Goal: Transaction & Acquisition: Purchase product/service

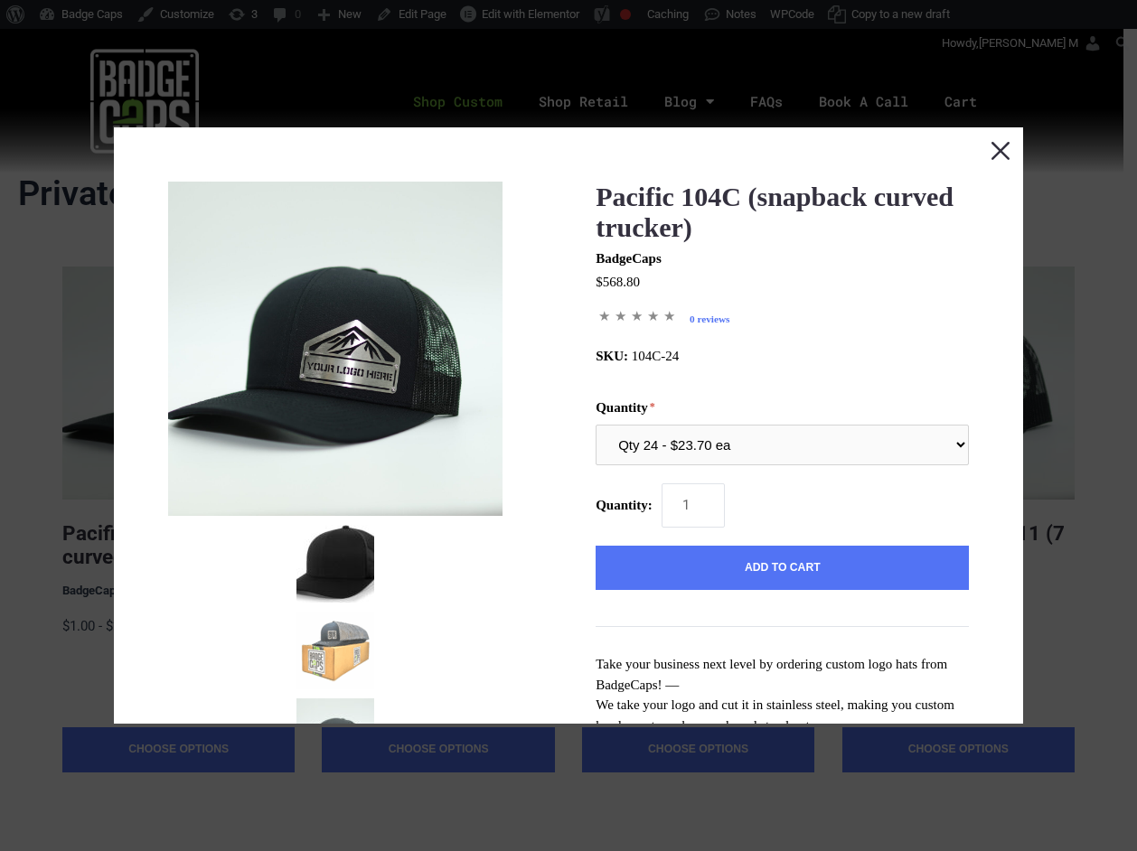
click at [994, 150] on button "Close this dialog window" at bounding box center [1000, 149] width 45 height 45
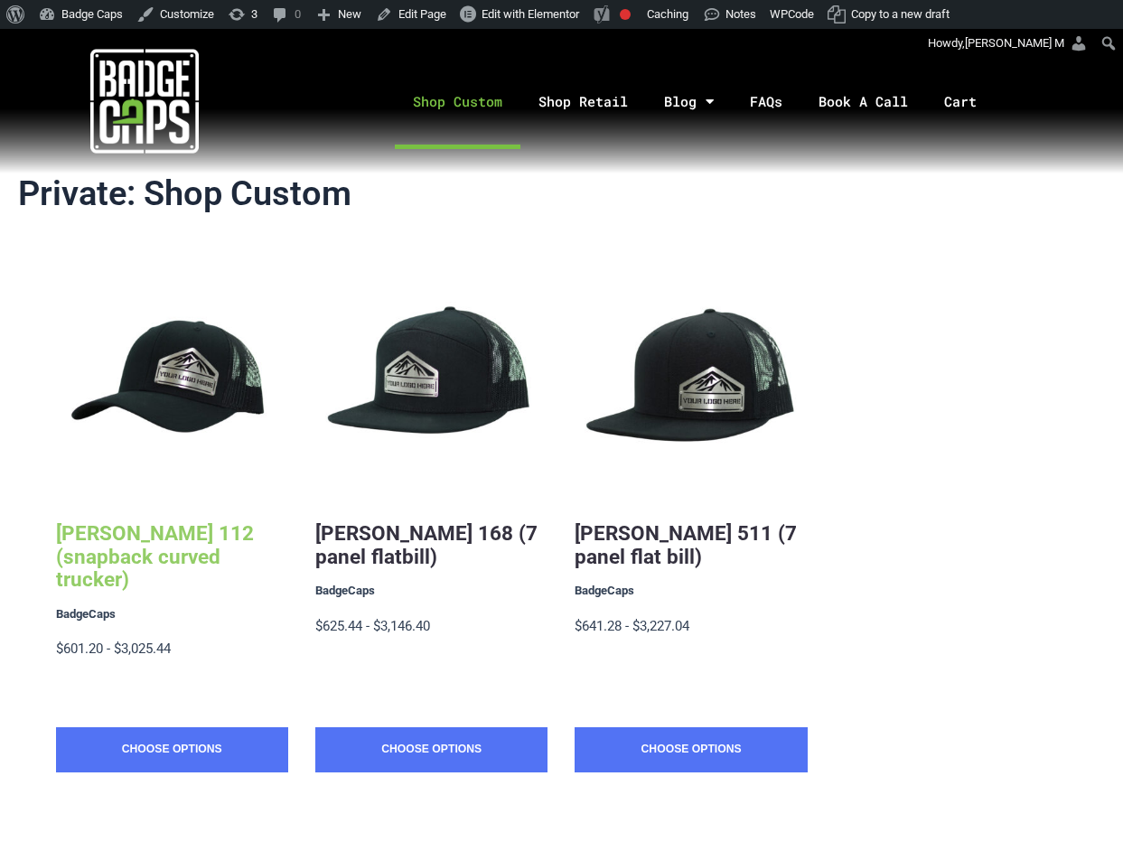
click at [209, 550] on link "[PERSON_NAME] 112 (snapback curved trucker)" at bounding box center [155, 556] width 198 height 70
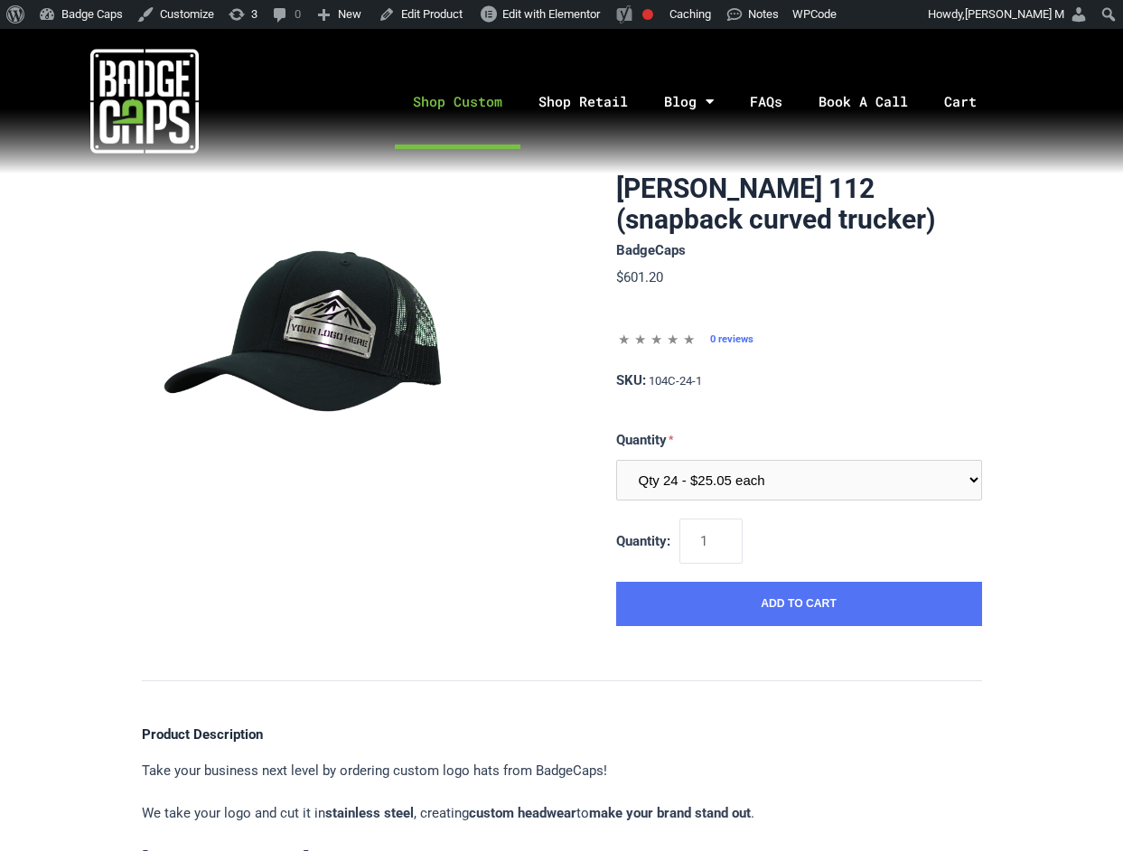
click at [456, 94] on link "Shop Custom" at bounding box center [458, 101] width 126 height 95
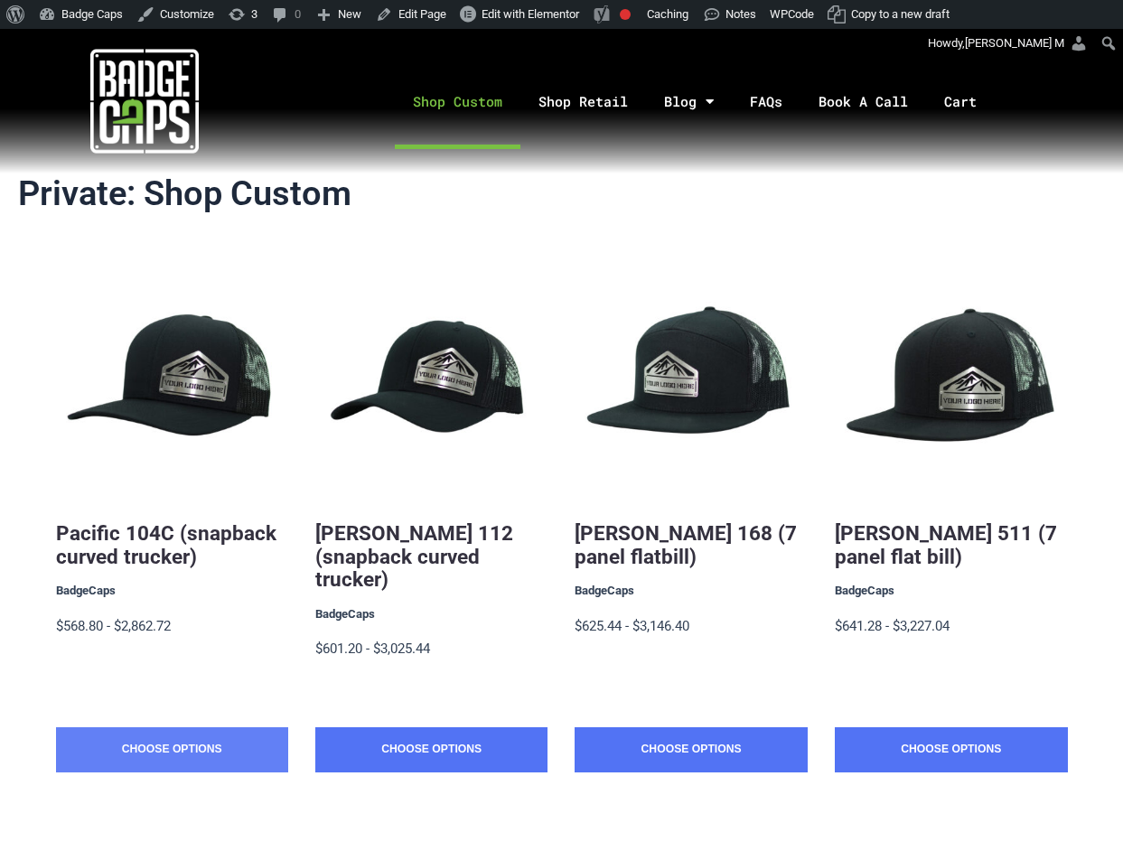
scroll to position [30, 0]
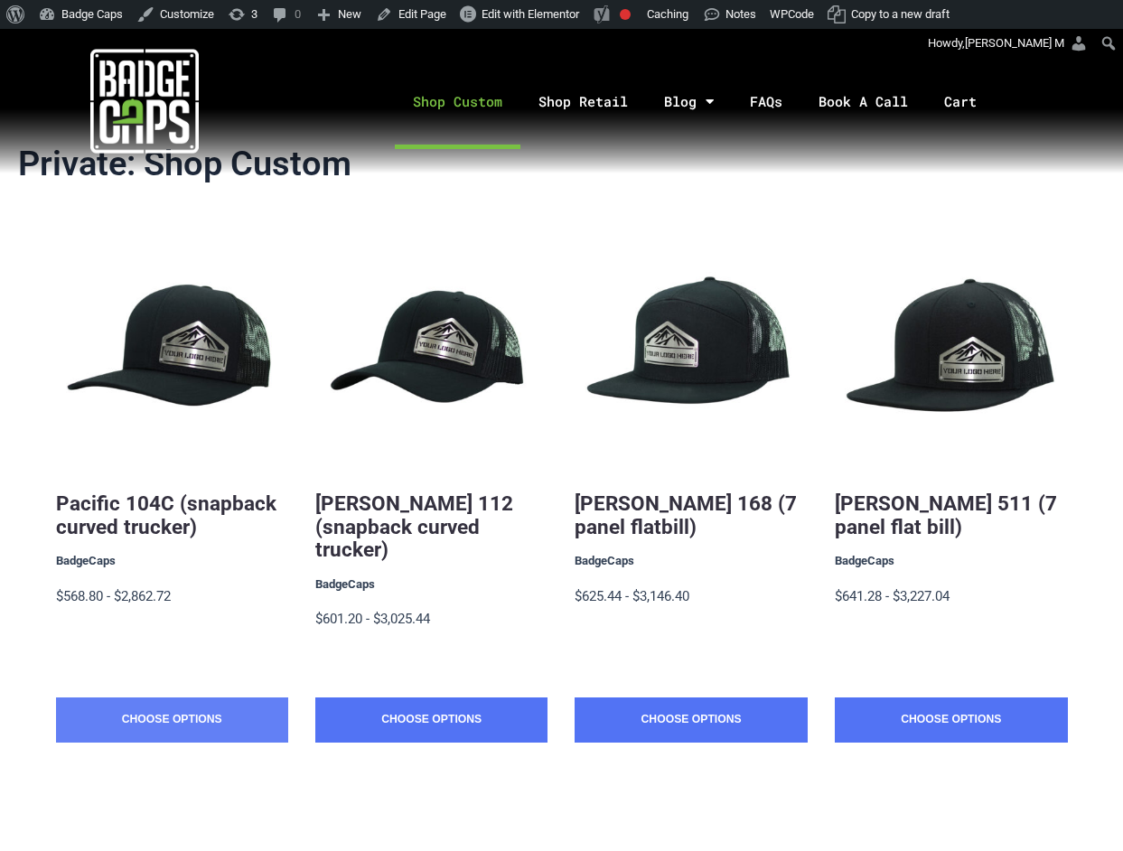
click at [240, 697] on link "Choose Options" at bounding box center [172, 719] width 232 height 45
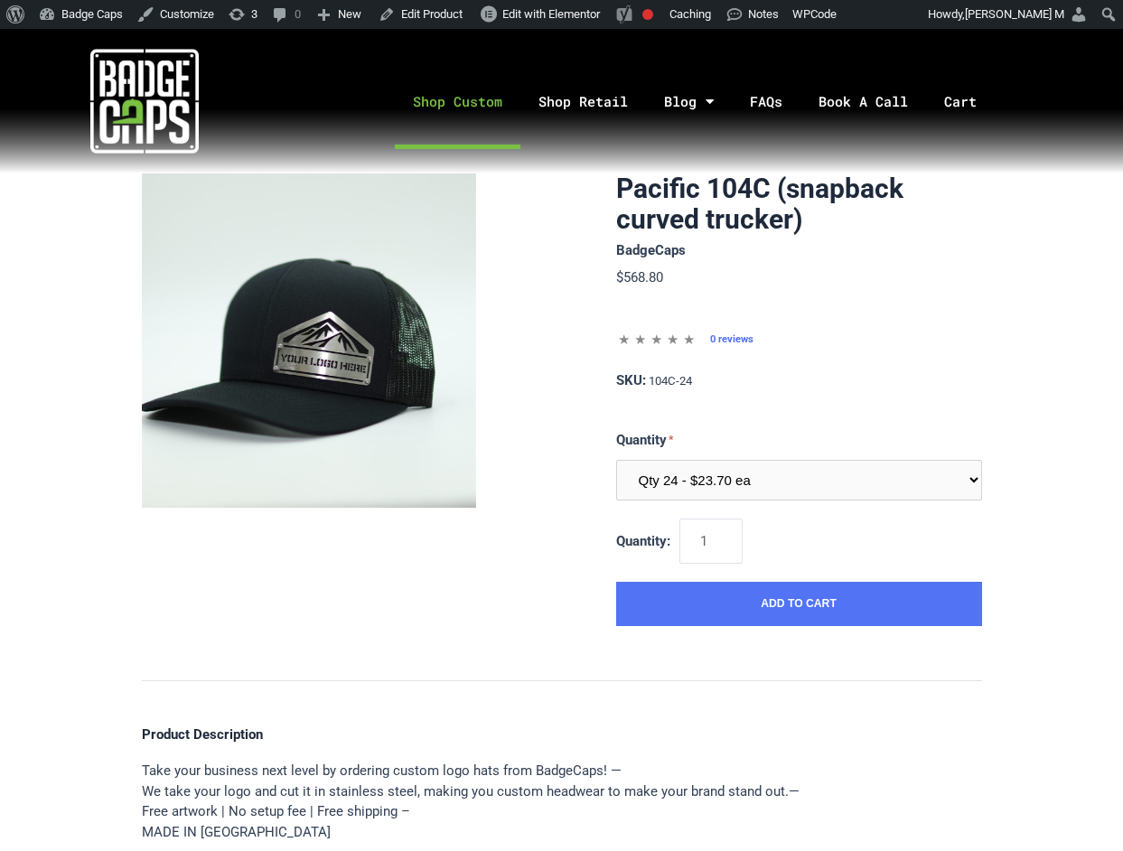
click at [446, 101] on link "Shop Custom" at bounding box center [458, 101] width 126 height 95
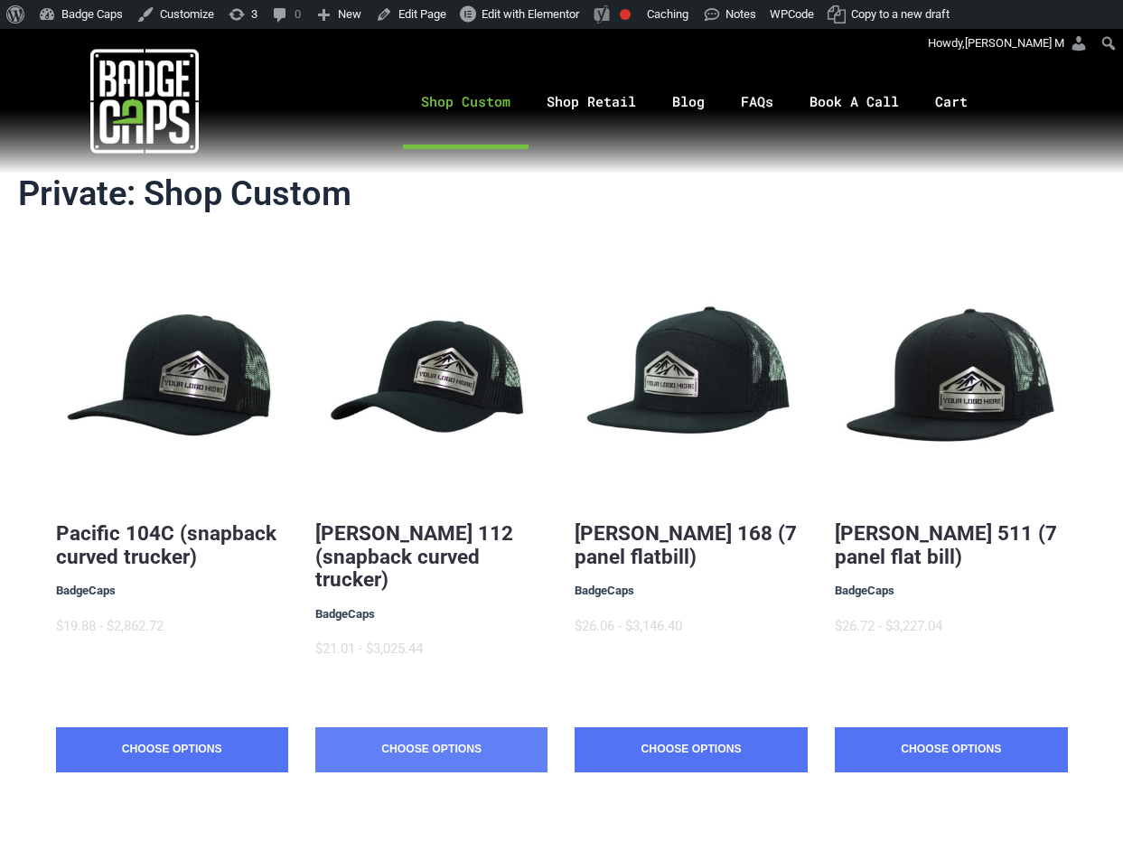
click at [483, 727] on link "Choose Options" at bounding box center [431, 749] width 232 height 45
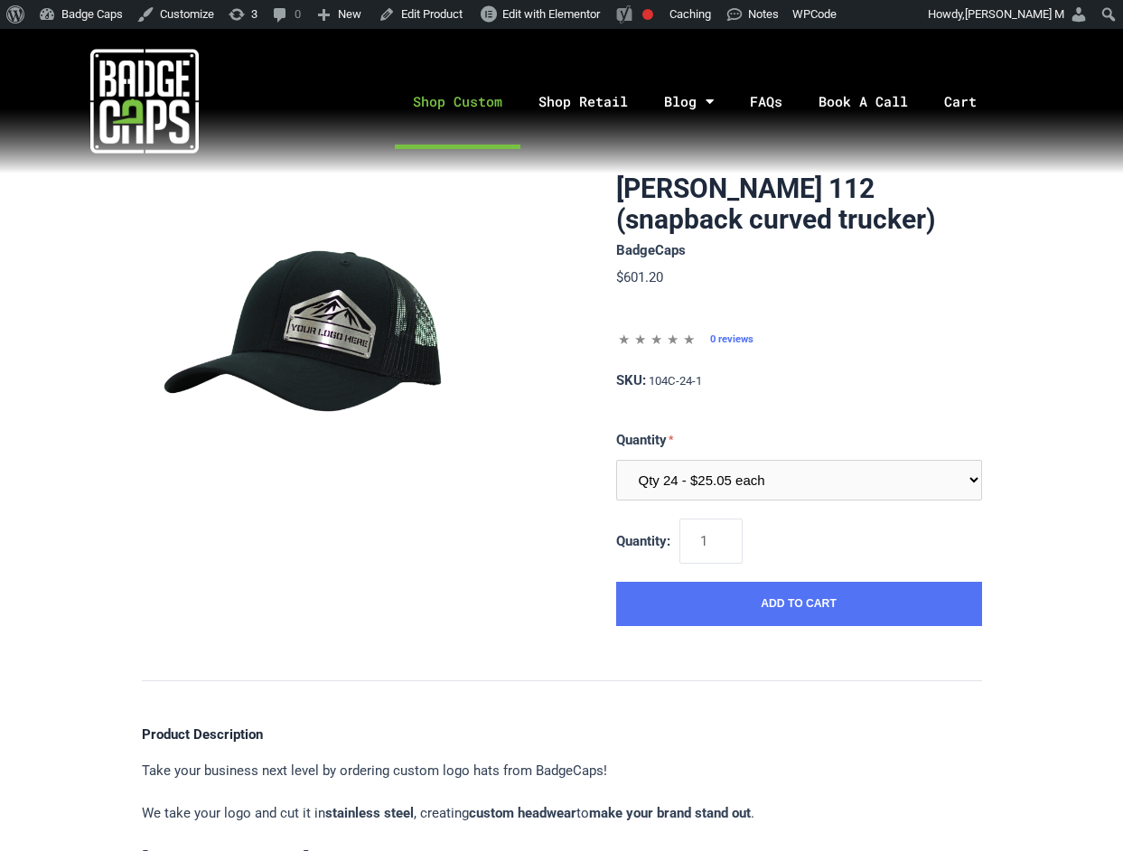
click at [437, 101] on link "Shop Custom" at bounding box center [458, 101] width 126 height 95
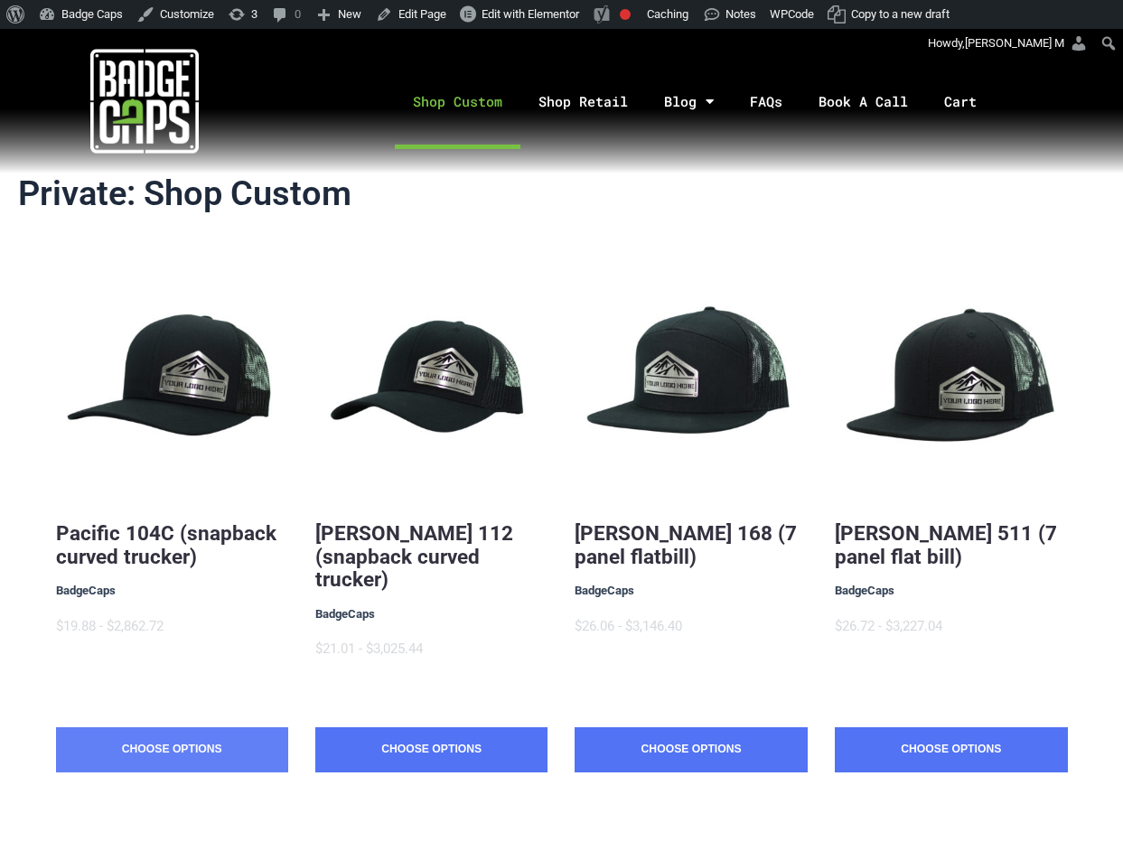
click at [221, 732] on link "Choose Options" at bounding box center [172, 749] width 232 height 45
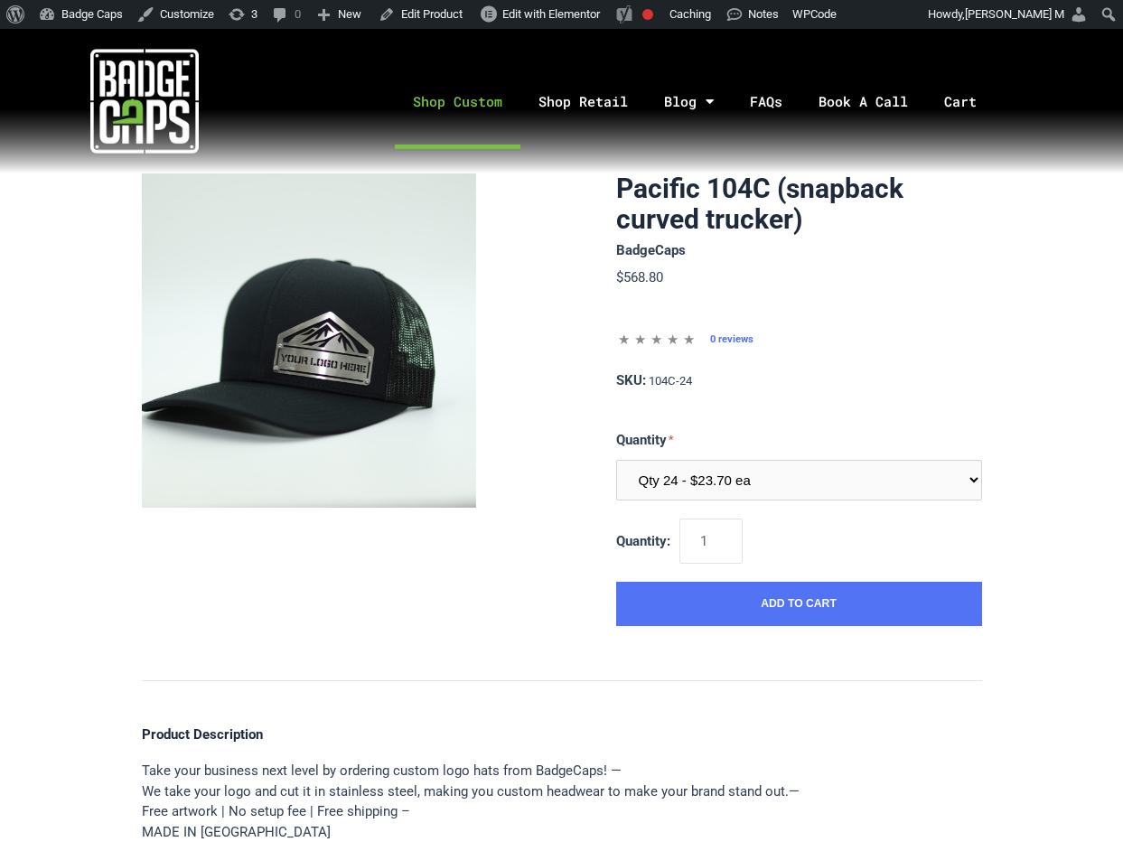
click at [464, 82] on link "Shop Custom" at bounding box center [458, 101] width 126 height 95
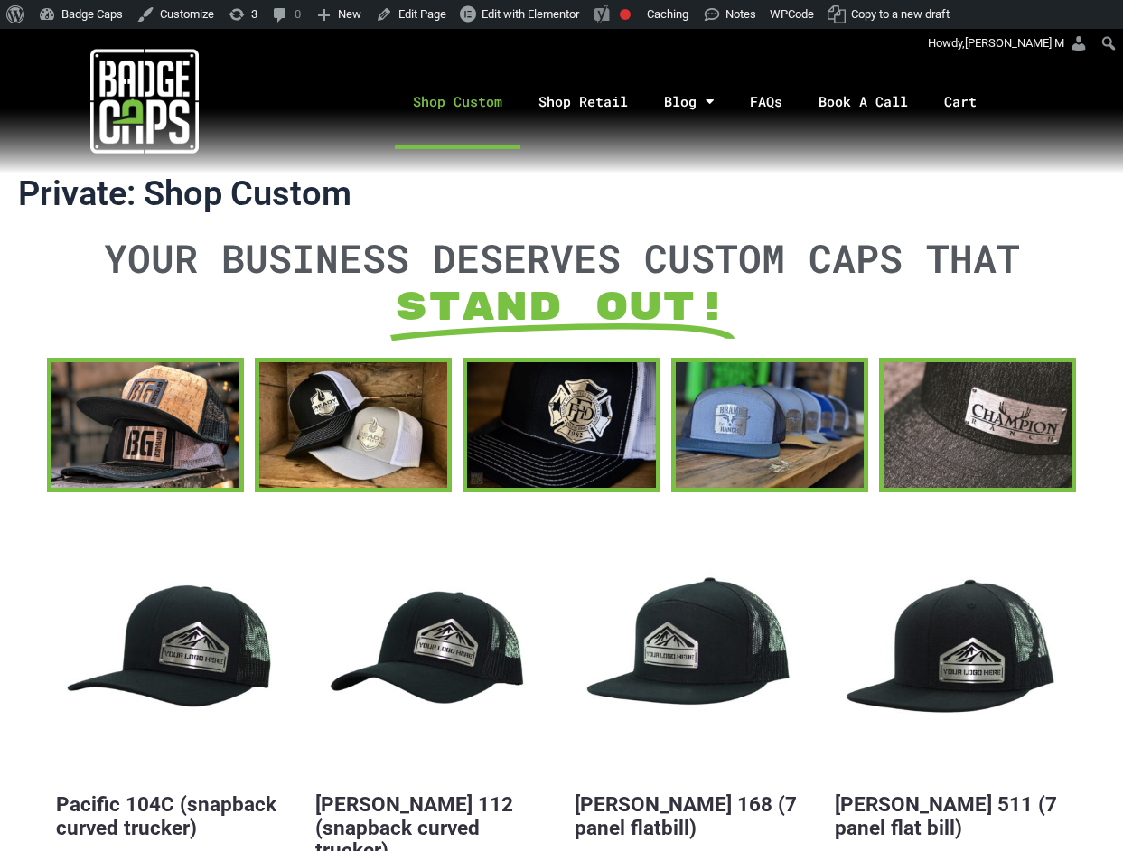
click at [516, 255] on span "YOUR BUSINESS DESERVES CUSTOM CAPS THAT" at bounding box center [562, 257] width 916 height 51
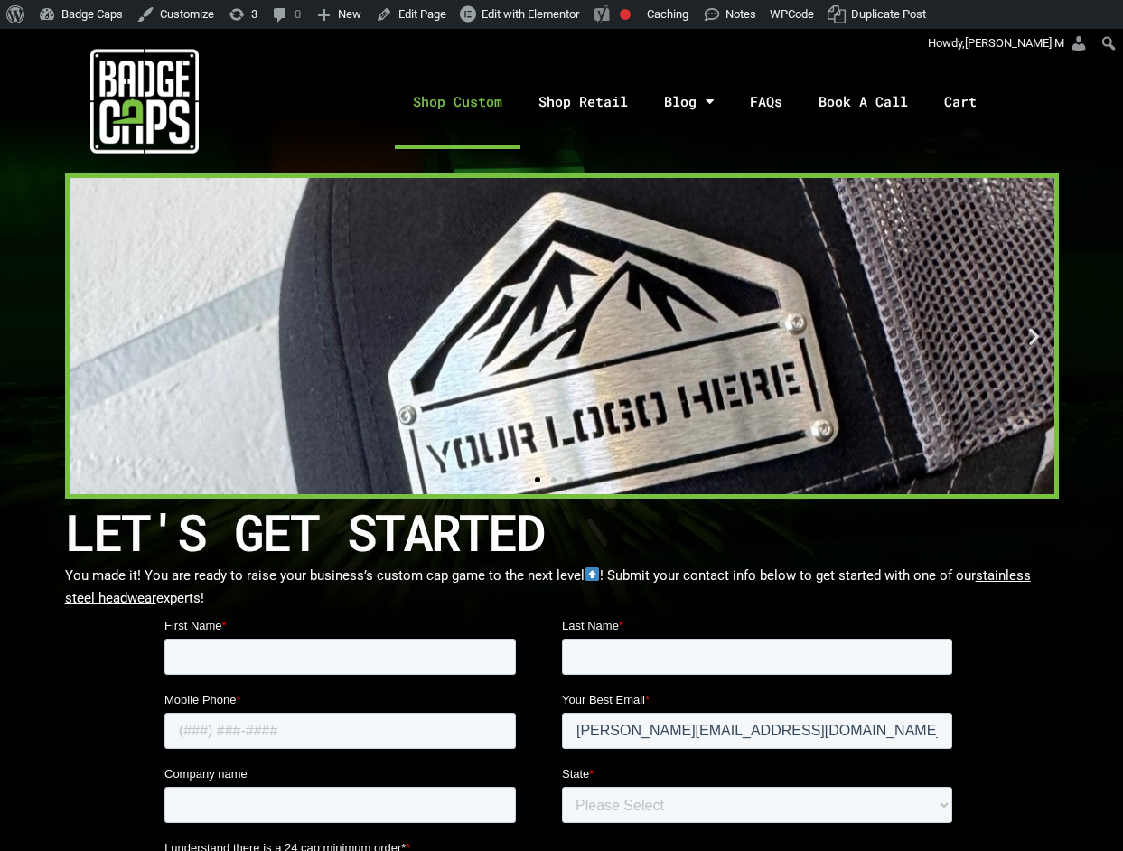
click at [473, 93] on link "Shop Custom" at bounding box center [458, 101] width 126 height 95
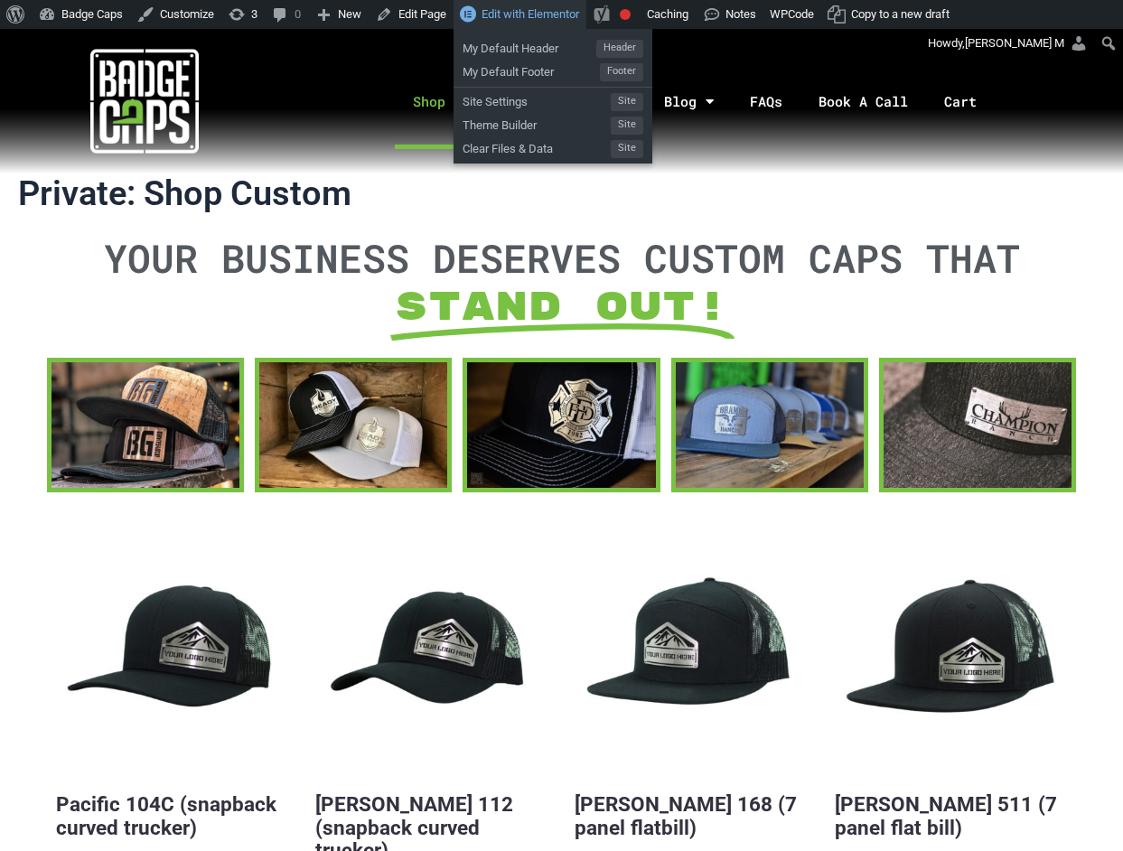
click at [532, 20] on span "Edit with Elementor" at bounding box center [531, 14] width 98 height 14
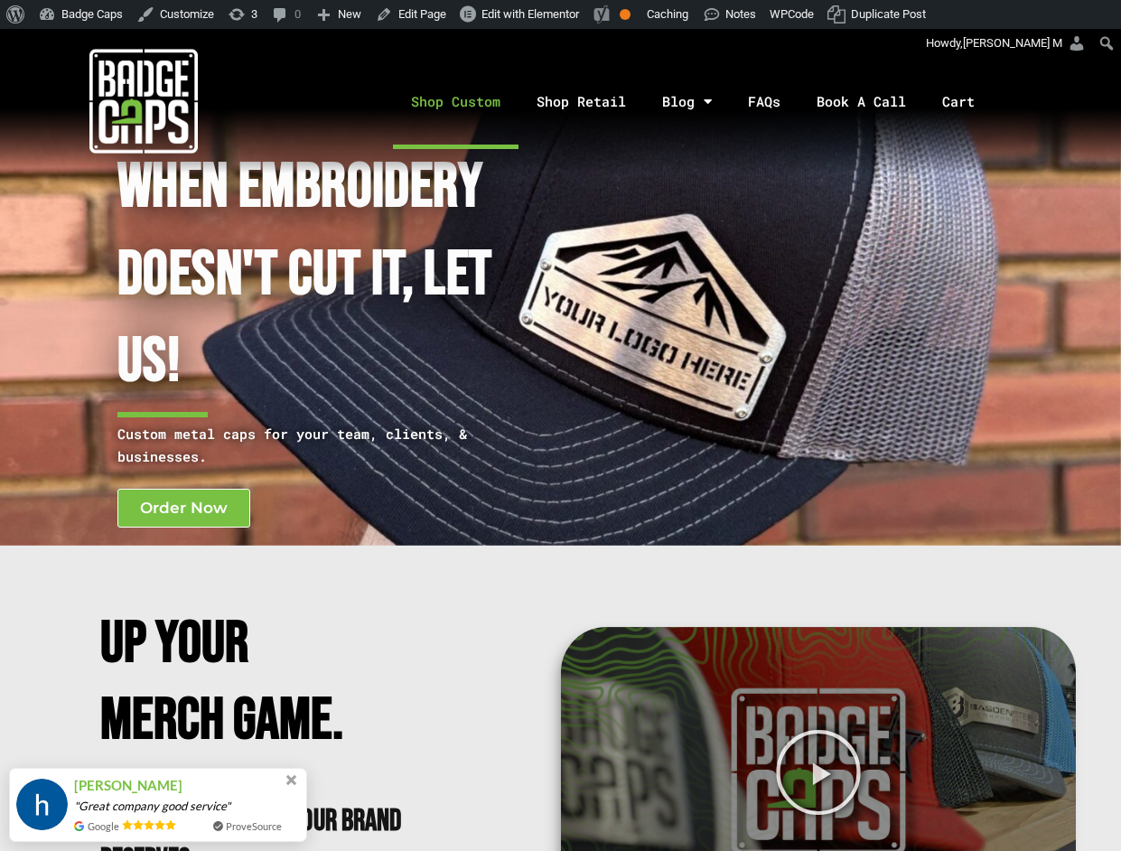
click at [467, 108] on link "Shop Custom" at bounding box center [456, 101] width 126 height 95
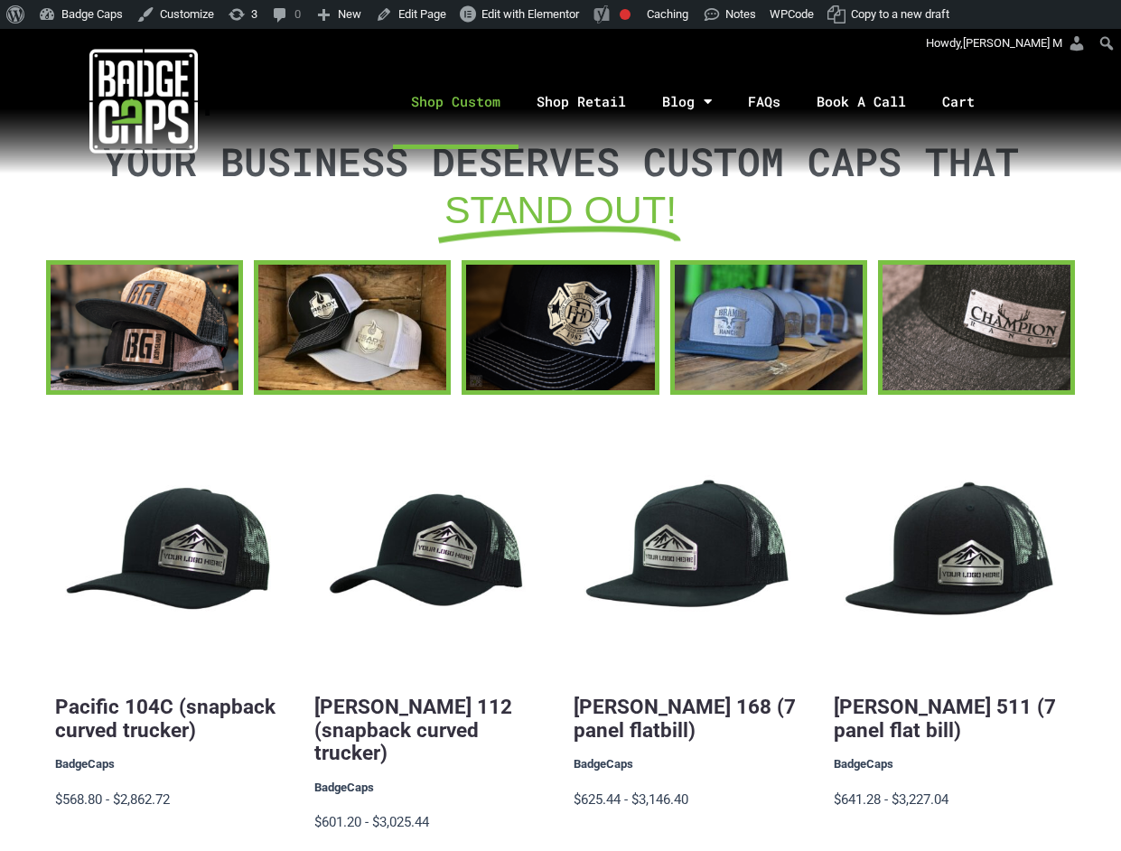
scroll to position [120, 0]
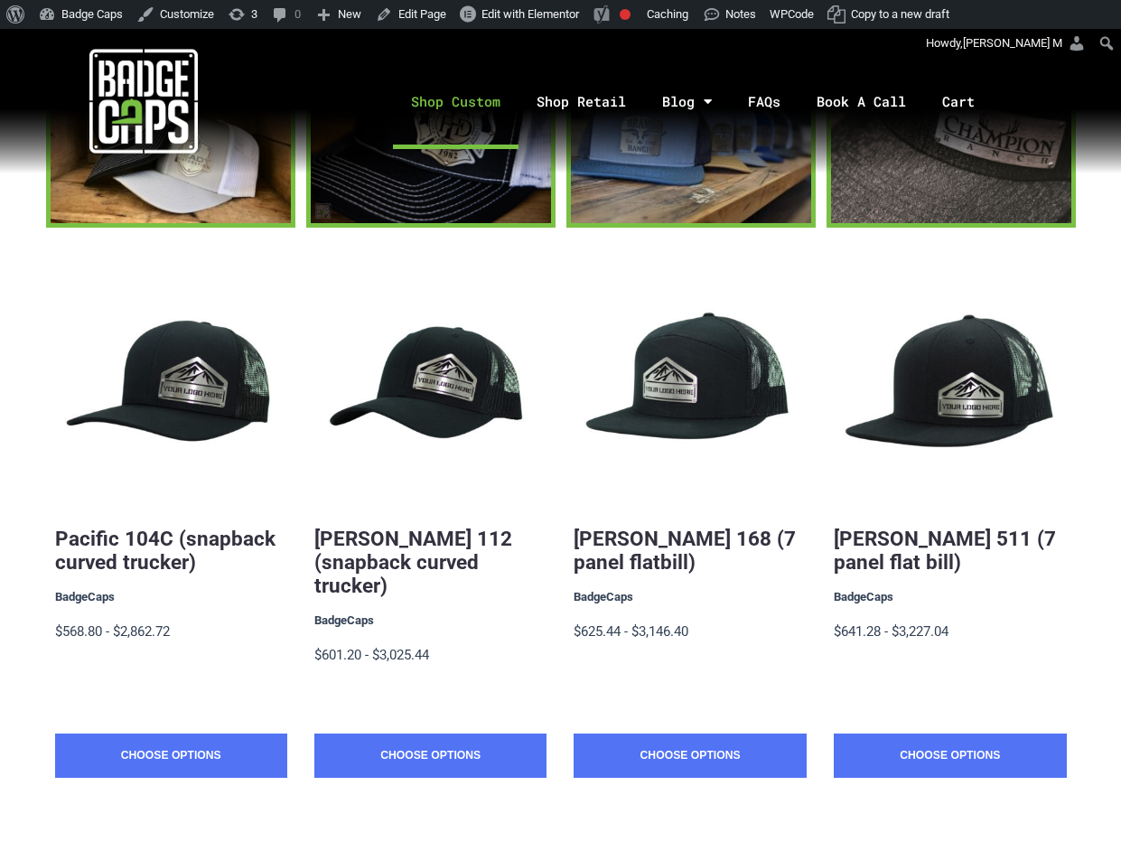
scroll to position [241, 0]
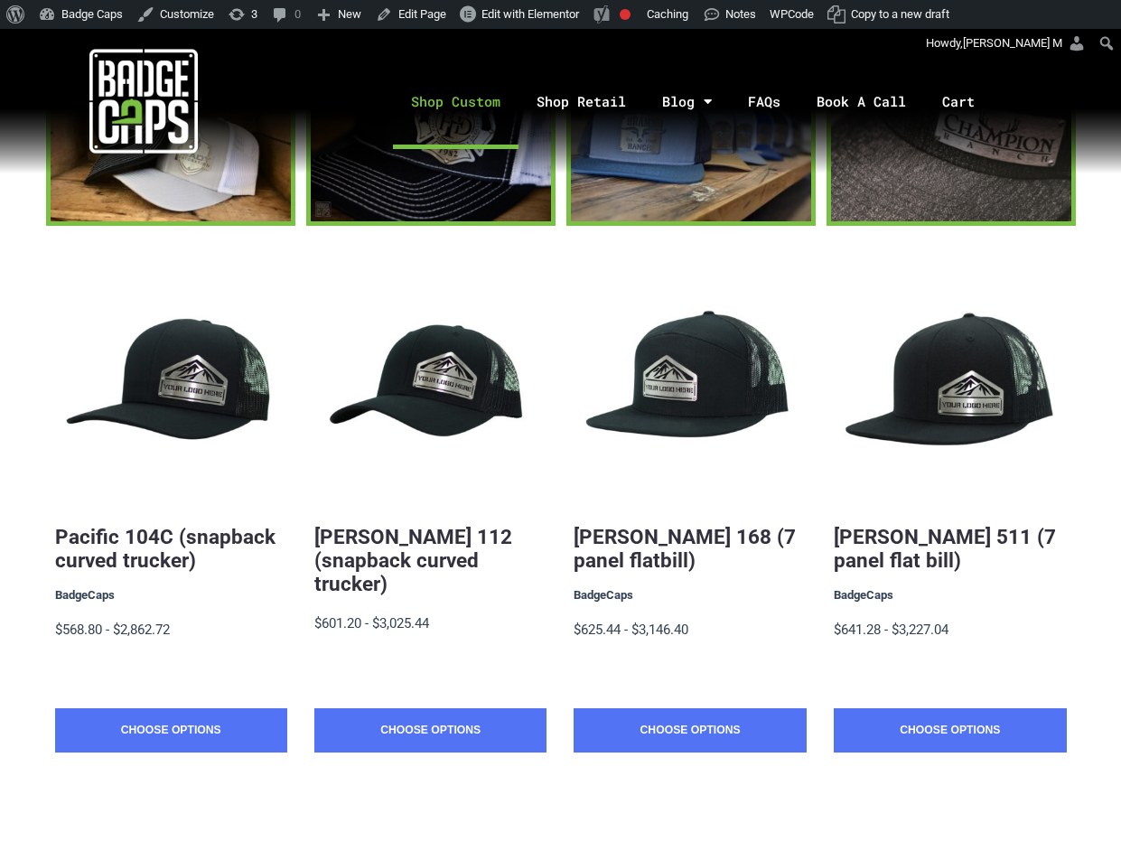
scroll to position [241, 0]
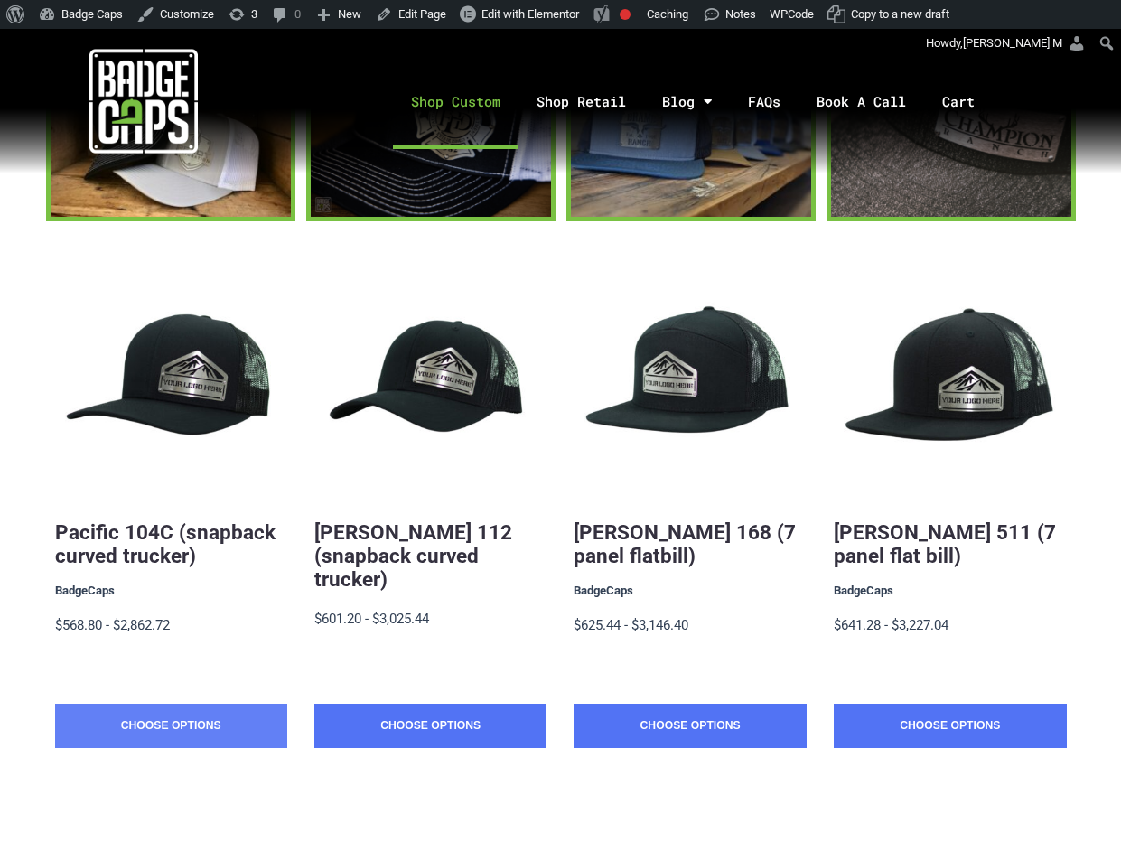
click at [165, 729] on link "Choose Options" at bounding box center [171, 726] width 232 height 45
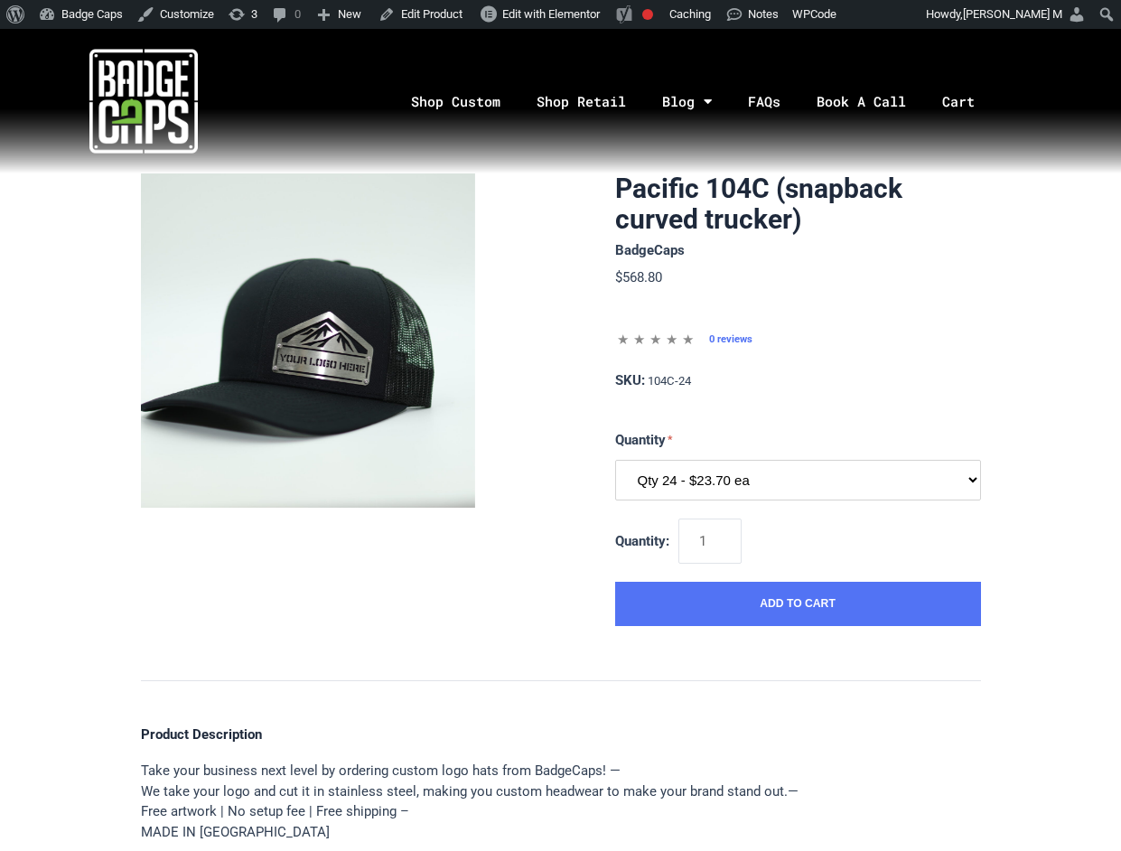
click at [763, 479] on select "Qty 24 - $23.70 ea Qty 48 - $22.94ea Qty 96 - $21.41ea Qty 144 - $19.88ea" at bounding box center [798, 480] width 366 height 41
click at [465, 99] on link "Shop Custom" at bounding box center [456, 101] width 126 height 95
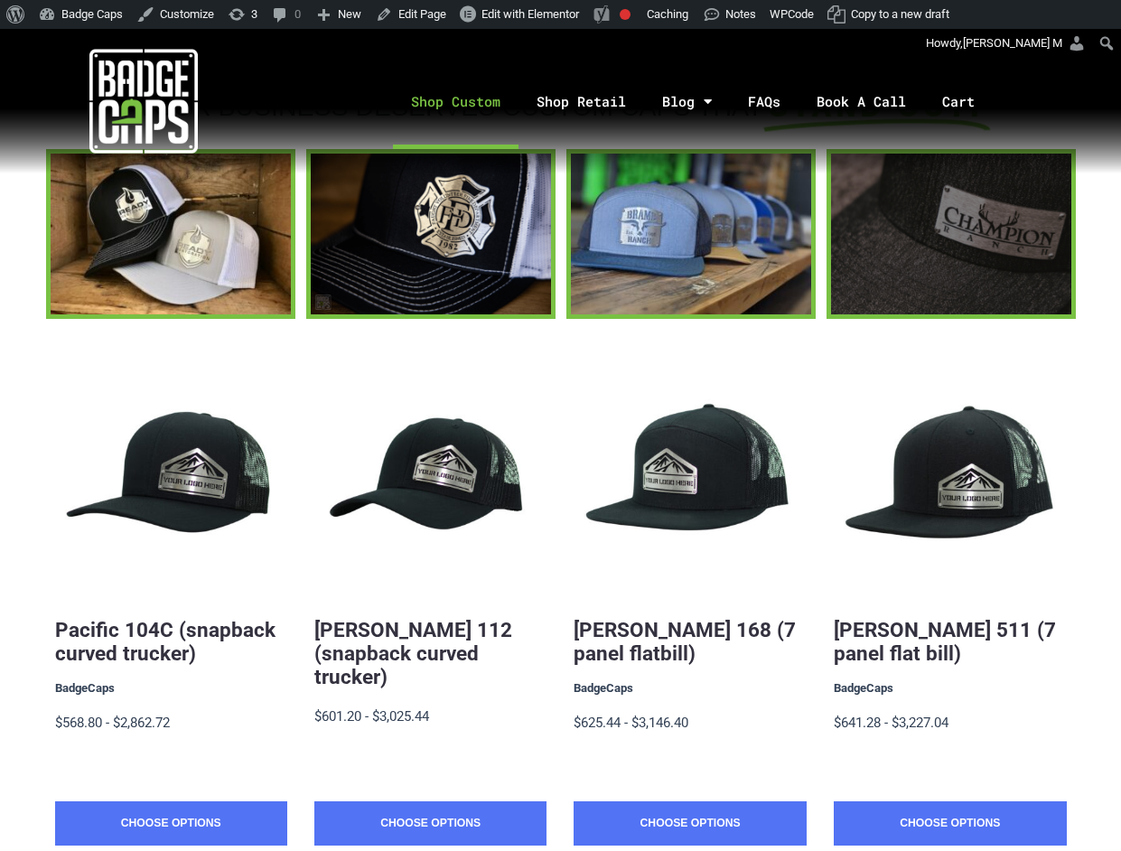
scroll to position [241, 0]
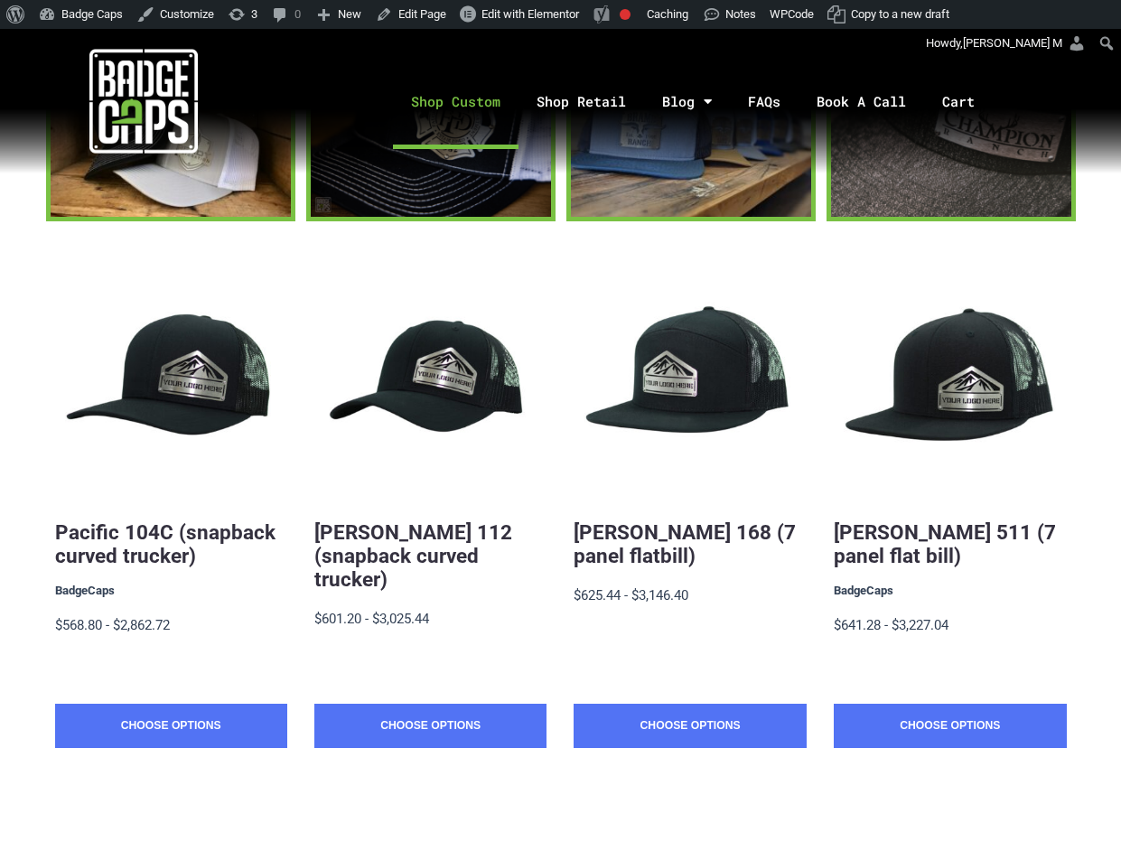
click at [1106, 243] on section "Quick View Pacific 104C (snapback curved trucker) BadgeCaps $19.88 - $2,862.72 …" at bounding box center [560, 561] width 1121 height 680
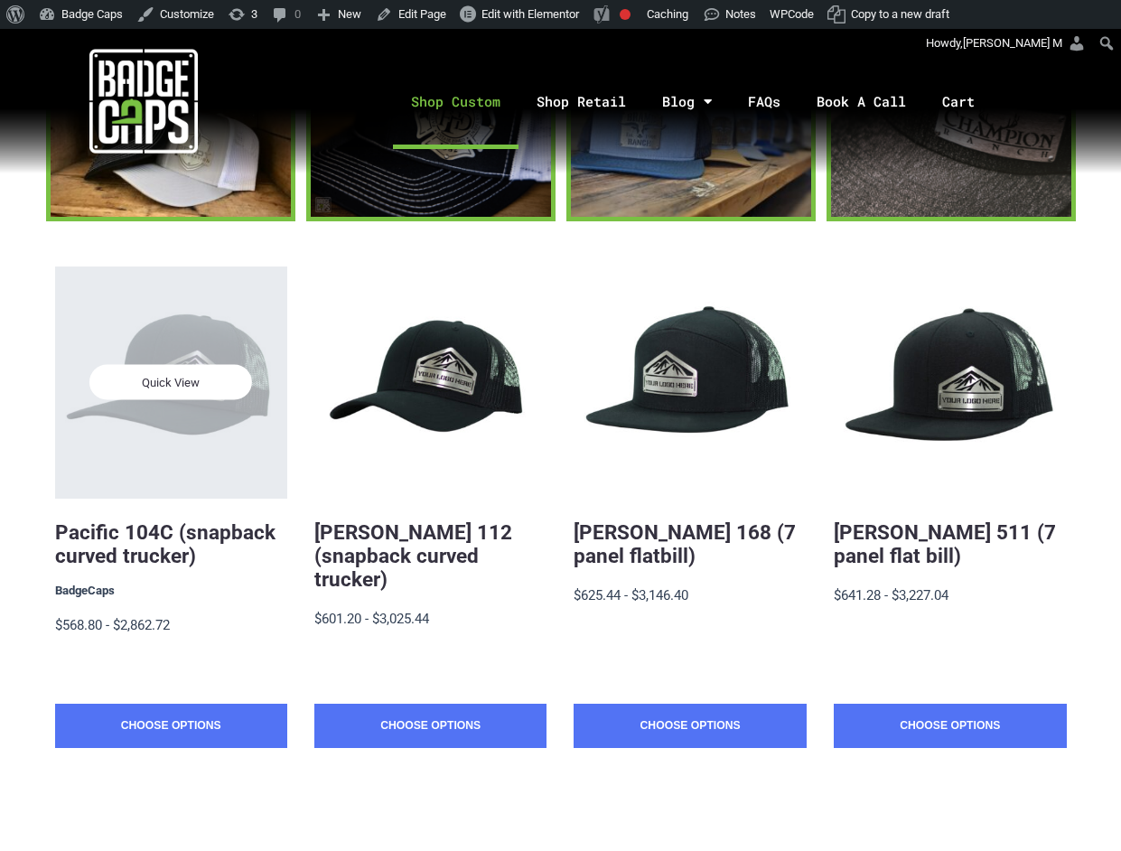
click at [186, 371] on span "Quick View" at bounding box center [170, 382] width 163 height 35
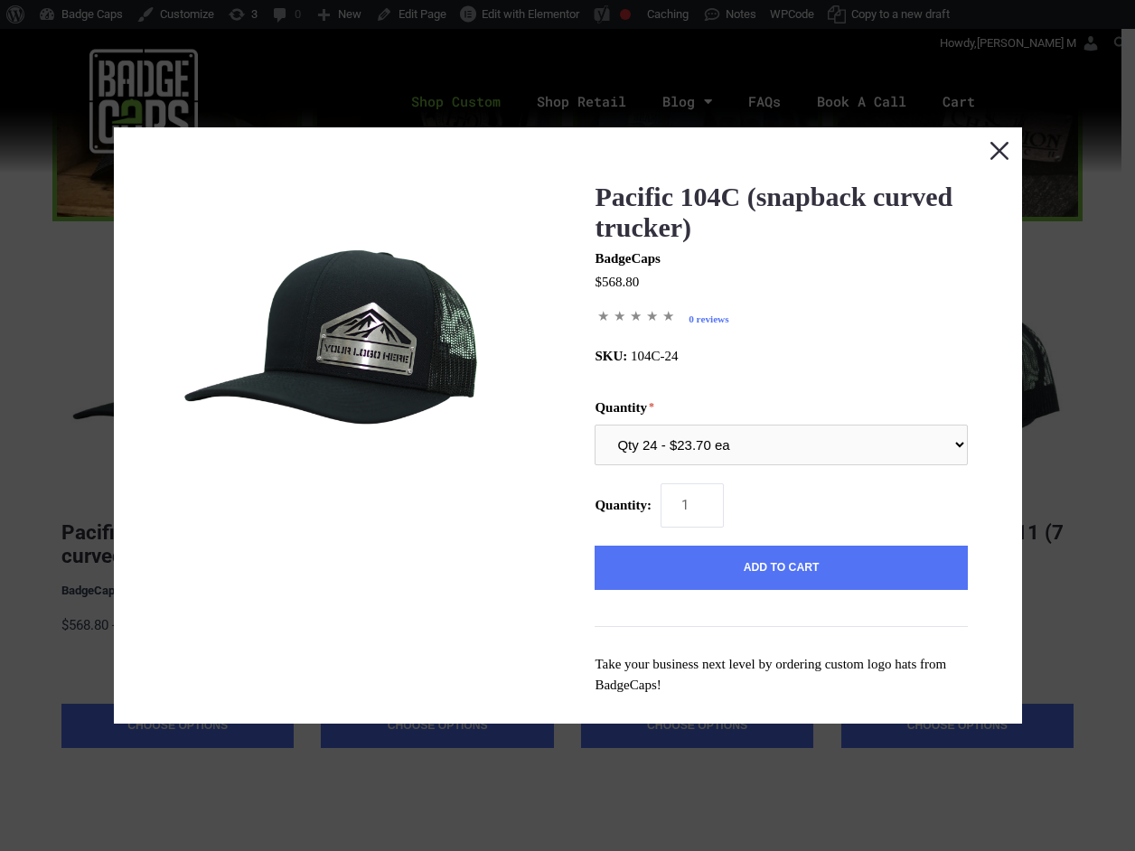
click at [987, 145] on button "Close this dialog window" at bounding box center [998, 149] width 45 height 45
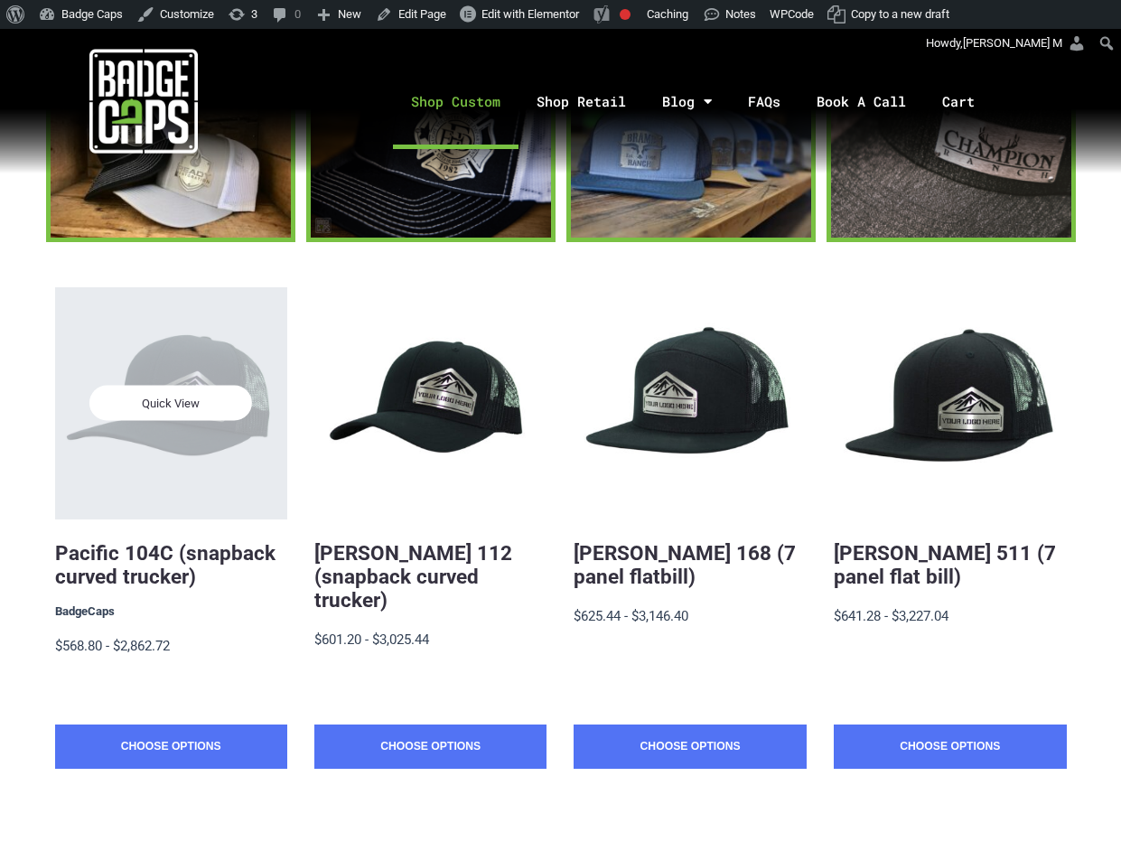
scroll to position [241, 0]
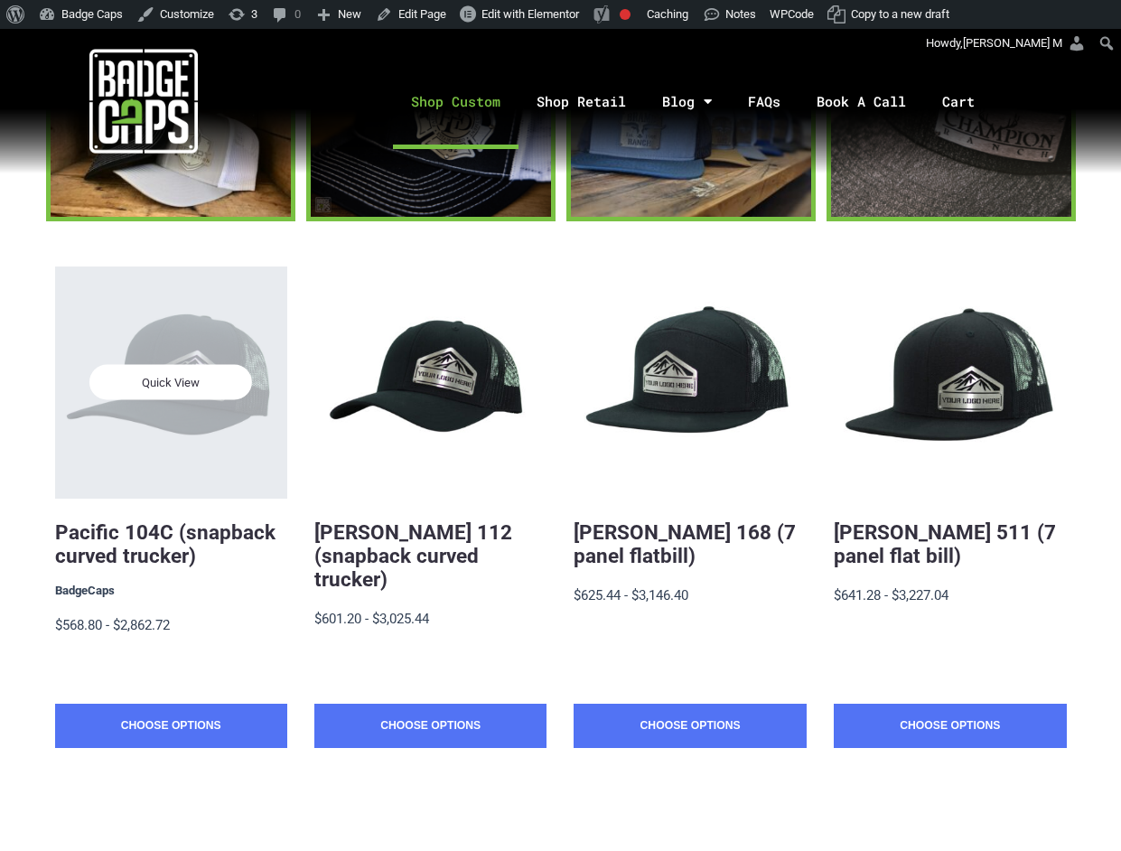
click at [178, 384] on span "Quick View" at bounding box center [170, 382] width 163 height 35
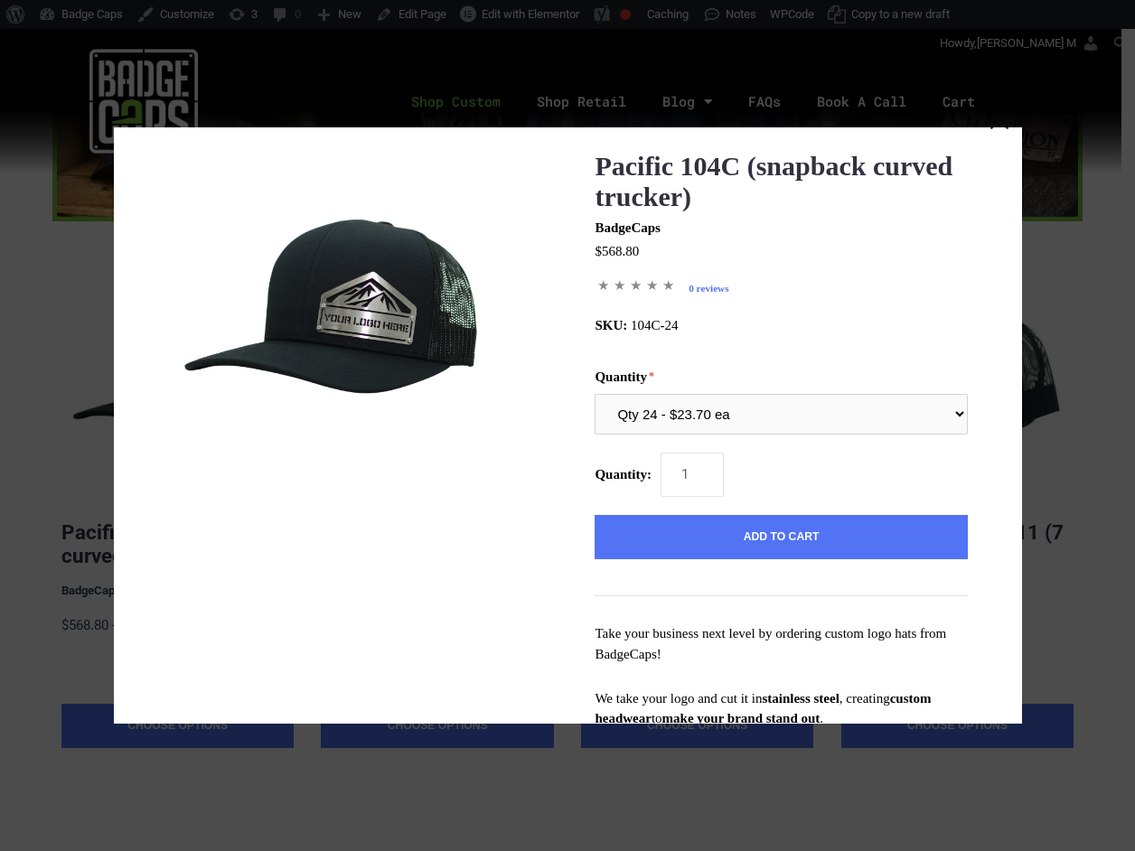
scroll to position [0, 0]
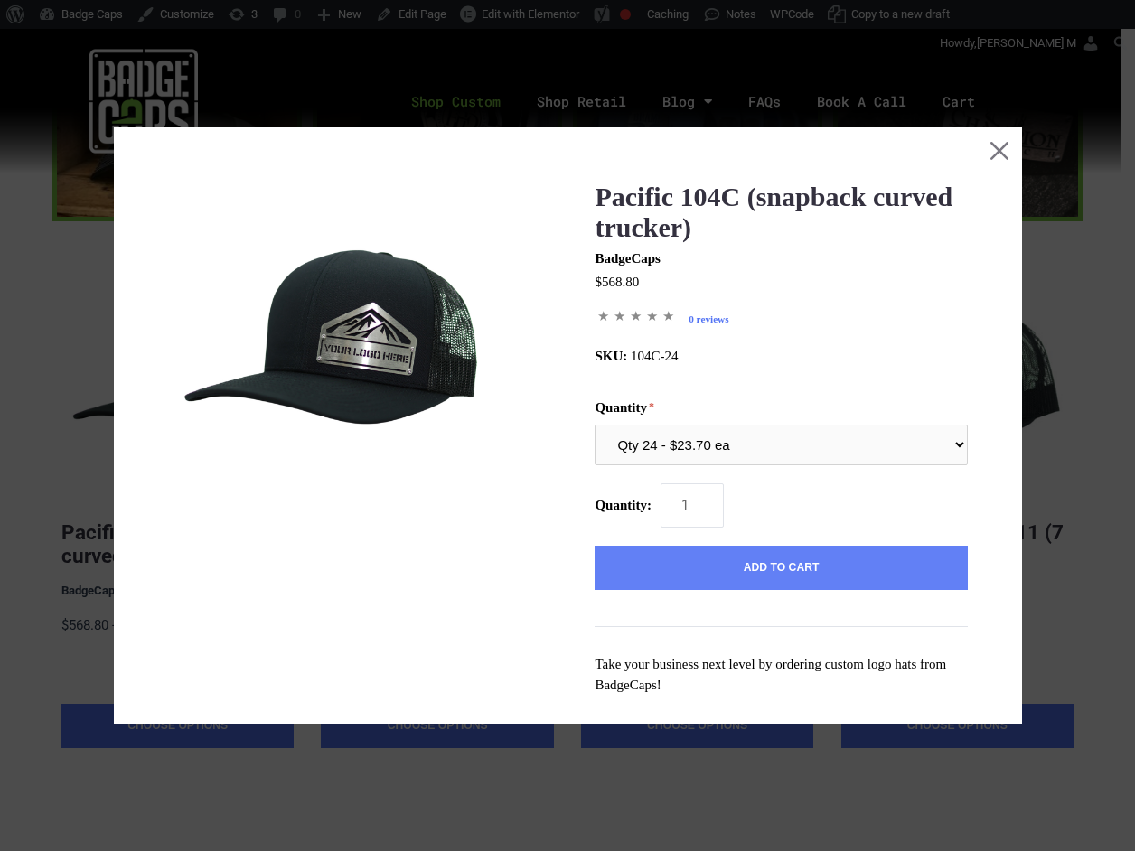
click at [817, 557] on button "Add to Cart" at bounding box center [780, 568] width 372 height 45
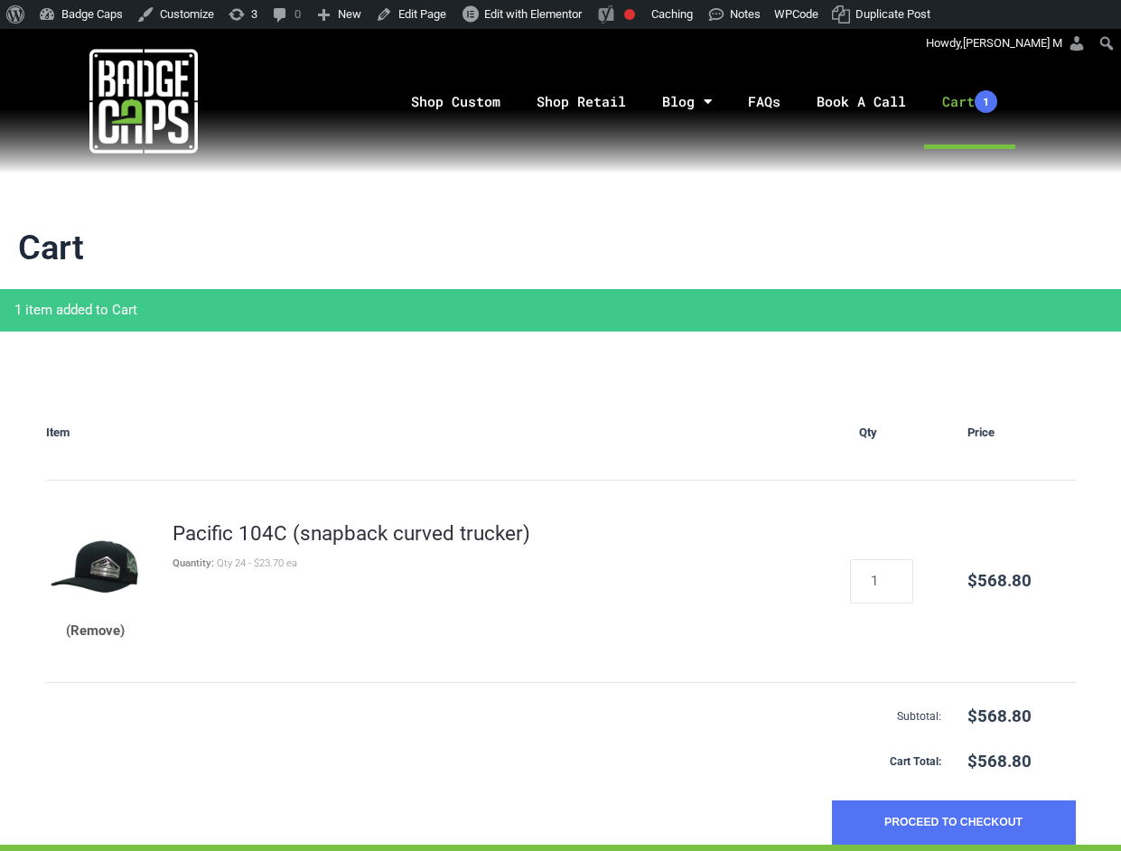
click at [72, 630] on button "(Remove)" at bounding box center [95, 631] width 59 height 23
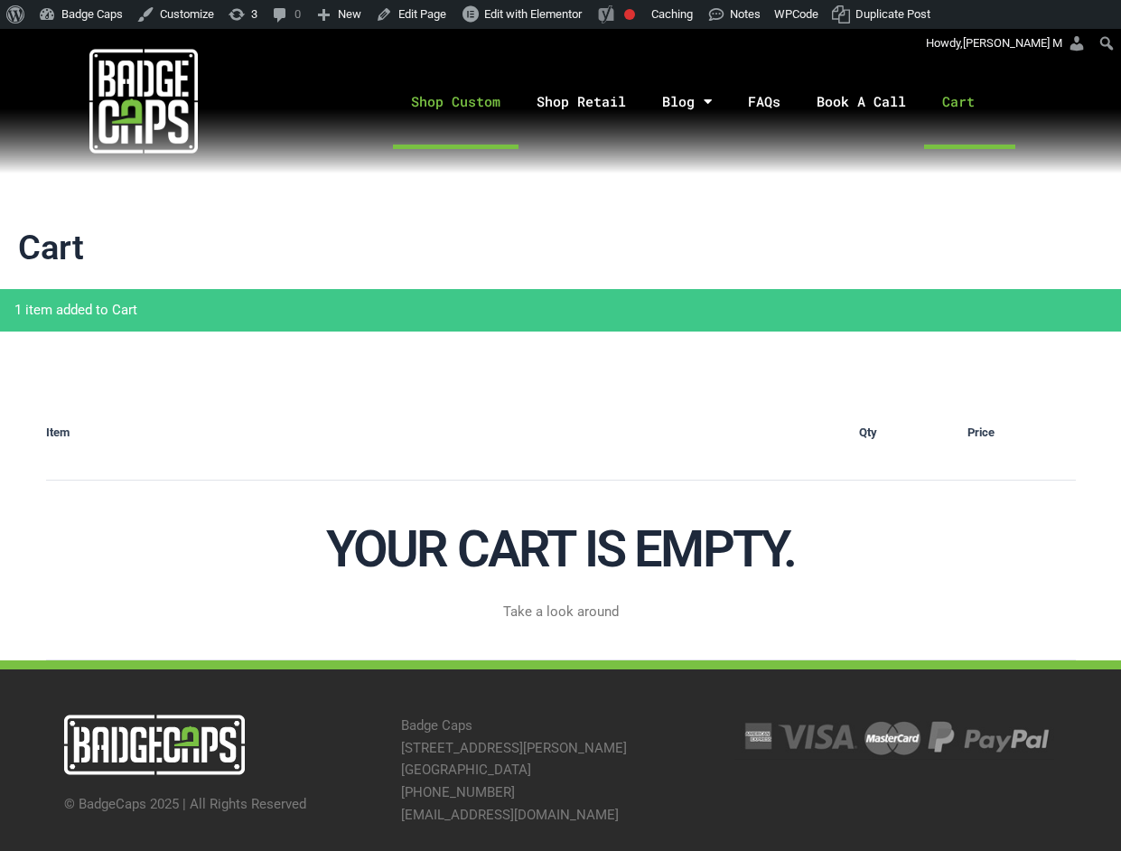
click at [483, 96] on link "Shop Custom" at bounding box center [456, 101] width 126 height 95
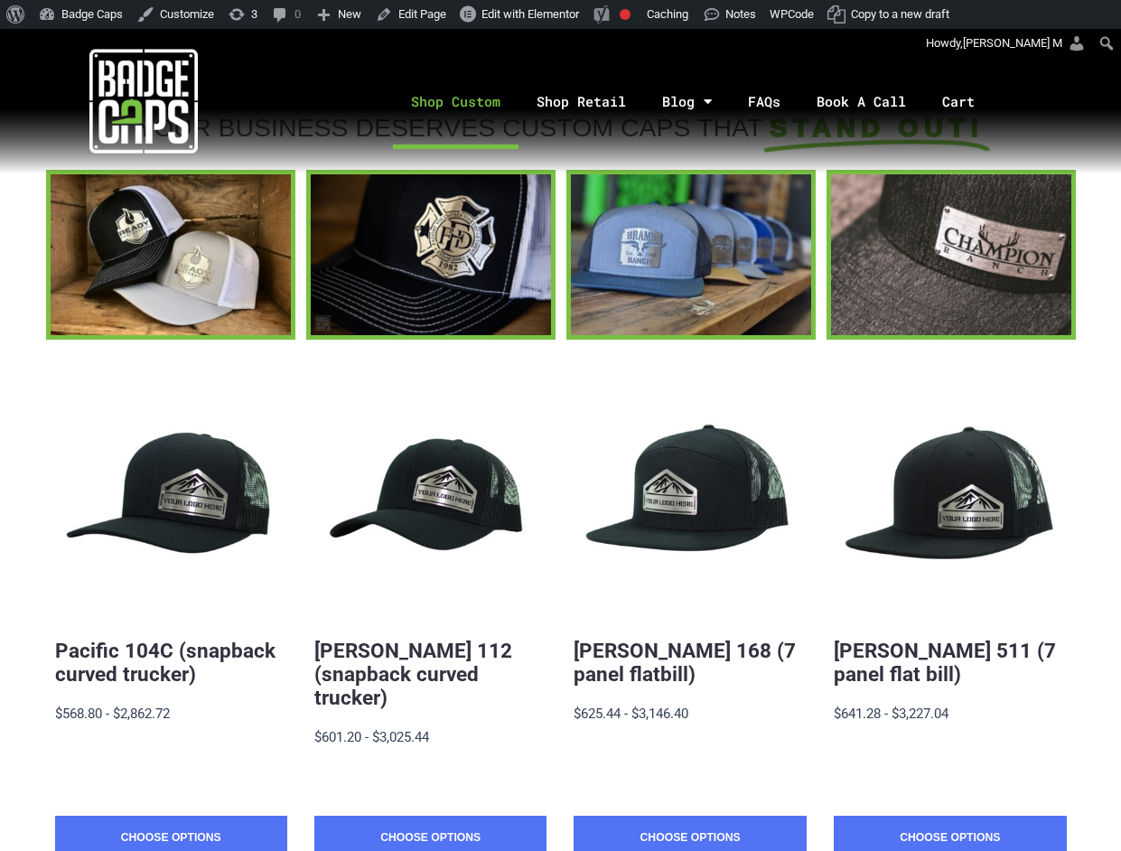
scroll to position [241, 0]
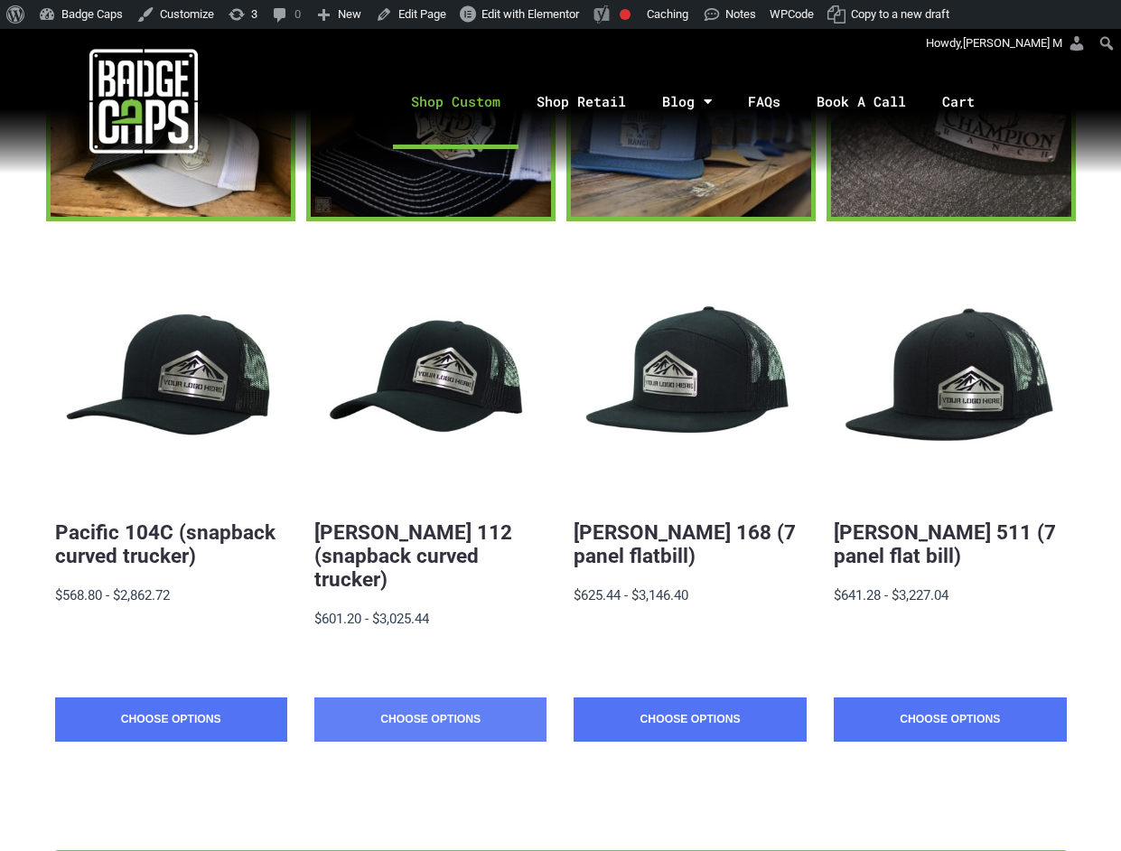
click at [444, 697] on link "Choose Options" at bounding box center [430, 719] width 232 height 45
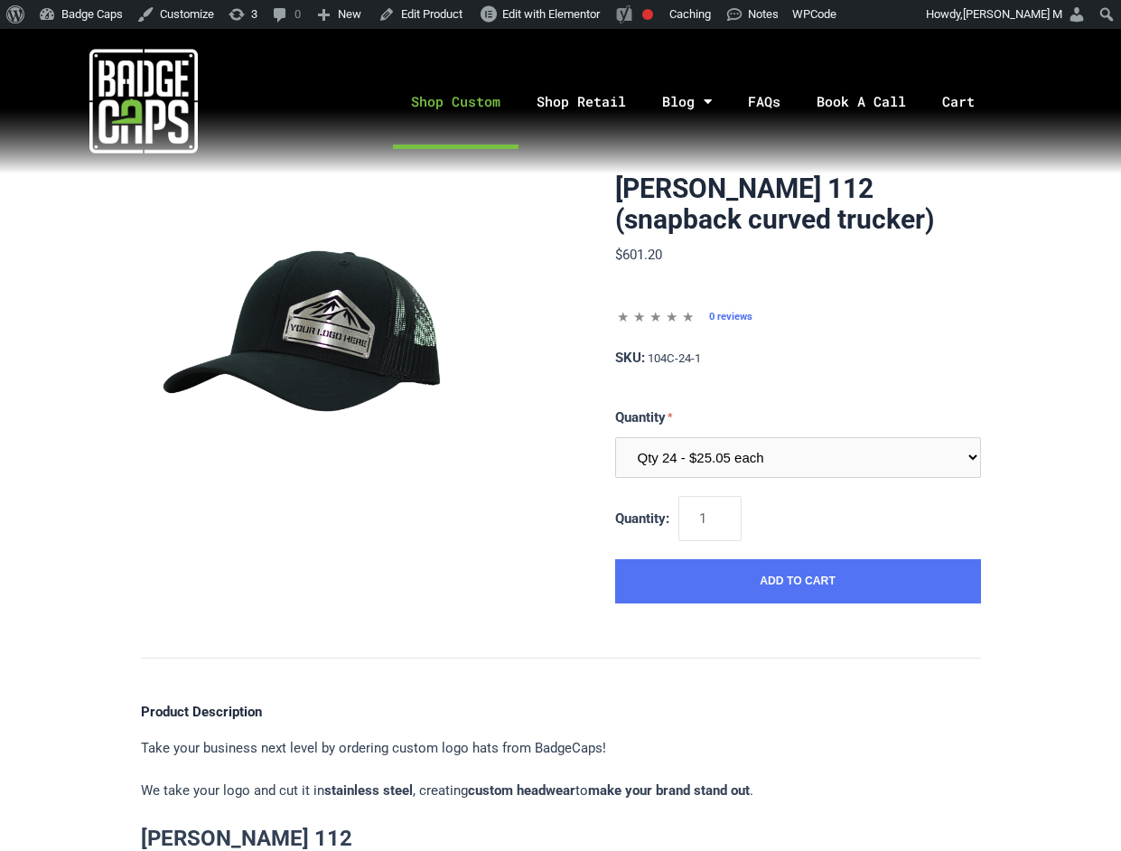
click at [460, 98] on link "Shop Custom" at bounding box center [456, 101] width 126 height 95
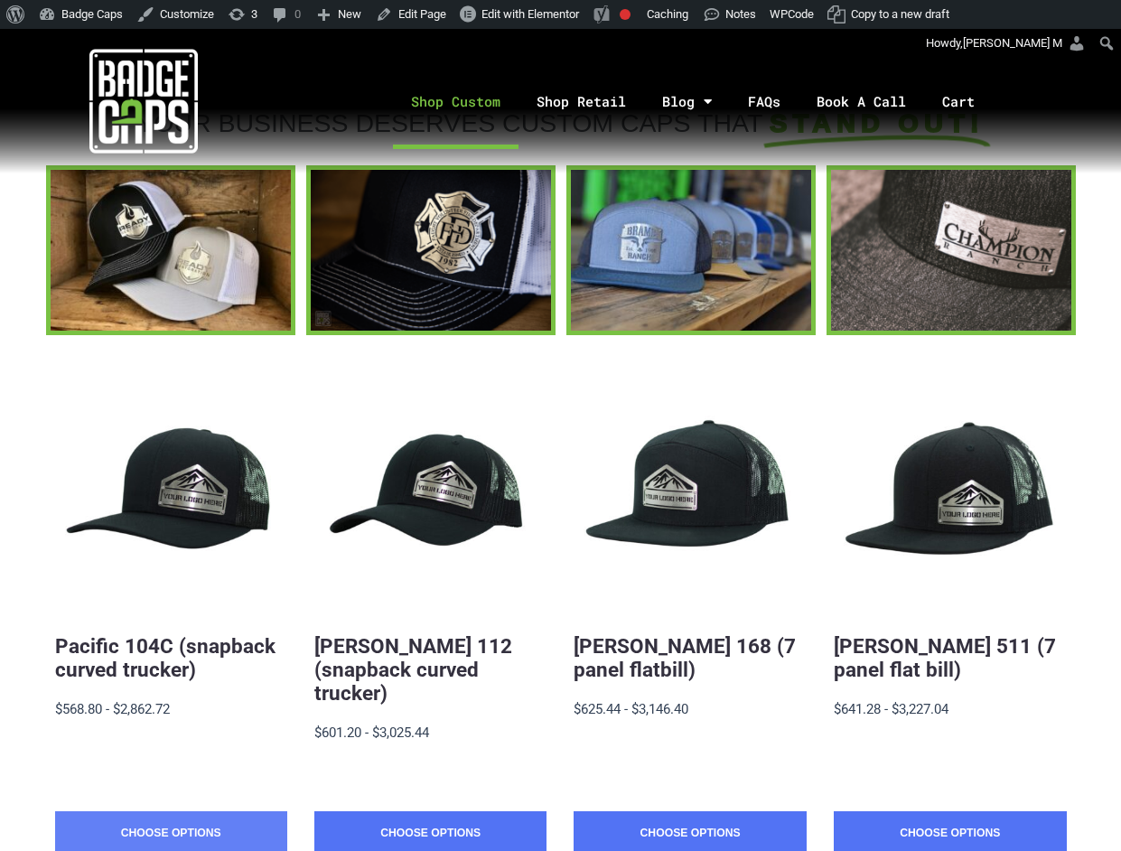
scroll to position [241, 0]
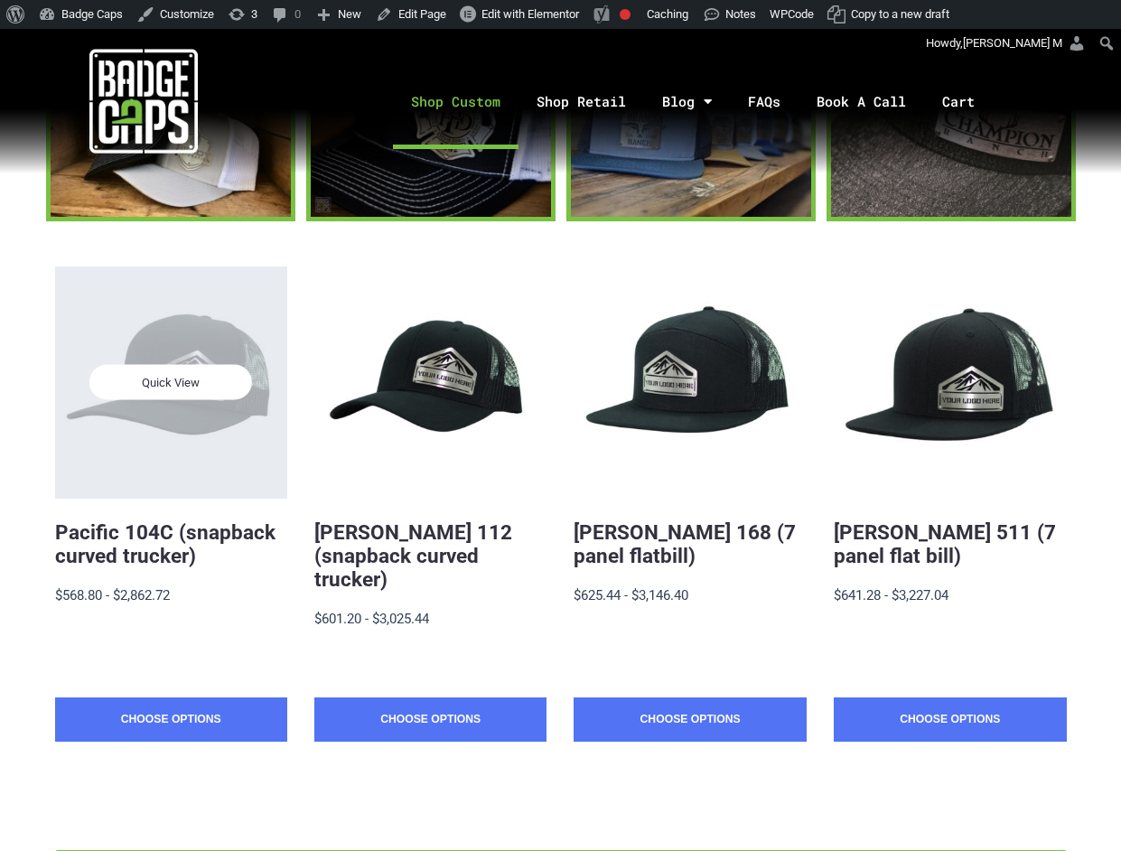
click at [170, 451] on div "Quick View" at bounding box center [171, 383] width 232 height 232
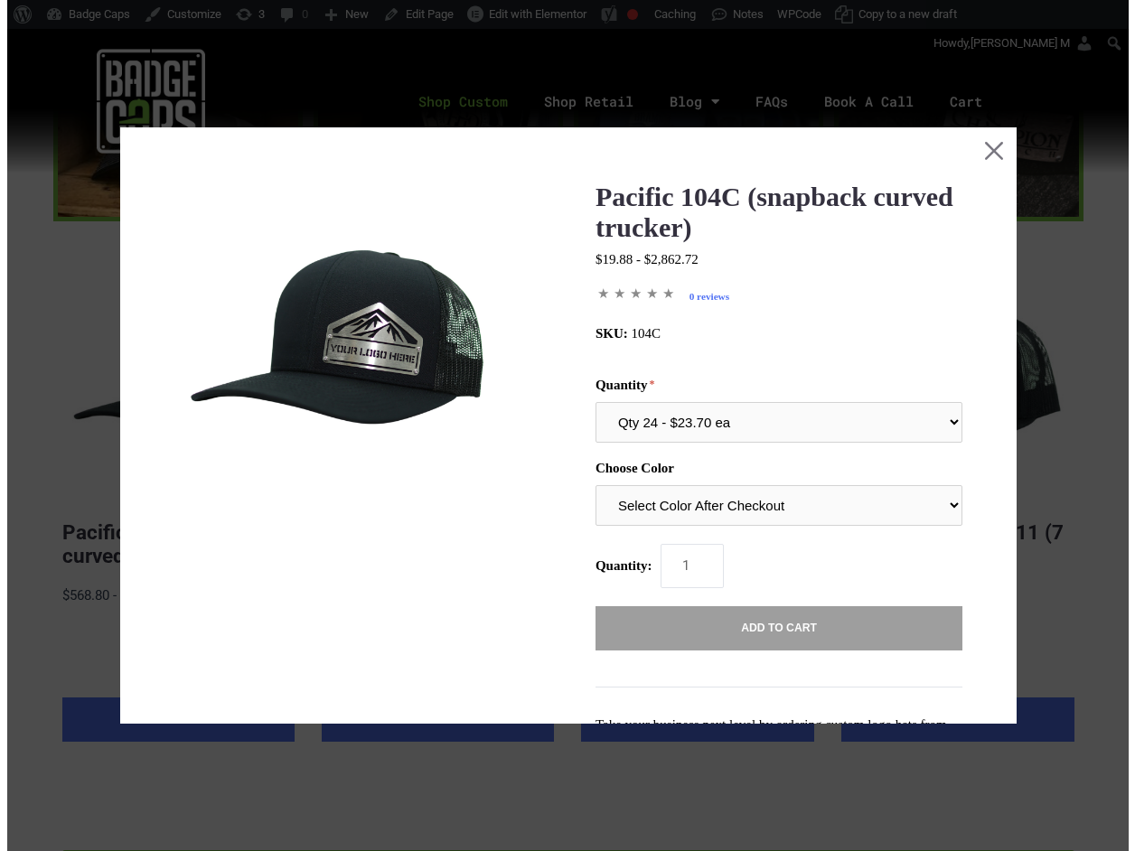
scroll to position [0, 0]
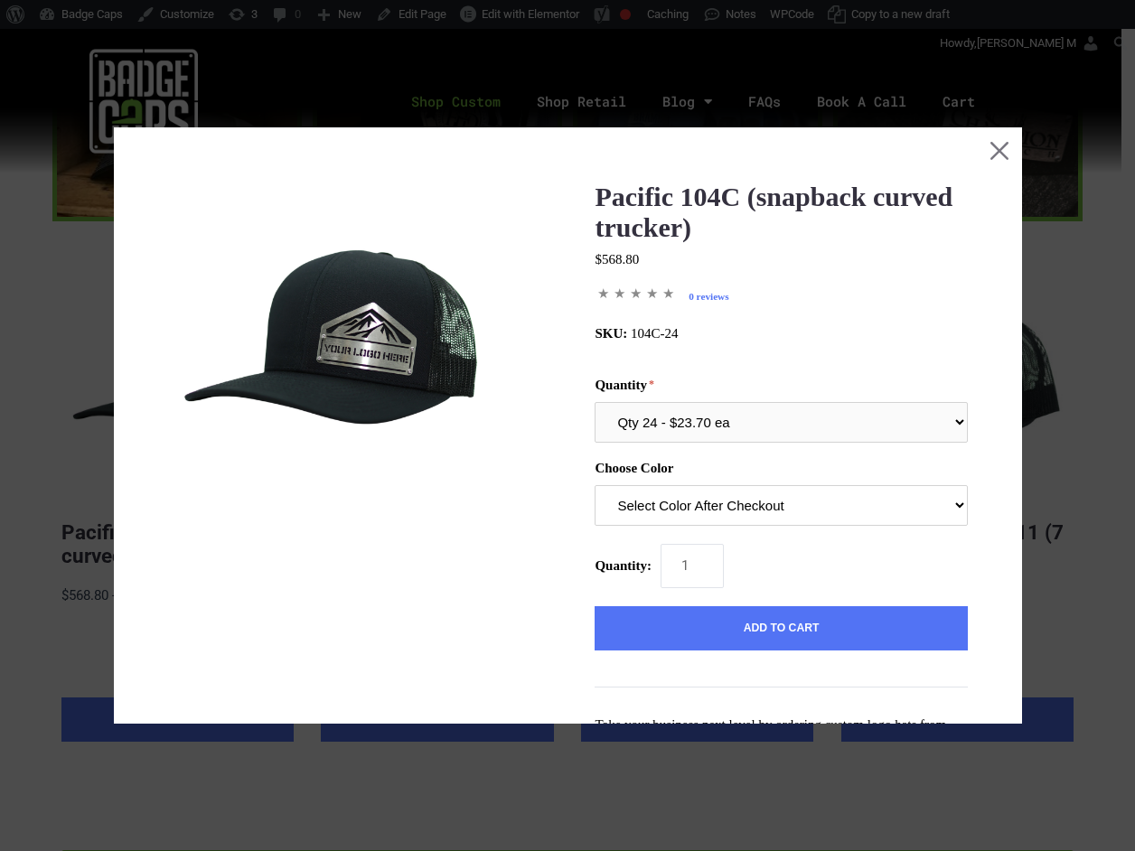
click at [687, 508] on select "Select Color After Checkout" at bounding box center [780, 505] width 372 height 41
click at [760, 509] on select "Select Color After Checkout" at bounding box center [780, 505] width 372 height 41
click at [898, 341] on span "SKU: 104C-24" at bounding box center [780, 333] width 372 height 15
click at [986, 146] on button "Close this dialog window" at bounding box center [998, 149] width 45 height 45
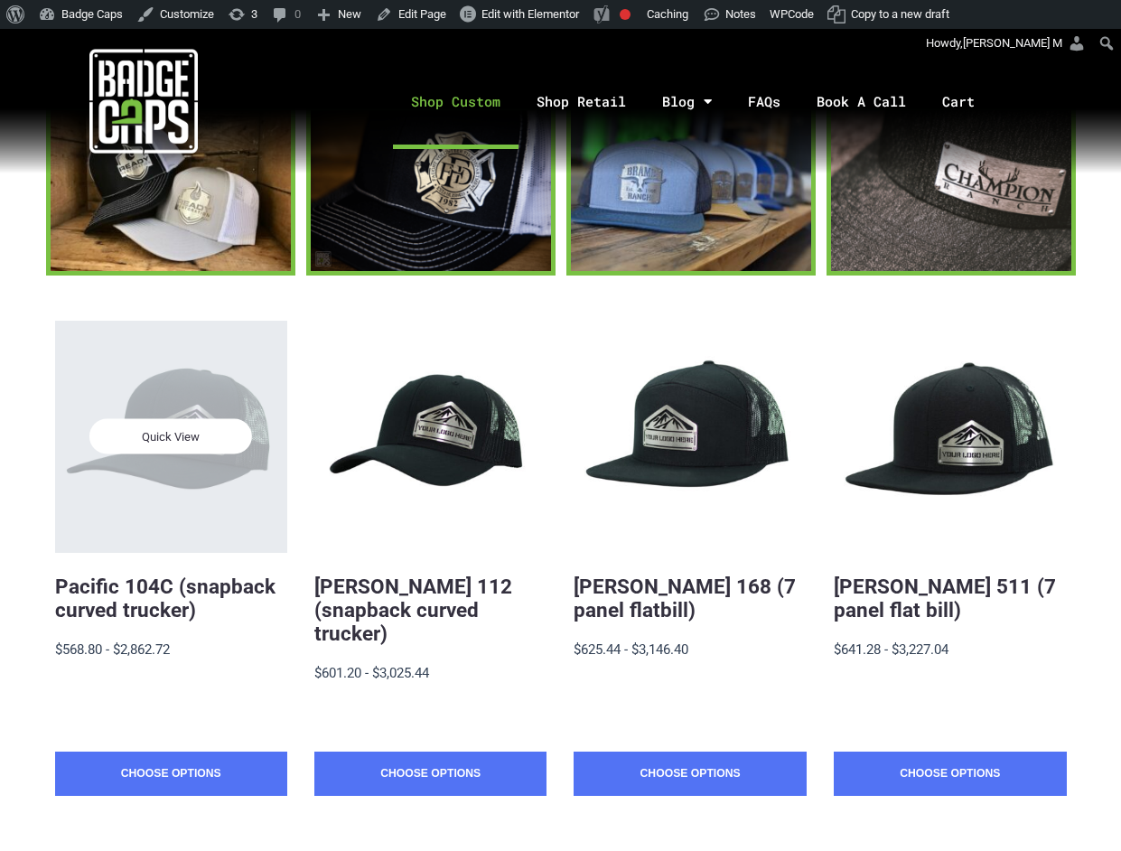
scroll to position [241, 0]
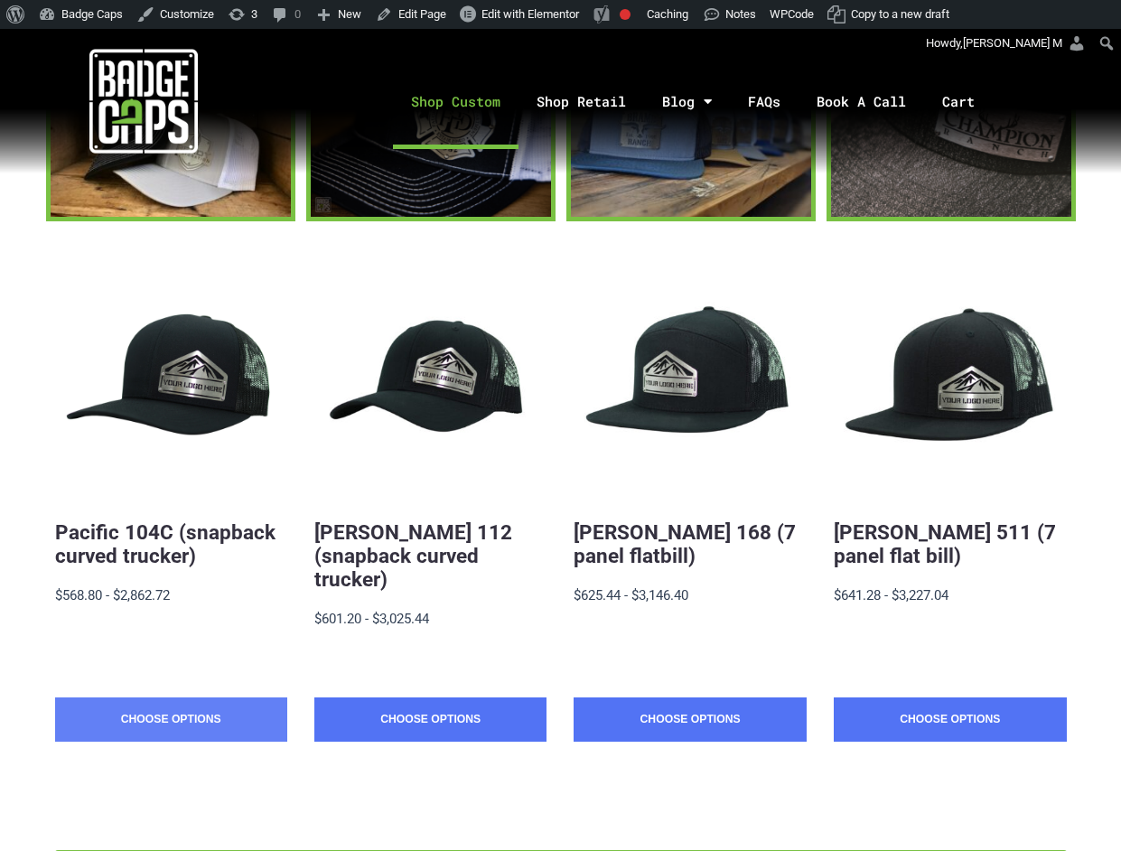
click at [213, 697] on link "Choose Options" at bounding box center [171, 719] width 232 height 45
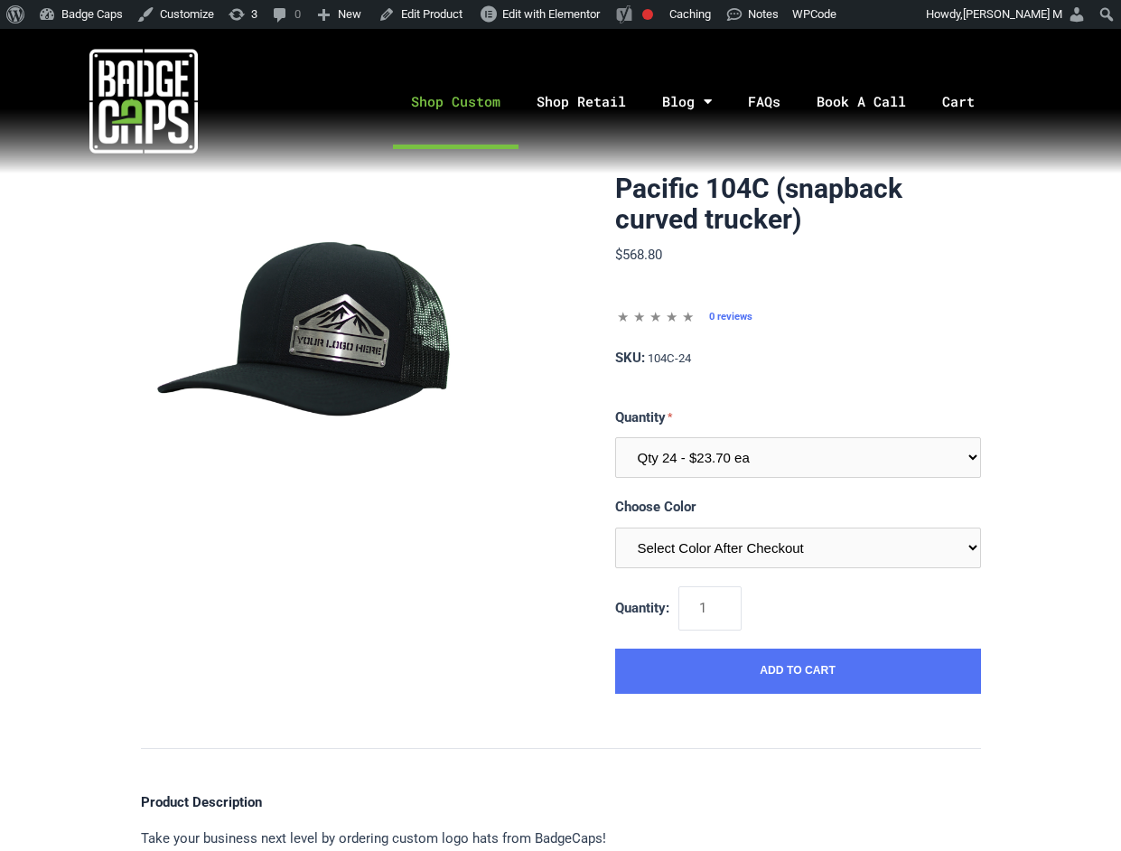
click at [413, 111] on link "Shop Custom" at bounding box center [456, 101] width 126 height 95
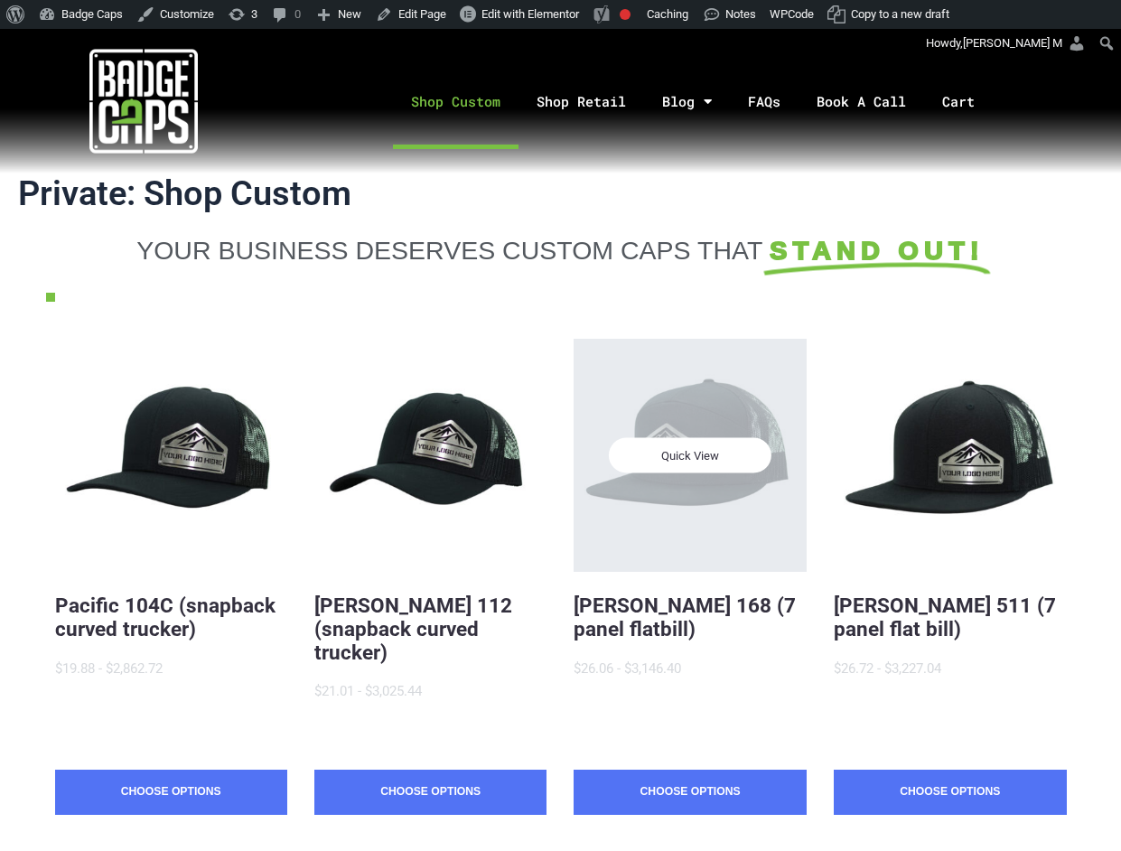
click at [704, 484] on div "Quick View Pacific 104C (snapback curved trucker) $19.88 - $2,862.72 MSRP: Choo…" at bounding box center [561, 604] width 1012 height 602
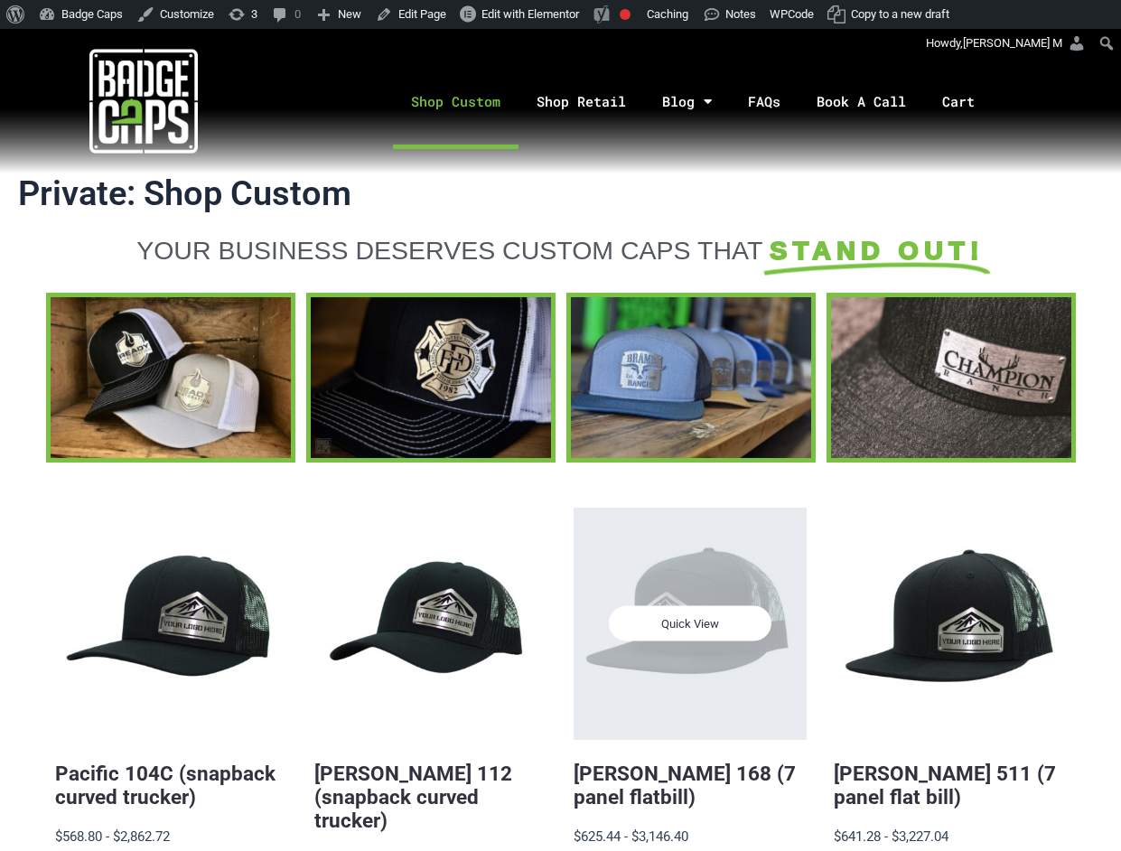
click at [699, 574] on div "Quick View" at bounding box center [690, 624] width 232 height 232
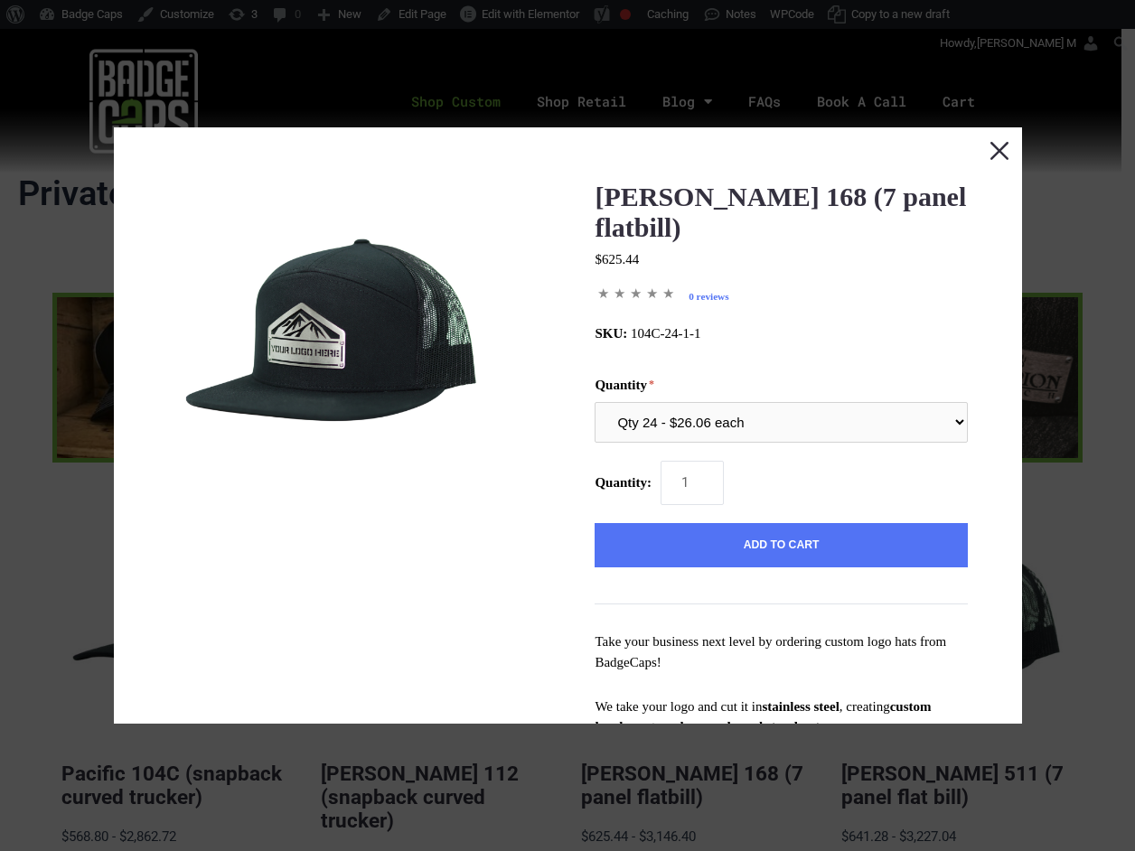
click at [981, 149] on button "Close this dialog window" at bounding box center [998, 149] width 45 height 45
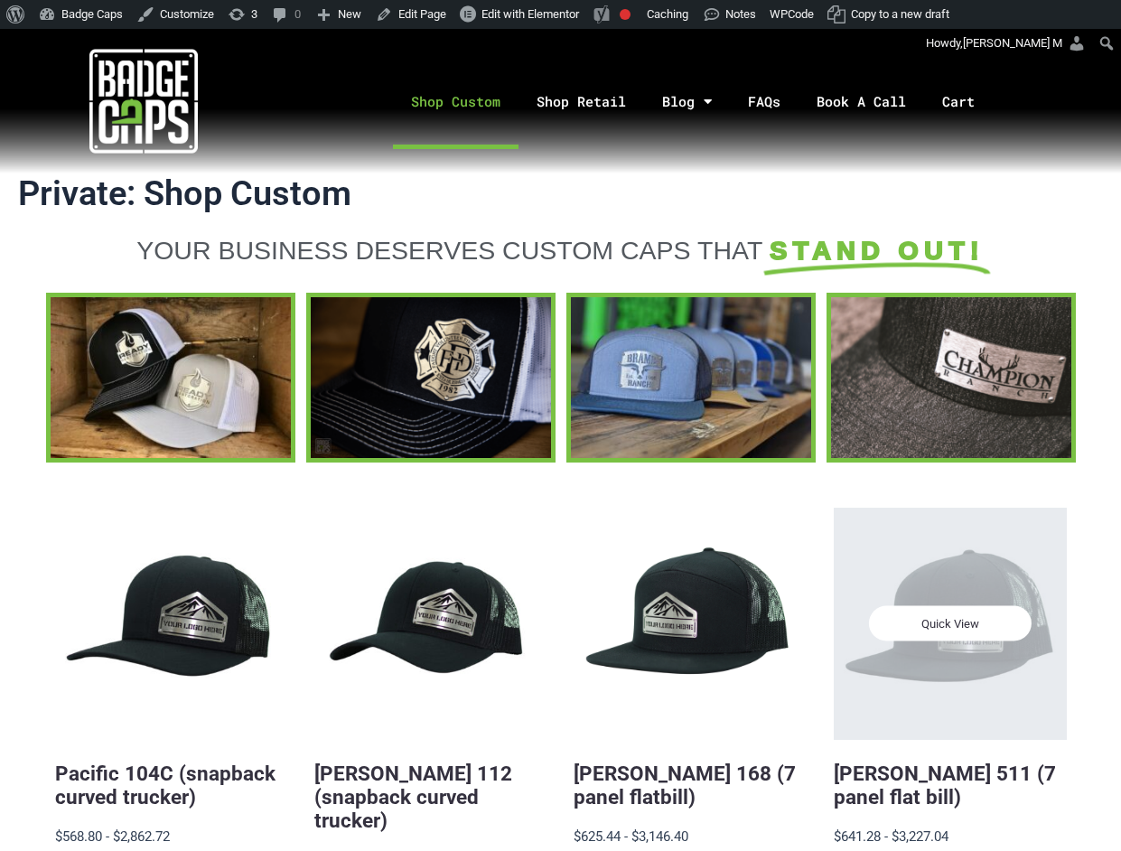
click at [984, 614] on span "Quick View" at bounding box center [950, 623] width 163 height 35
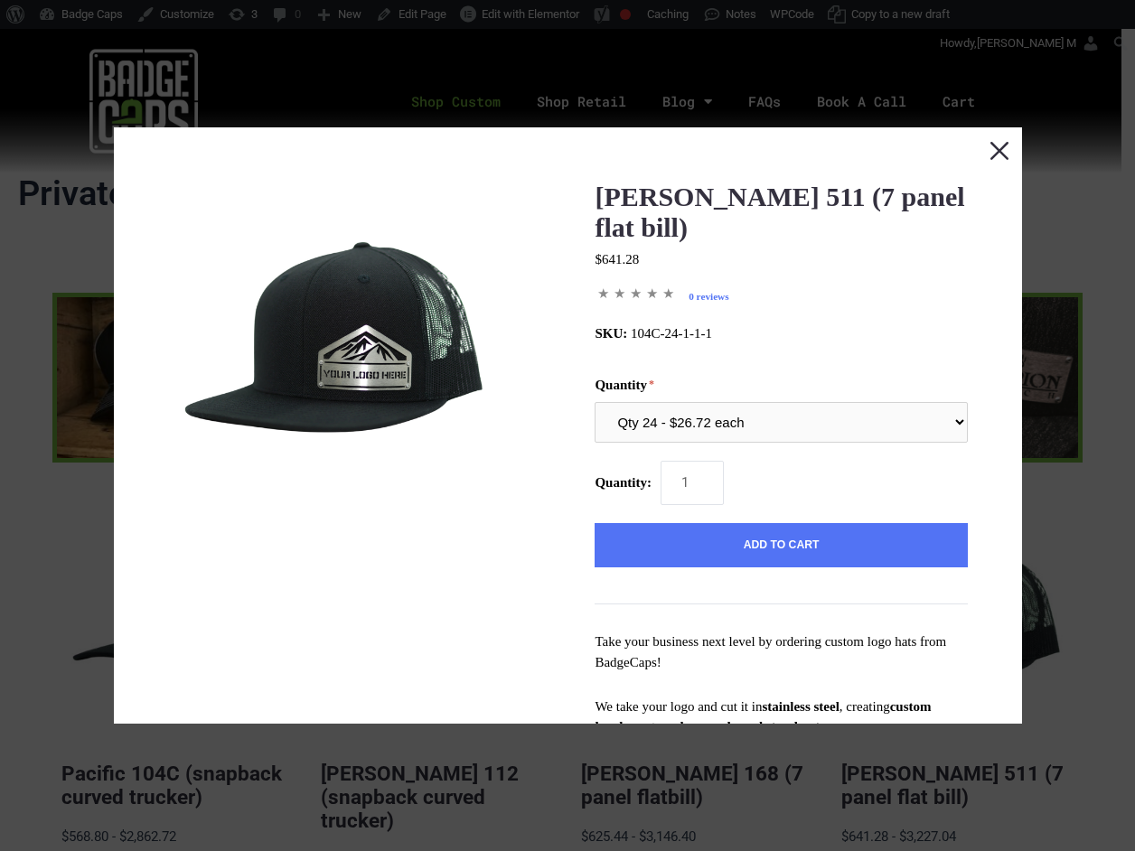
click at [976, 145] on button "Close this dialog window" at bounding box center [998, 149] width 45 height 45
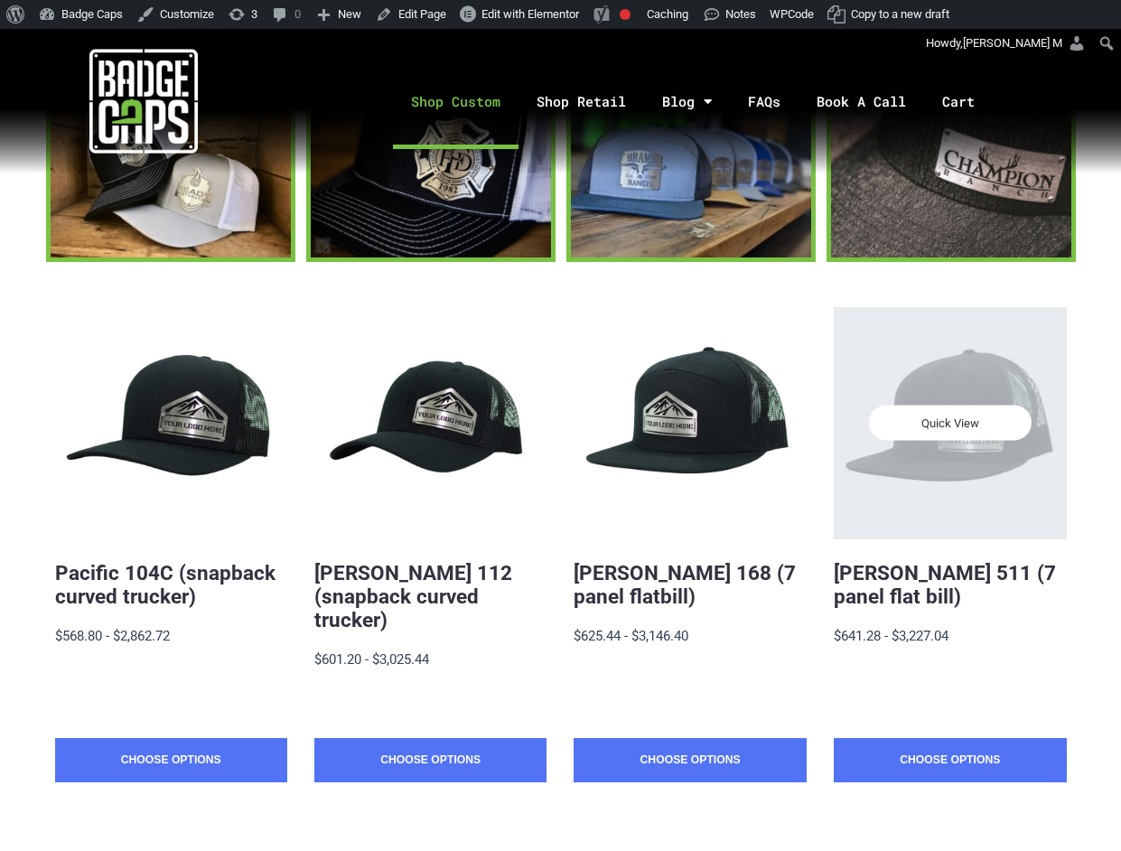
scroll to position [241, 0]
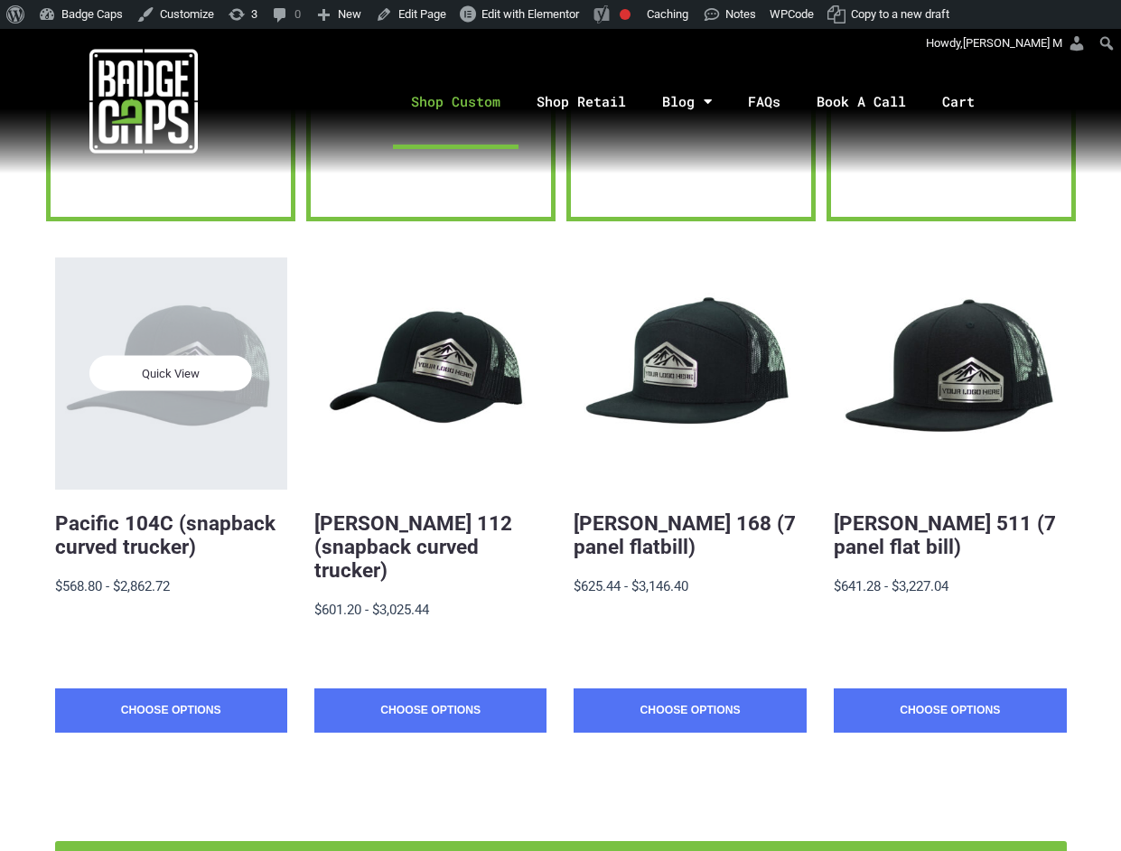
click at [172, 257] on div "Quick View" at bounding box center [171, 373] width 232 height 232
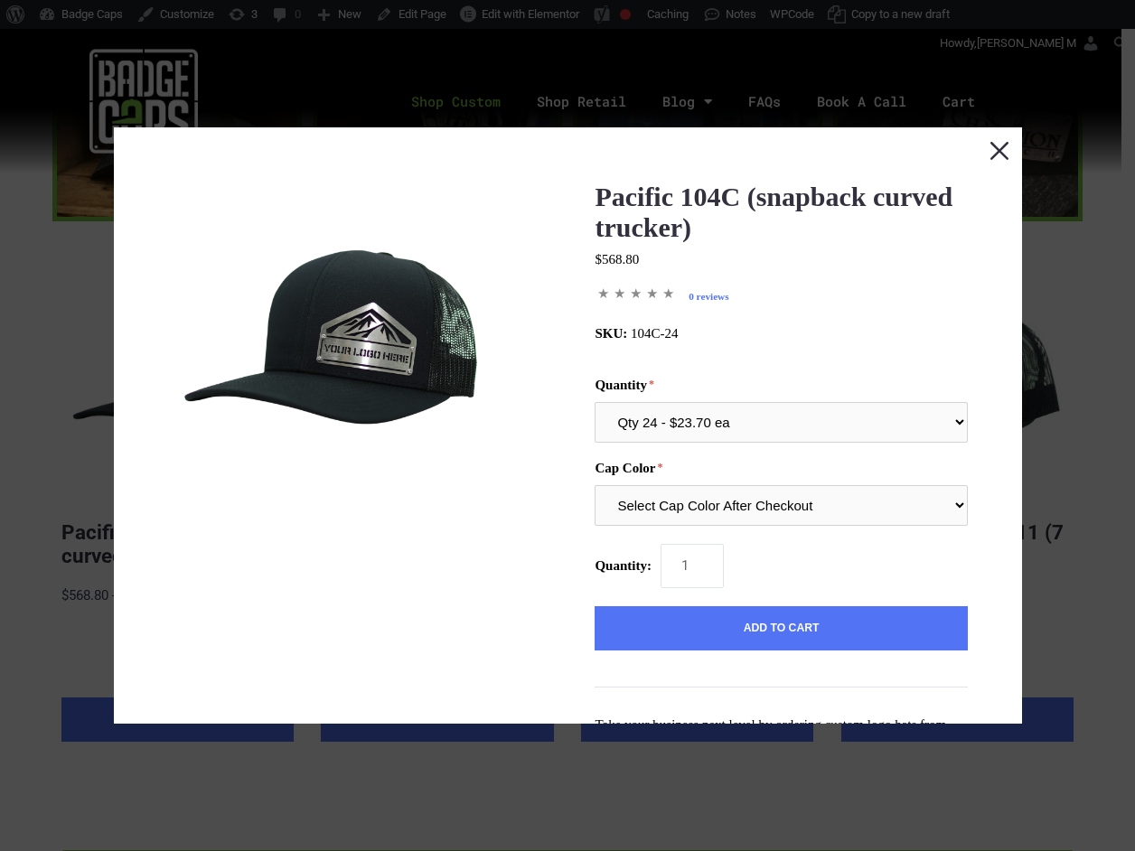
click at [983, 154] on button "Close this dialog window" at bounding box center [998, 149] width 45 height 45
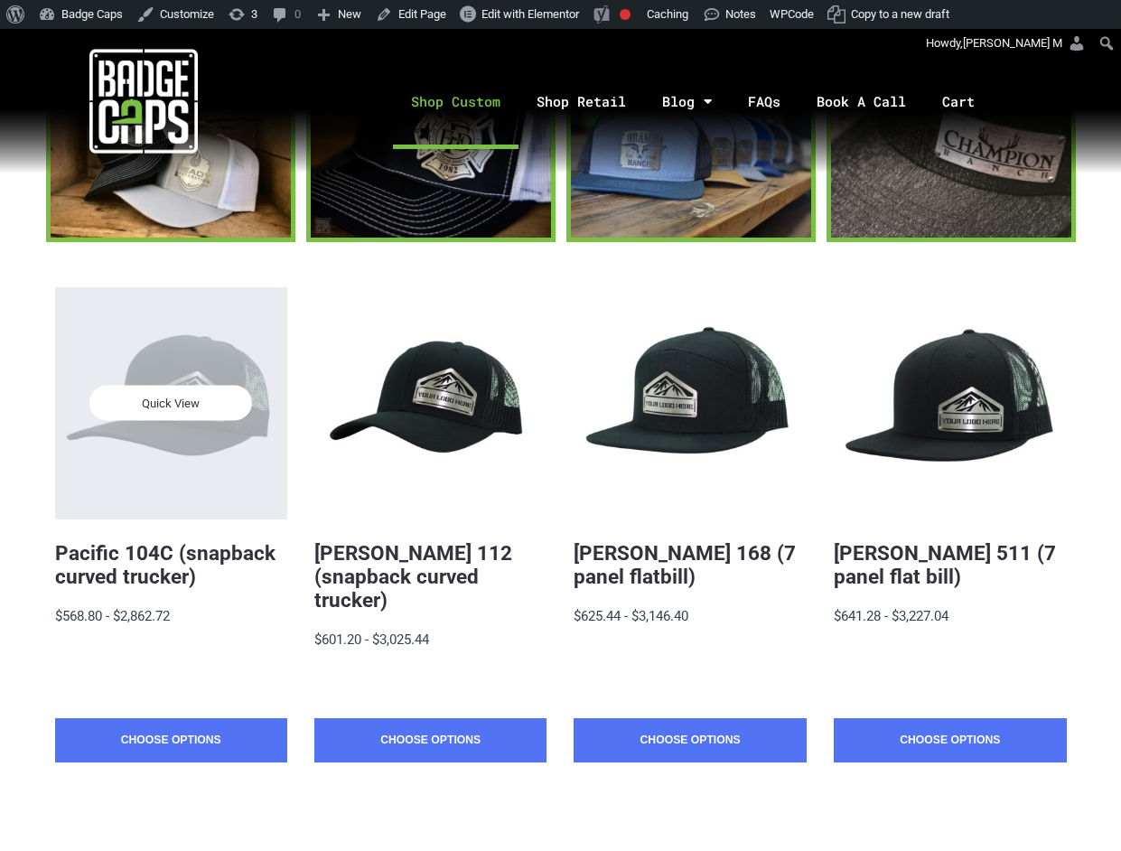
scroll to position [241, 0]
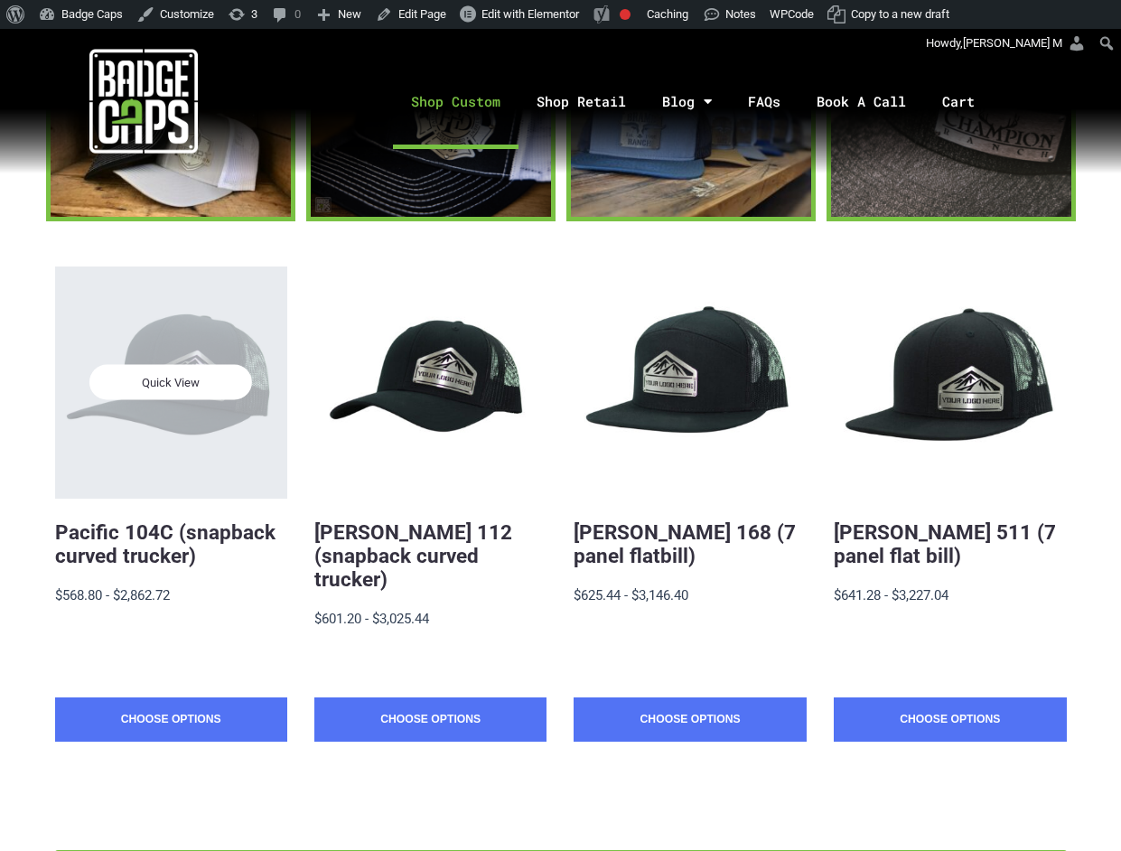
click at [146, 383] on span "Quick View" at bounding box center [170, 382] width 163 height 35
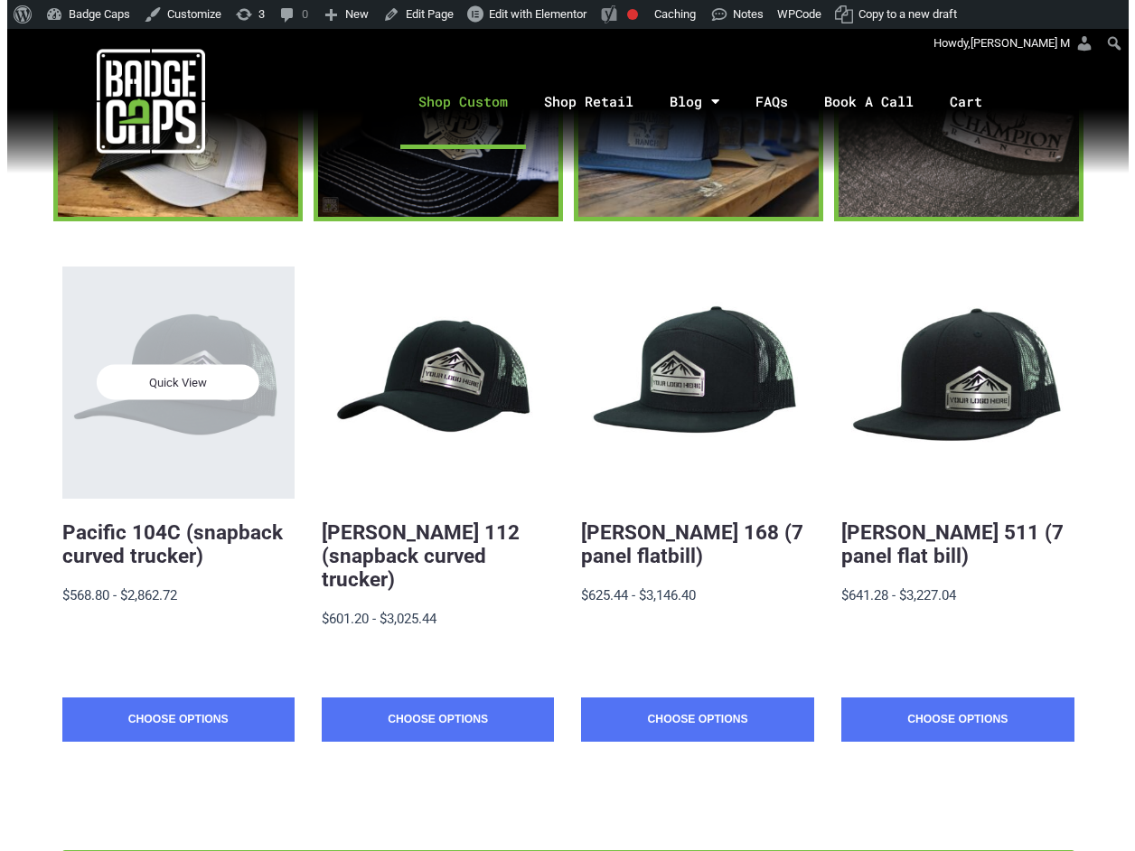
scroll to position [0, 0]
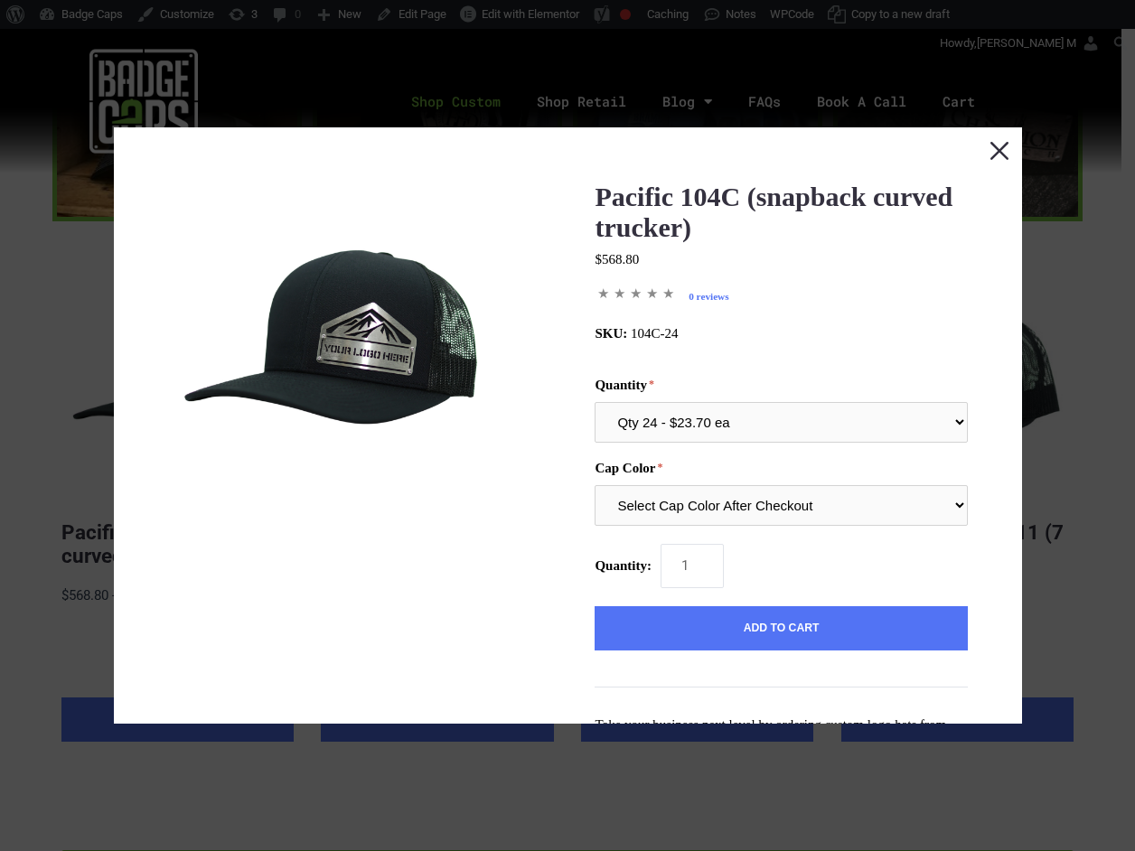
click at [986, 147] on button "Close this dialog window" at bounding box center [998, 149] width 45 height 45
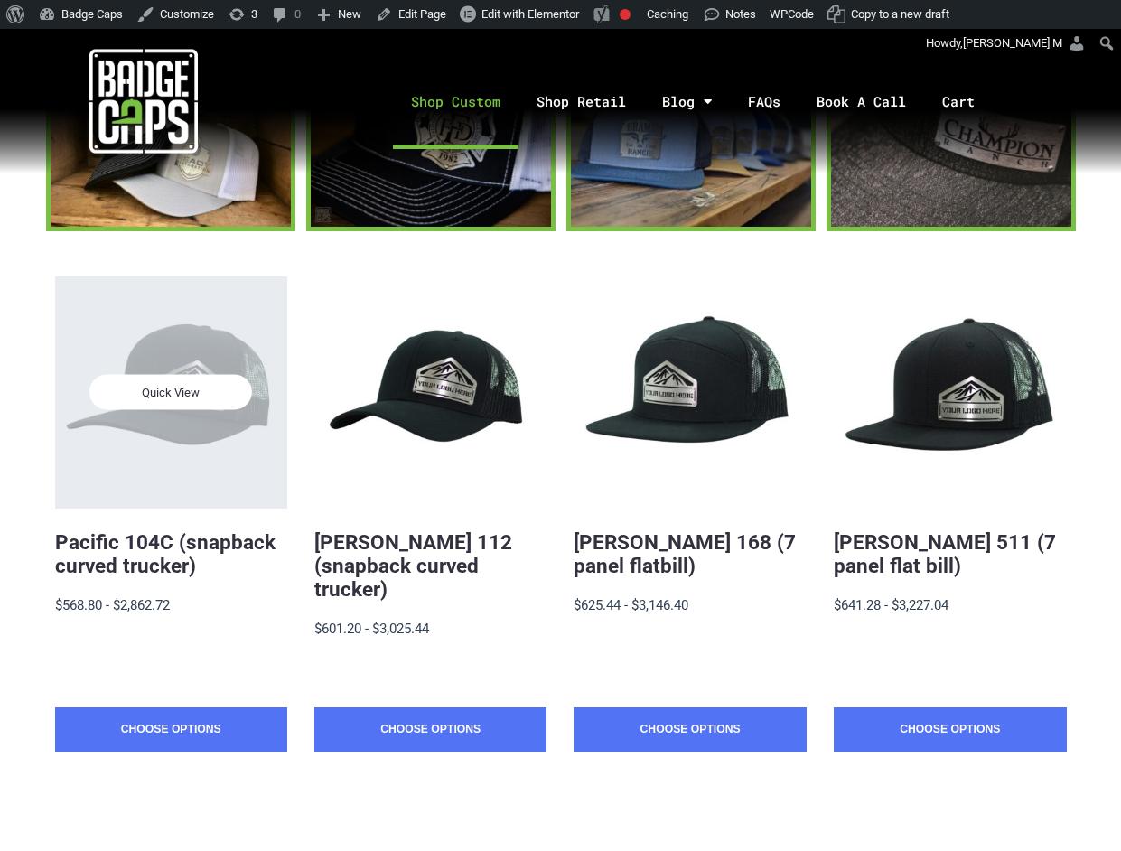
scroll to position [241, 0]
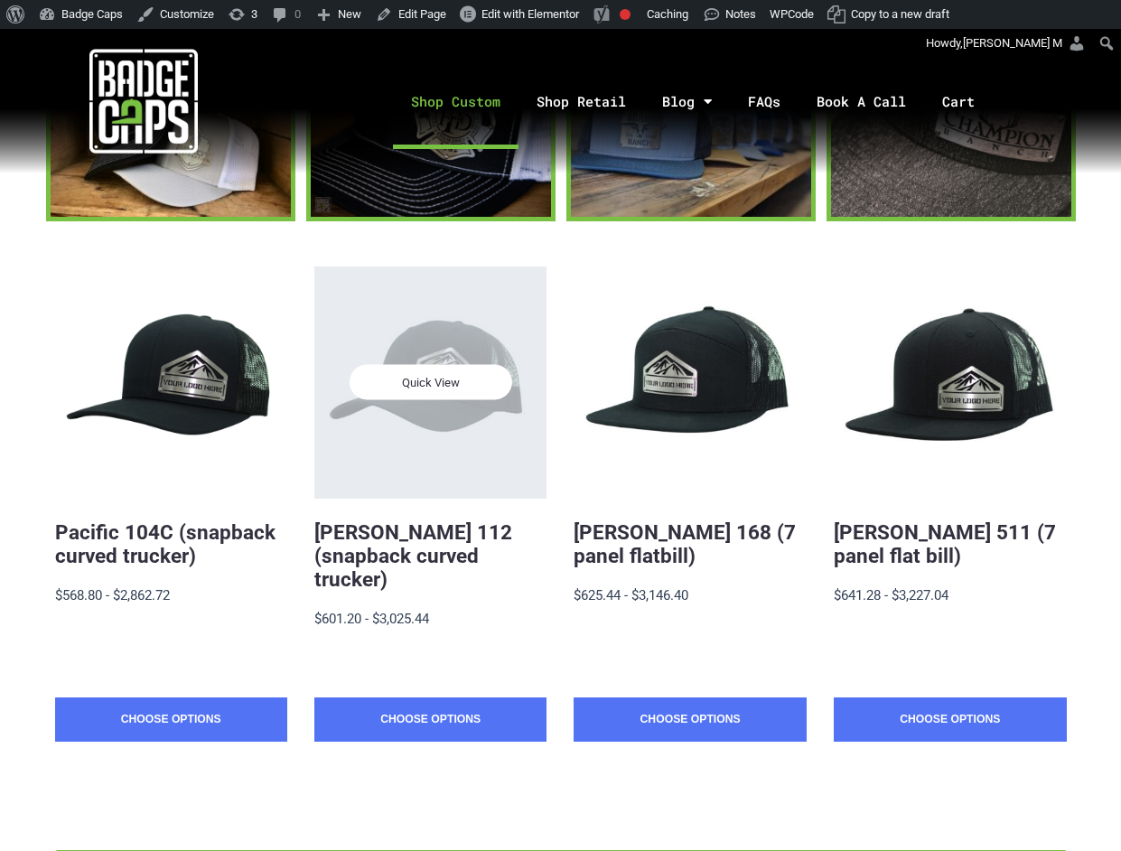
click at [447, 383] on span "Quick View" at bounding box center [431, 382] width 163 height 35
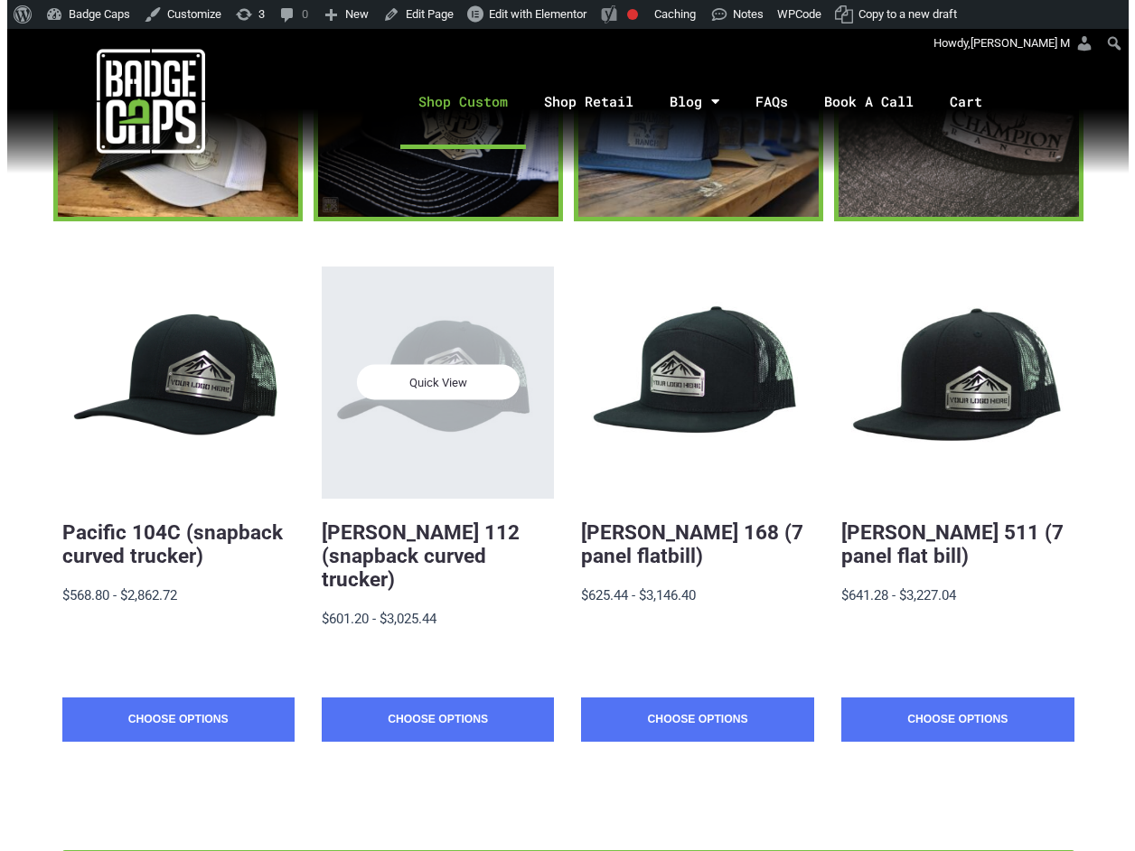
scroll to position [0, 0]
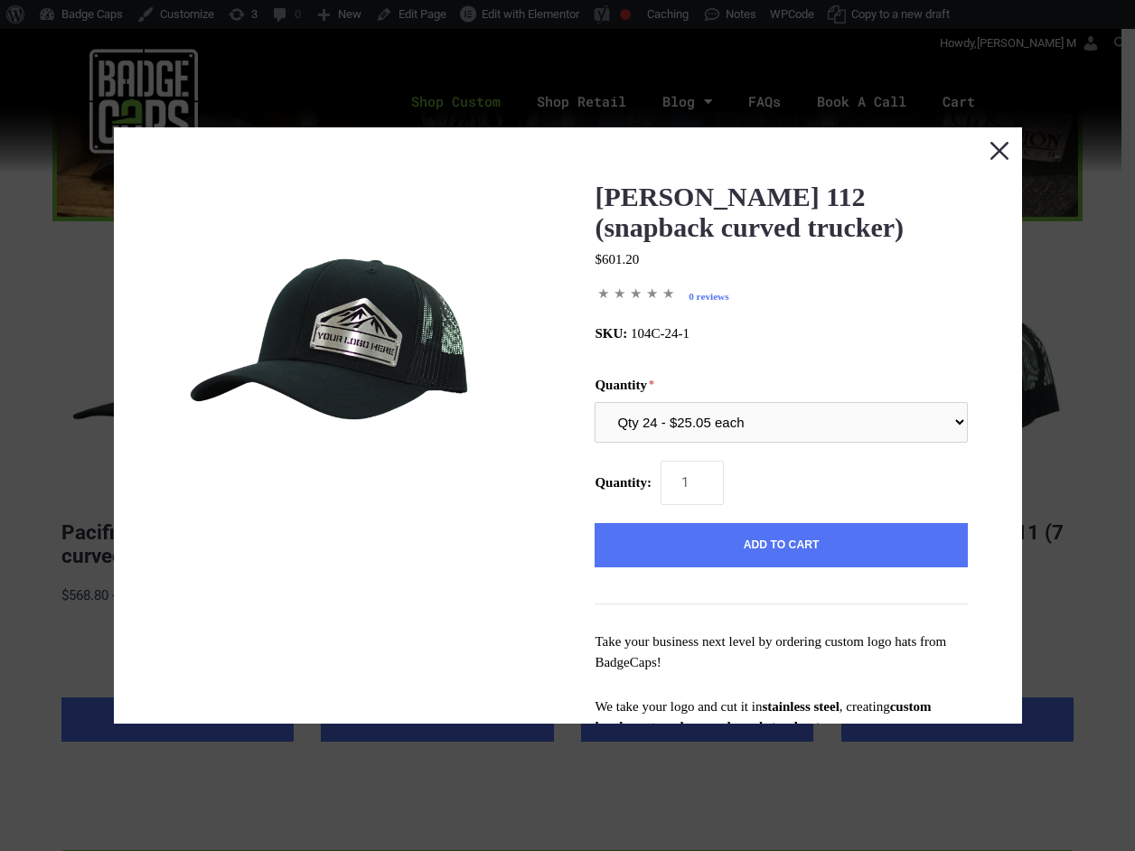
click at [990, 154] on button "Close this dialog window" at bounding box center [998, 149] width 45 height 45
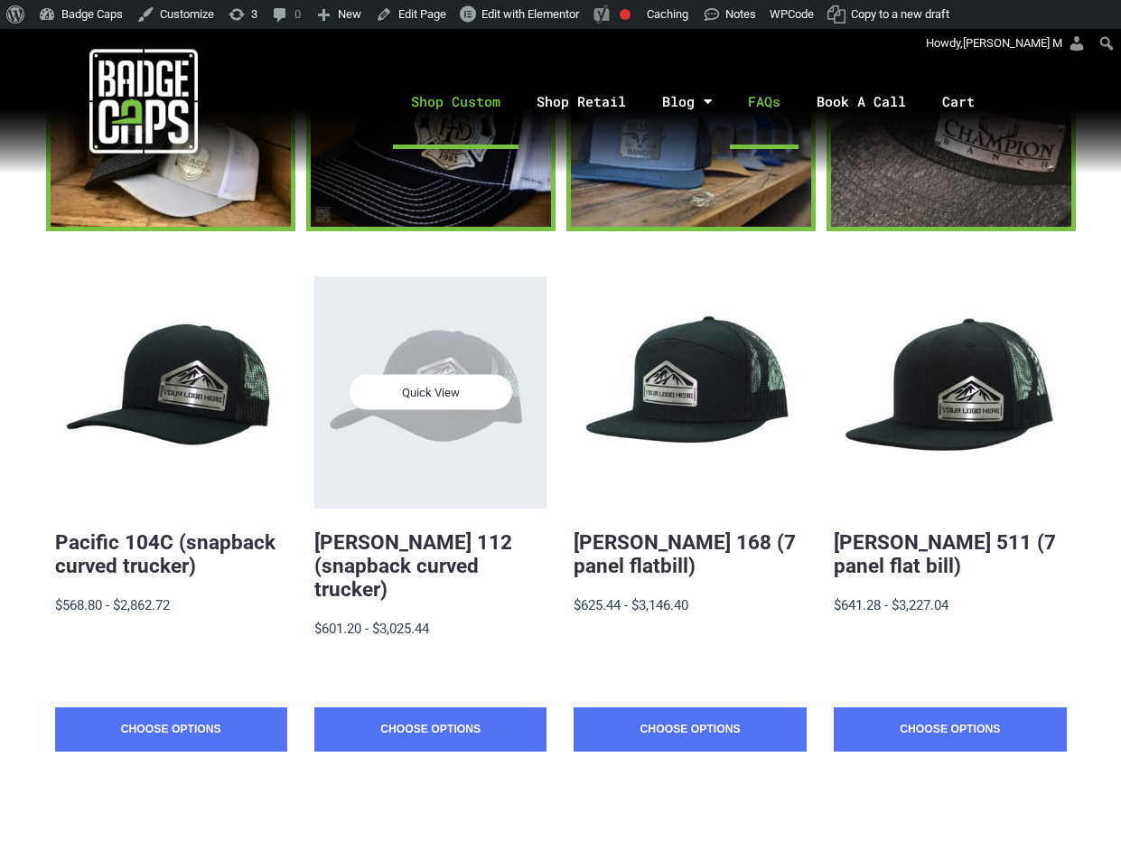
scroll to position [241, 0]
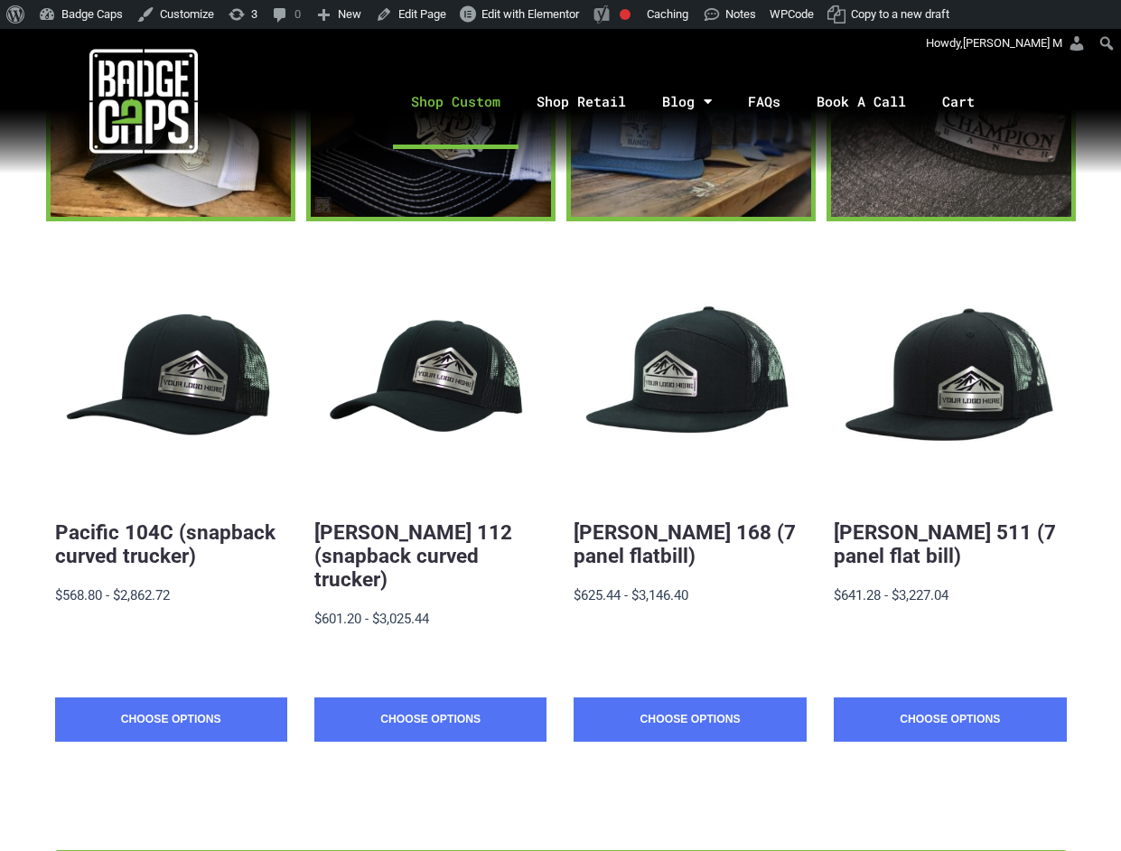
click at [1100, 215] on section at bounding box center [560, 135] width 1121 height 169
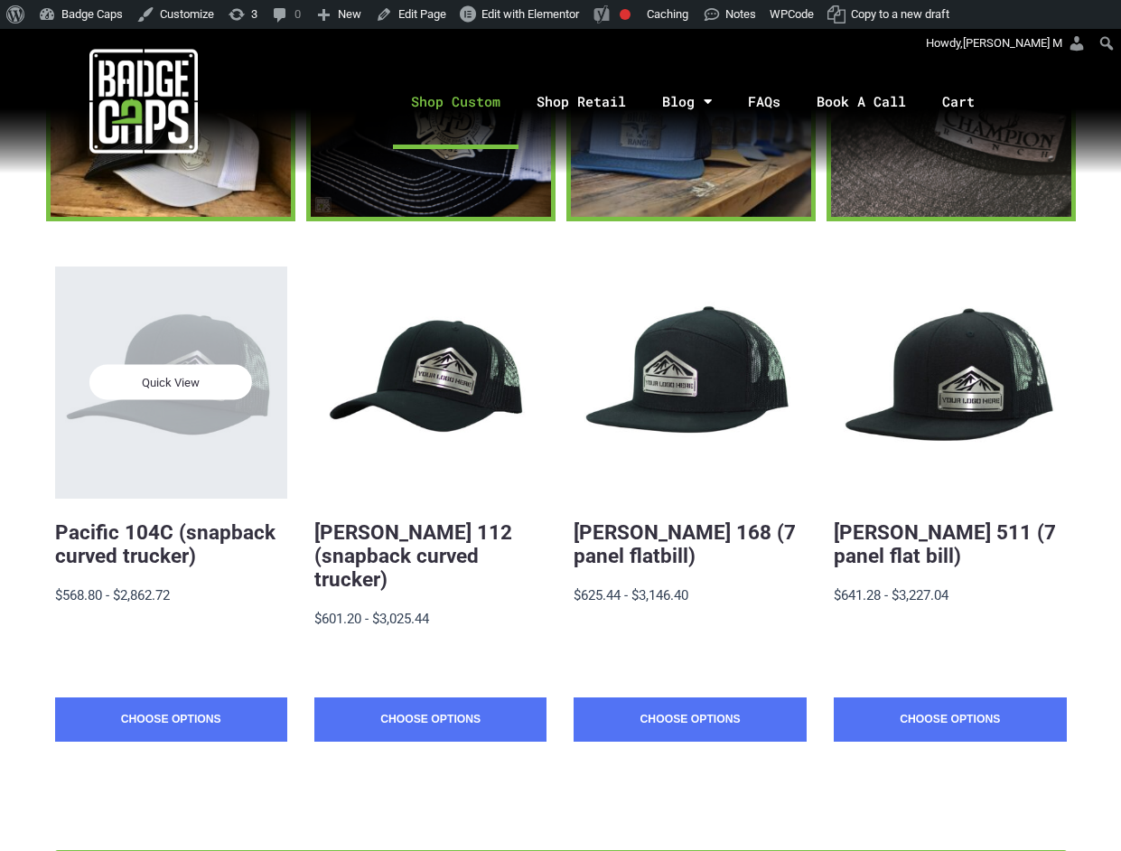
click at [199, 387] on span "Quick View" at bounding box center [170, 382] width 163 height 35
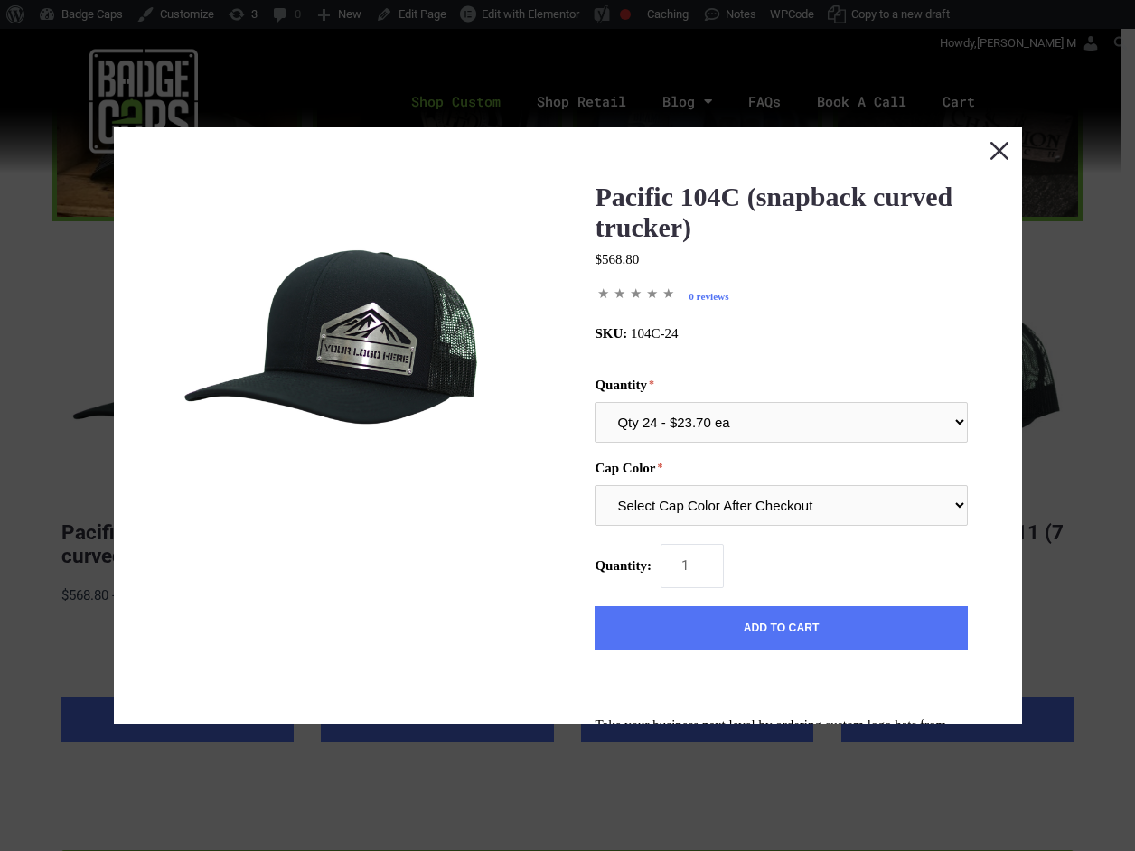
click at [993, 149] on button "Close this dialog window" at bounding box center [998, 149] width 45 height 45
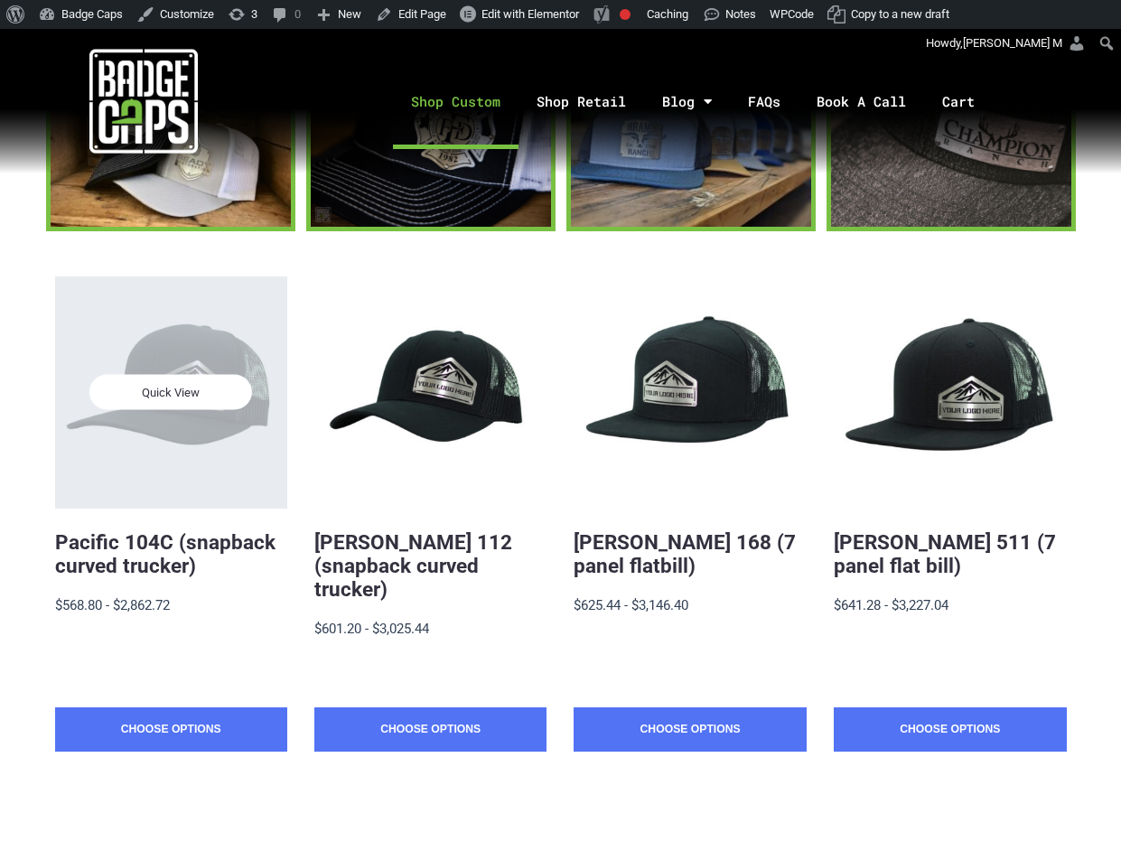
scroll to position [241, 0]
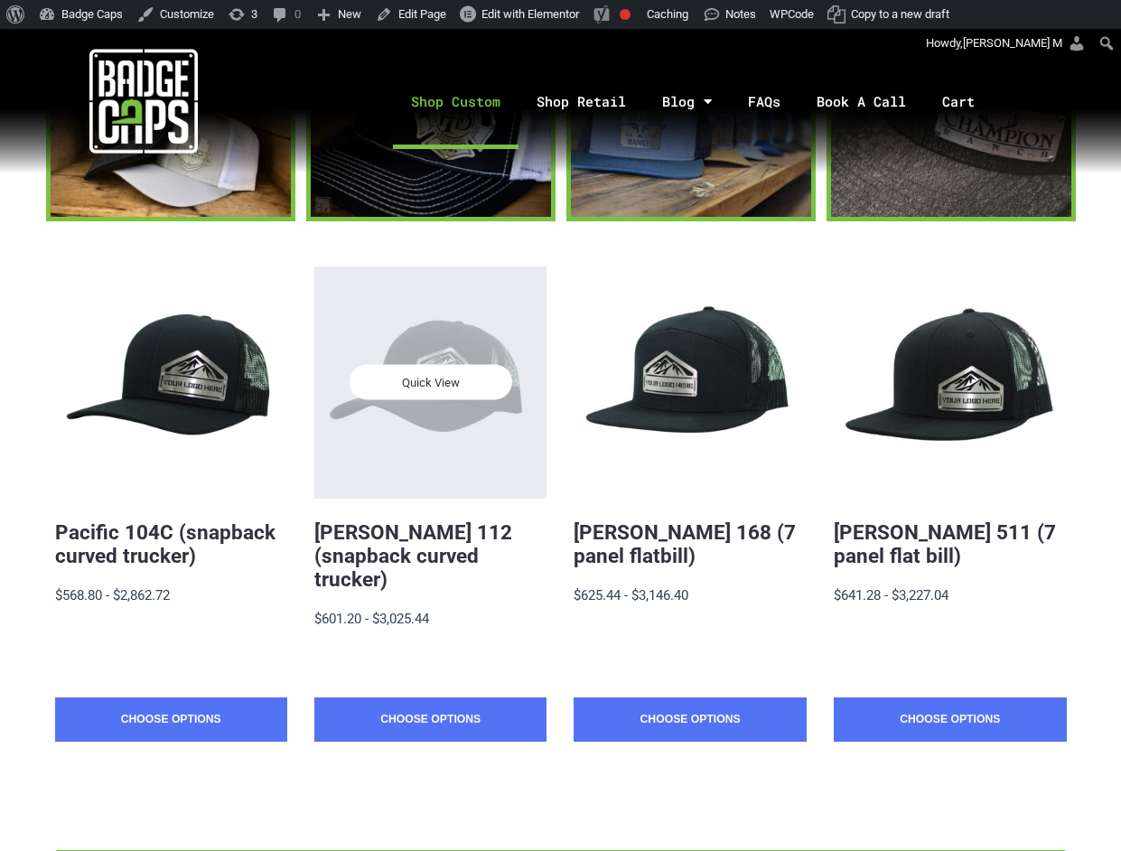
click at [462, 380] on span "Quick View" at bounding box center [431, 382] width 163 height 35
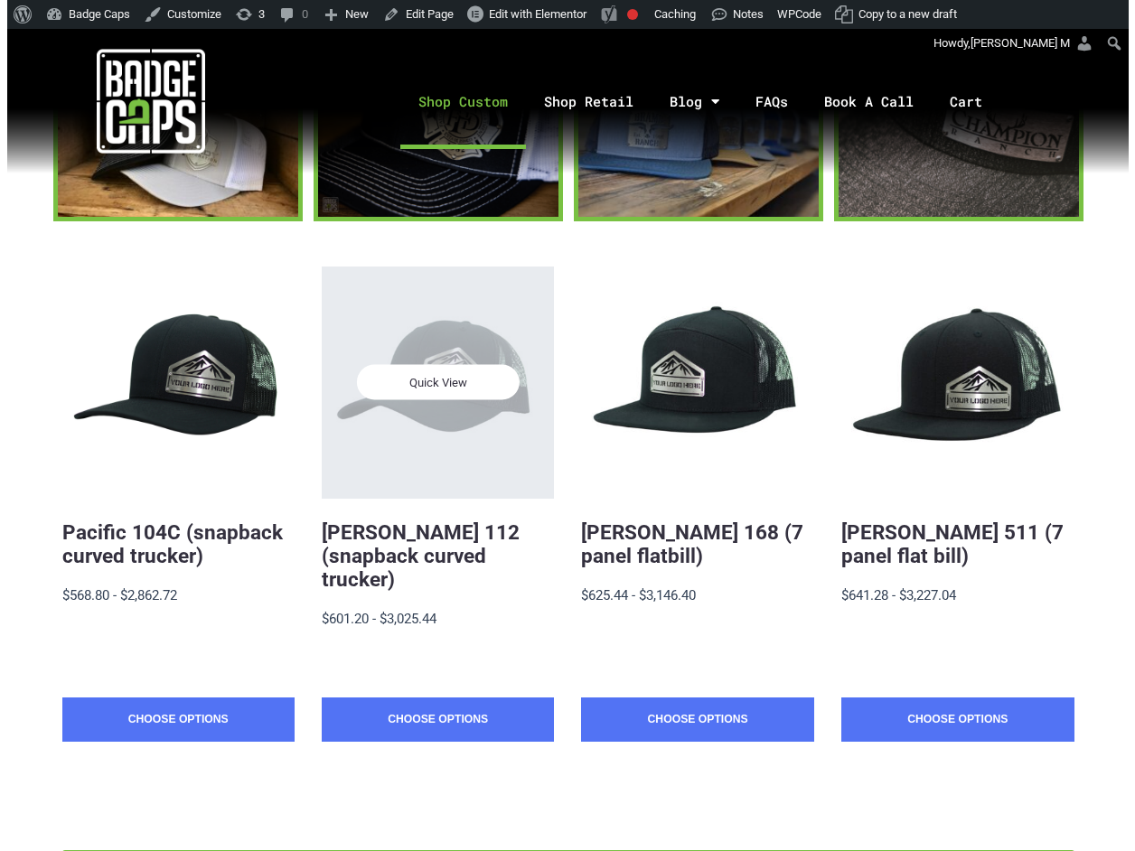
scroll to position [0, 0]
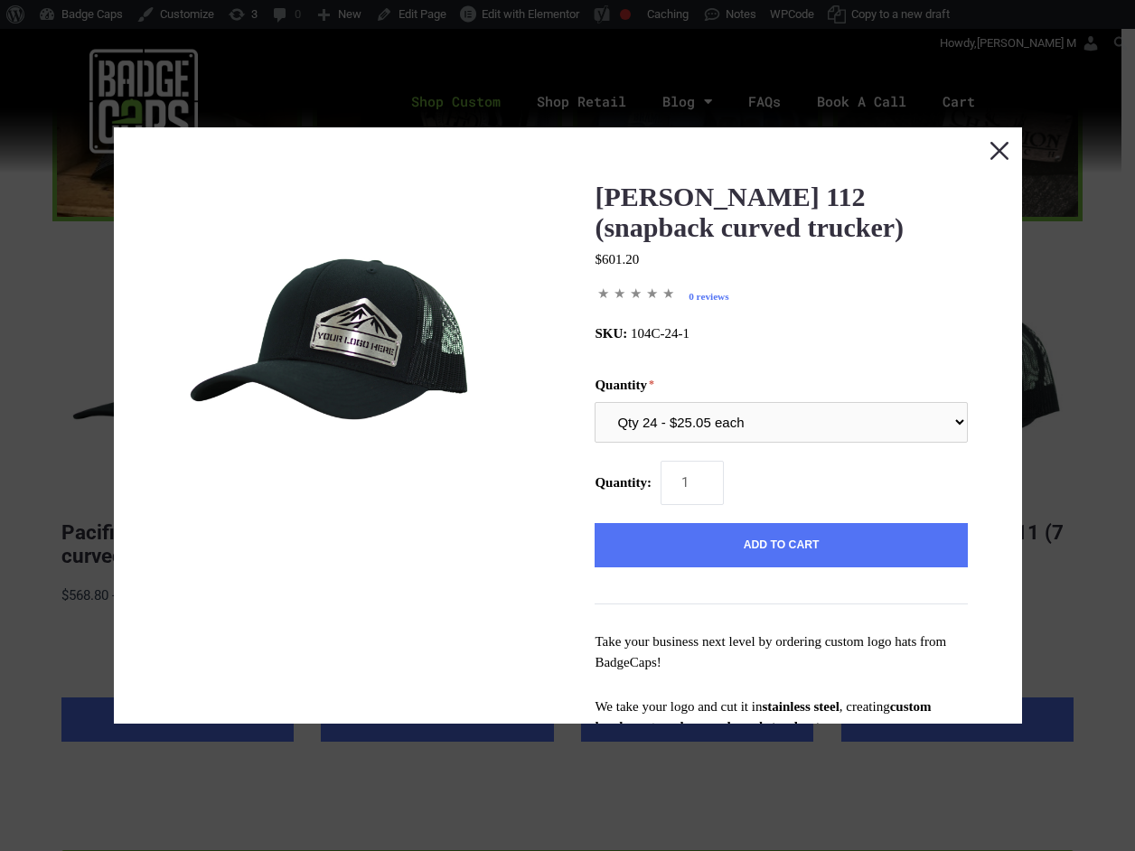
click at [978, 153] on button "Close this dialog window" at bounding box center [998, 149] width 45 height 45
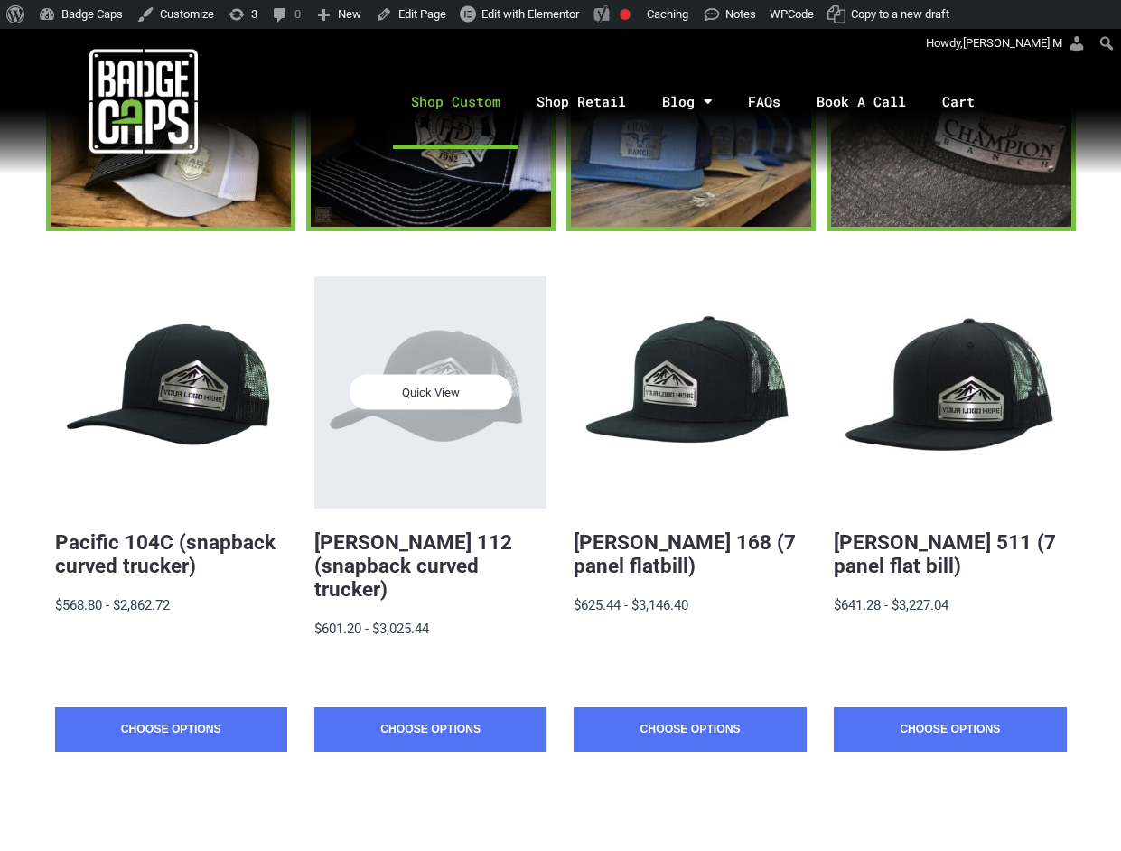
scroll to position [241, 0]
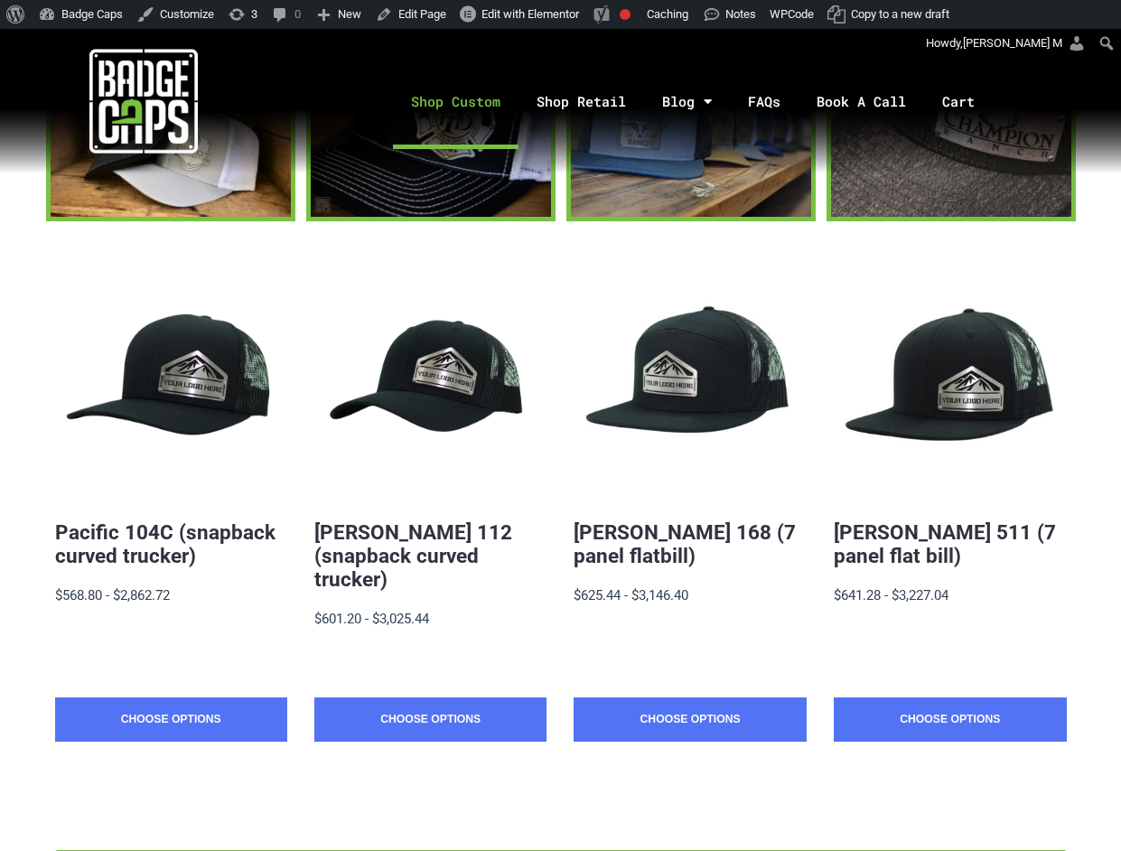
click at [1112, 252] on section "Quick View Pacific 104C (snapback curved trucker) $19.88 - $2,862.72 MSRP: $568…" at bounding box center [560, 557] width 1121 height 673
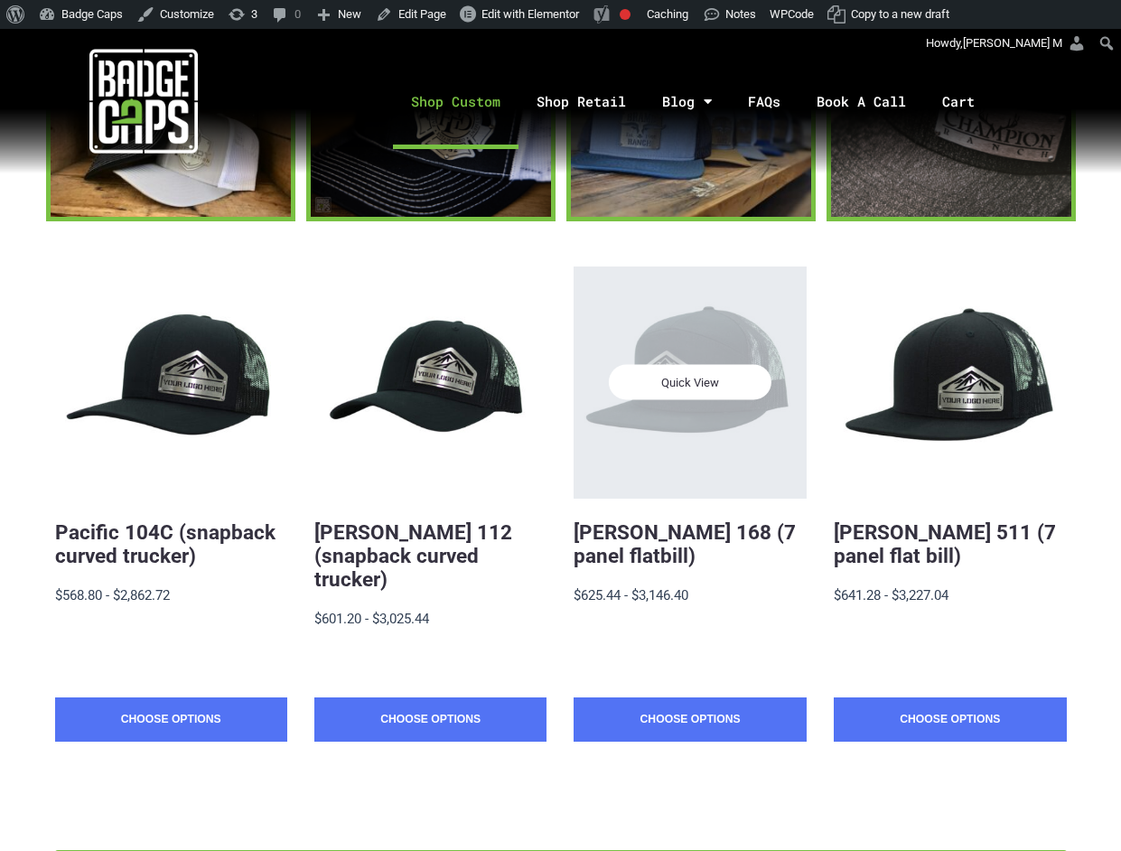
click at [755, 381] on span "Quick View" at bounding box center [690, 382] width 163 height 35
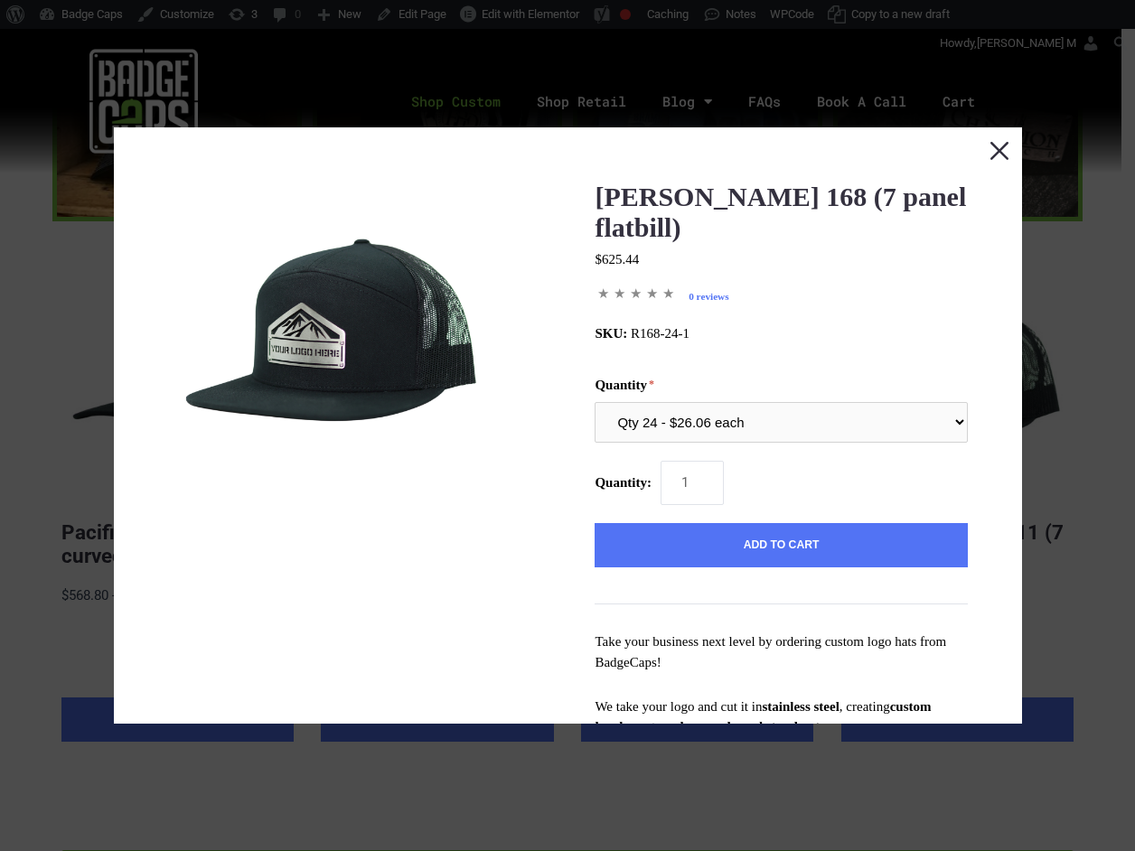
click at [985, 145] on button "Close this dialog window" at bounding box center [998, 149] width 45 height 45
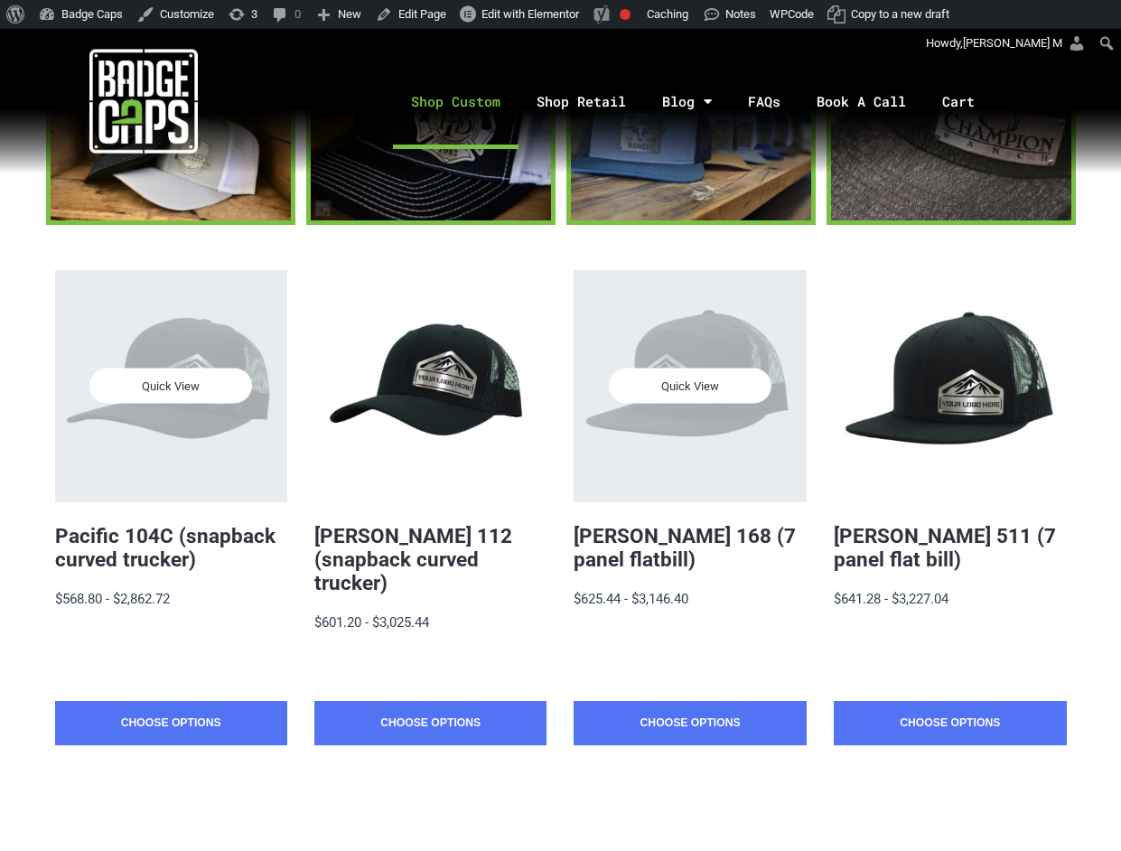
scroll to position [241, 0]
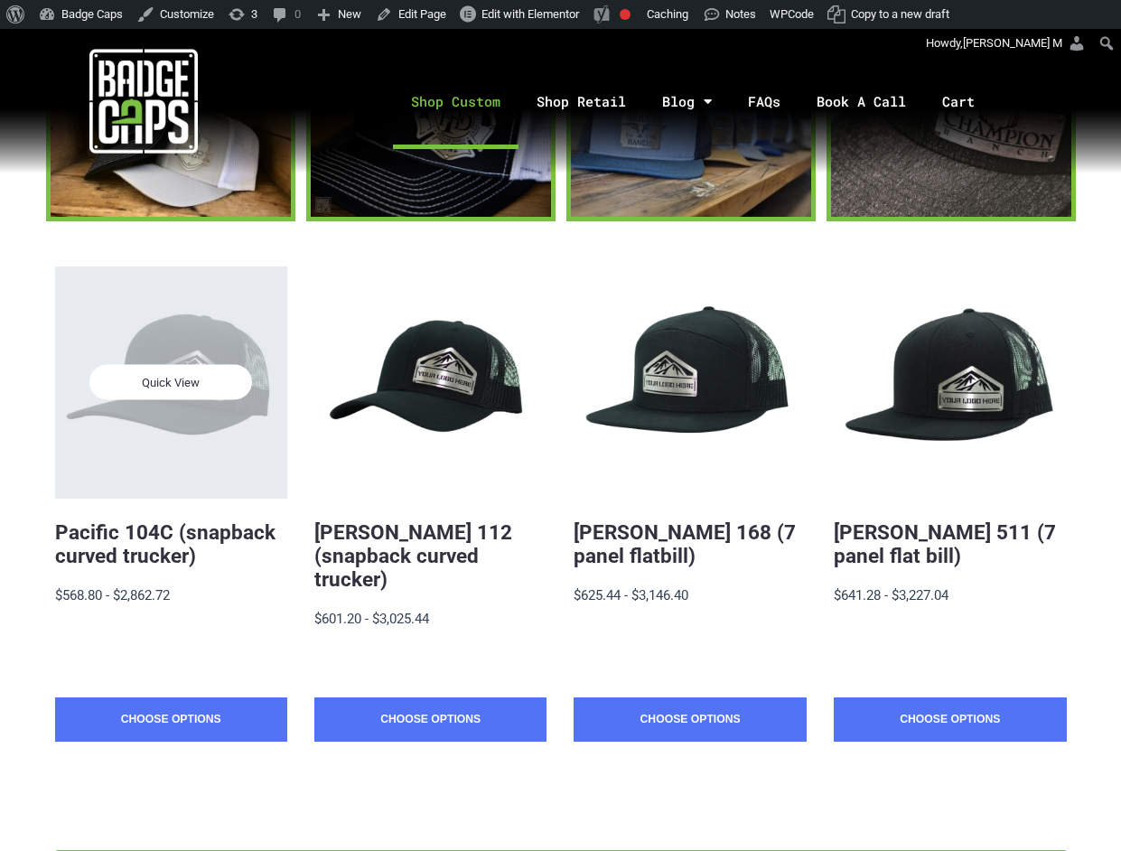
click at [182, 388] on span "Quick View" at bounding box center [170, 382] width 163 height 35
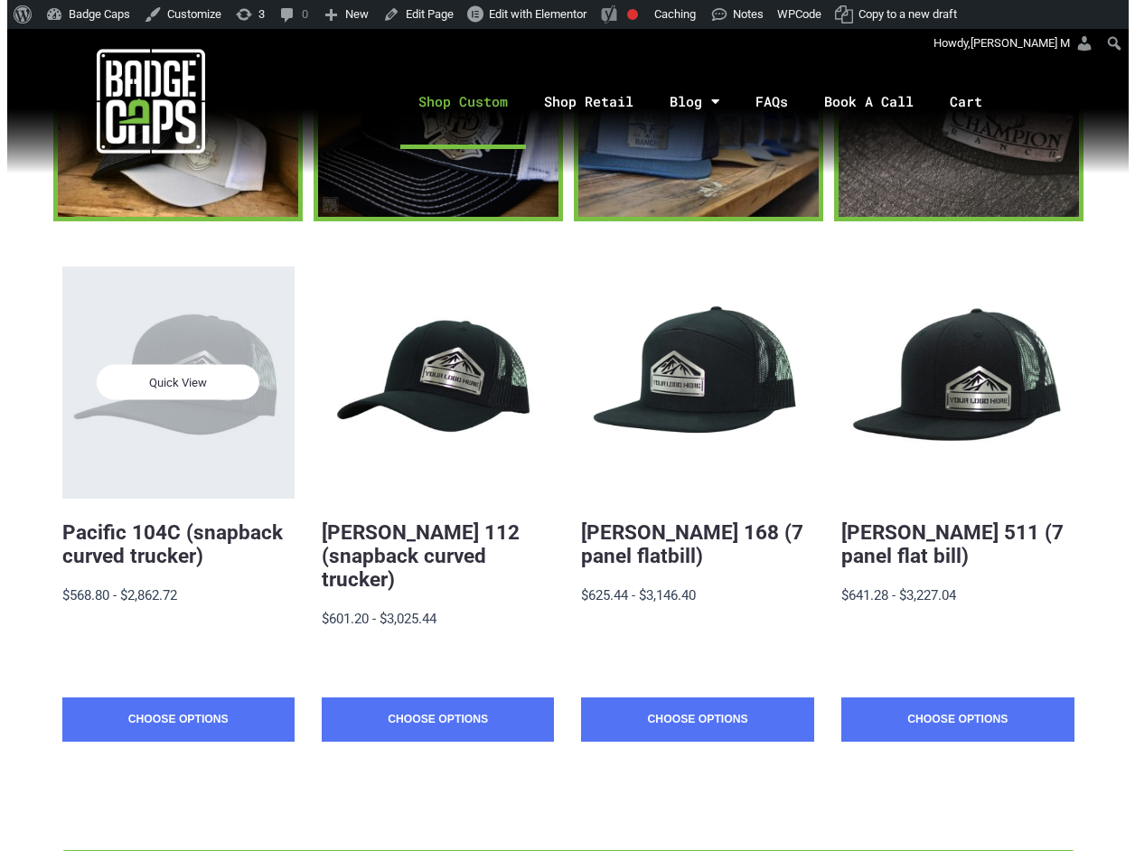
scroll to position [0, 0]
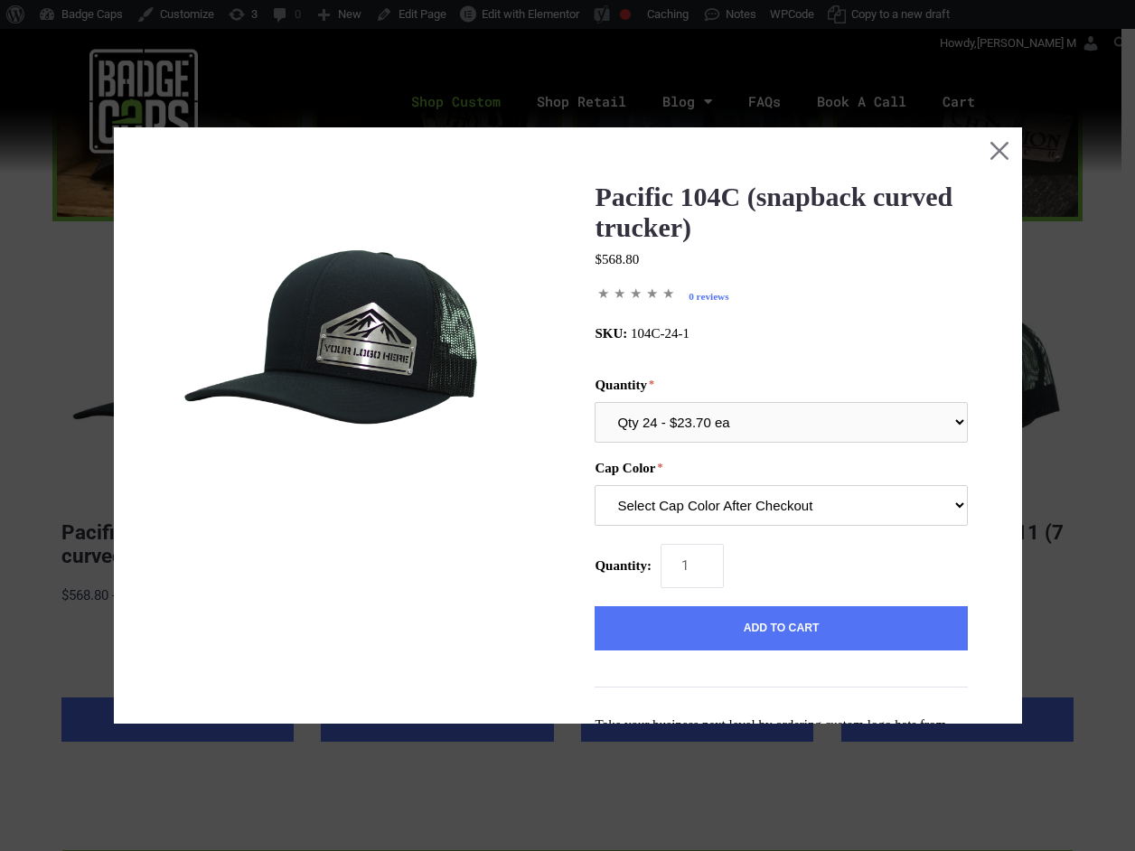
click at [711, 506] on select "Select Cap Color After Checkout" at bounding box center [780, 505] width 372 height 41
click at [736, 429] on select "Qty 24 - $23.70 ea Qty 48 - $22.94ea Qty 96 - $21.41ea Qty 144 - $19.88ea" at bounding box center [780, 422] width 372 height 41
click at [766, 507] on select "Select Cap Color After Checkout" at bounding box center [780, 505] width 372 height 41
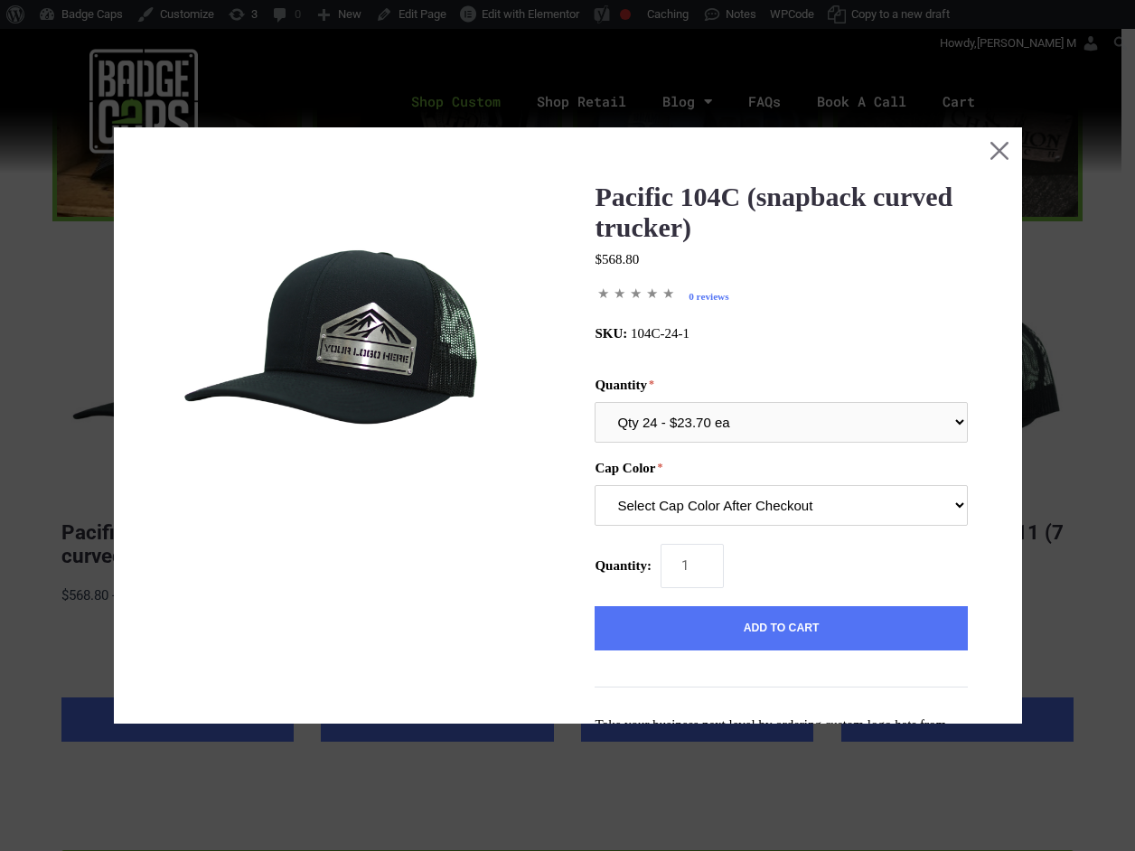
click at [766, 507] on select "Select Cap Color After Checkout" at bounding box center [780, 505] width 372 height 41
click at [982, 148] on button "Close this dialog window" at bounding box center [998, 149] width 45 height 45
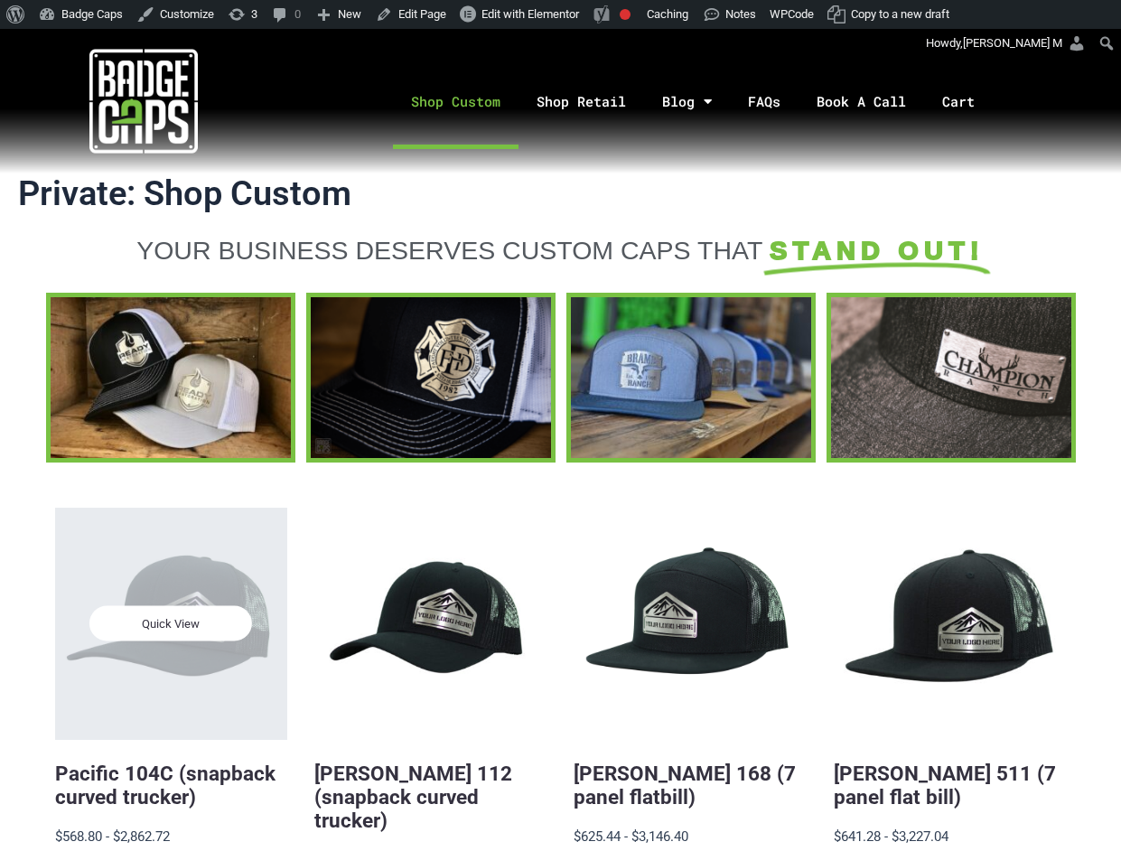
click at [191, 566] on div "Quick View" at bounding box center [171, 624] width 232 height 232
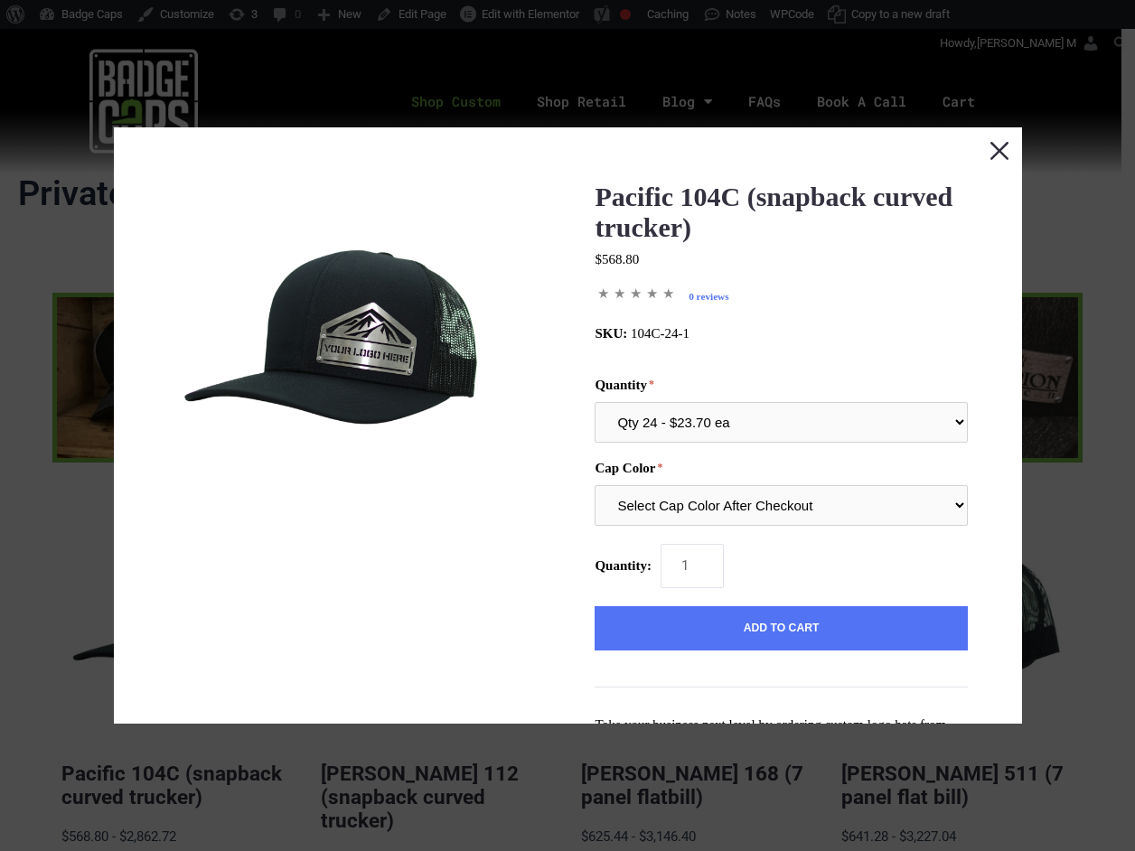
click at [987, 151] on button "Close this dialog window" at bounding box center [998, 149] width 45 height 45
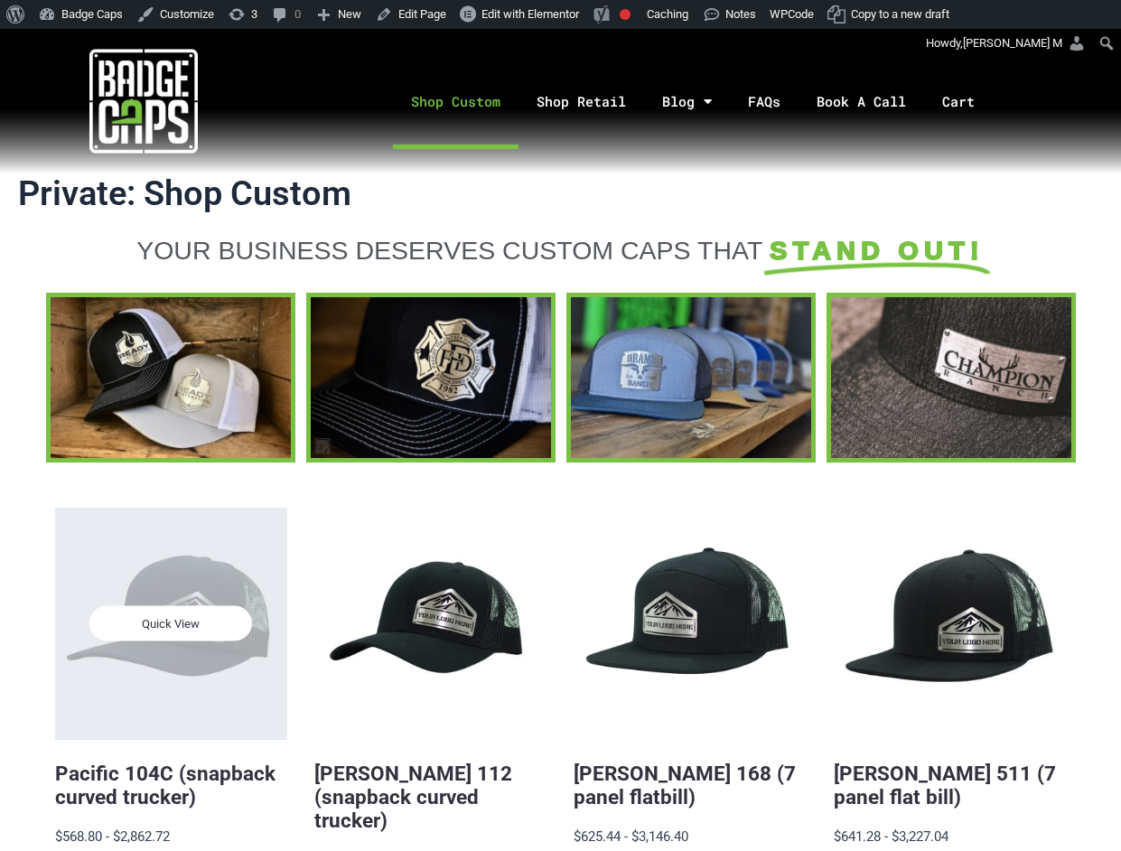
click at [173, 543] on div "Quick View" at bounding box center [171, 624] width 232 height 232
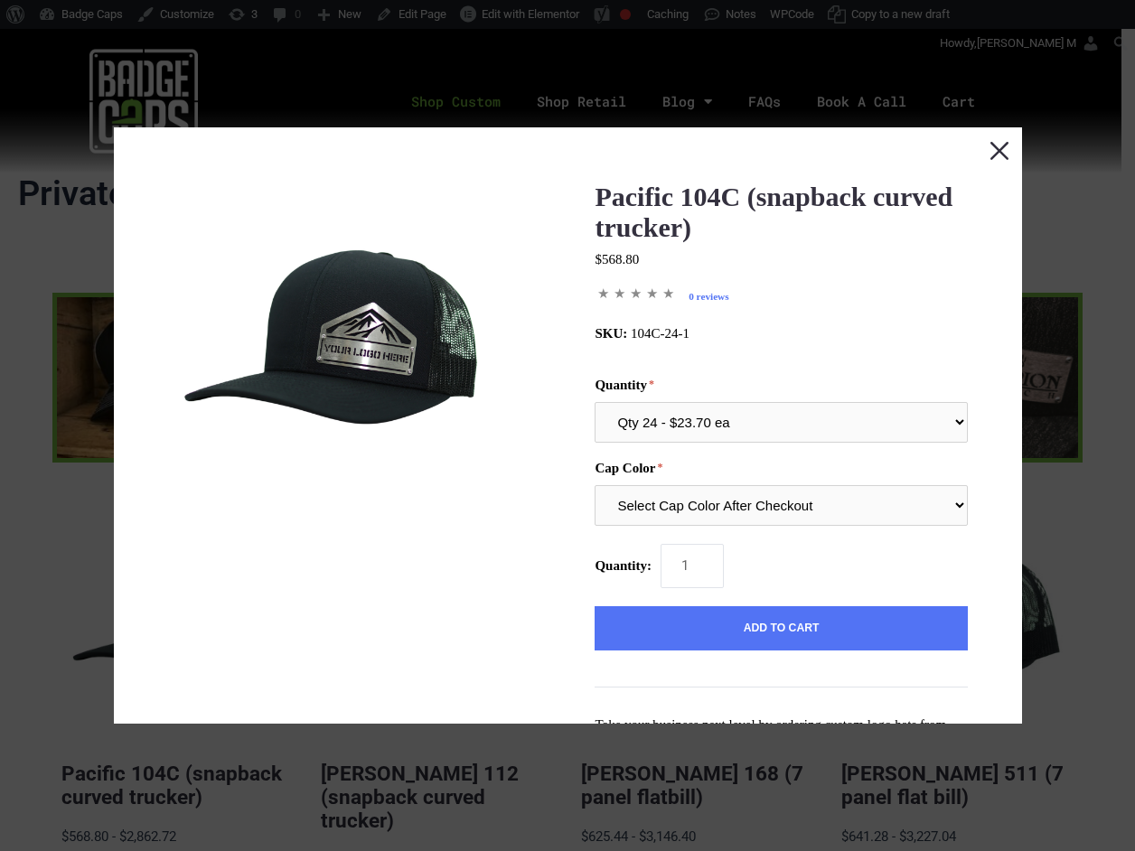
click at [986, 159] on button "Close this dialog window" at bounding box center [998, 149] width 45 height 45
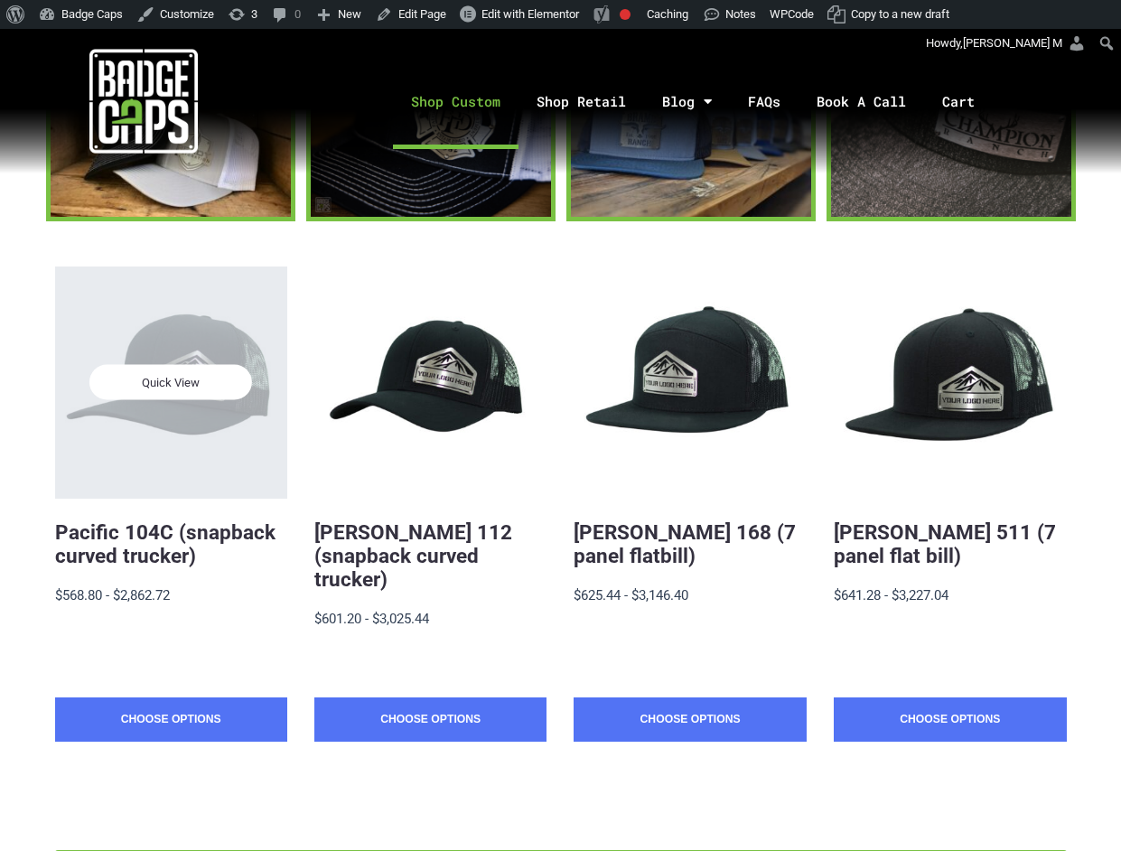
click at [196, 394] on span "Quick View" at bounding box center [170, 382] width 163 height 35
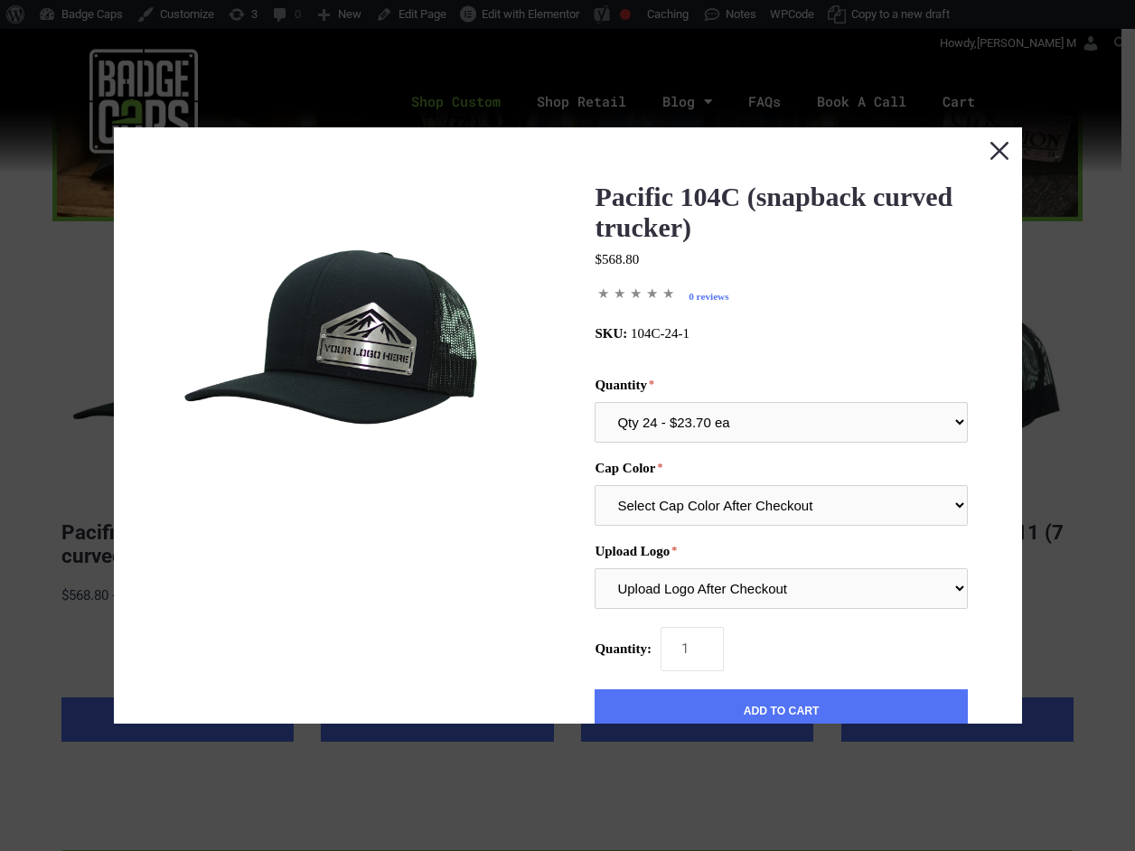
click at [991, 145] on button "Close this dialog window" at bounding box center [998, 149] width 45 height 45
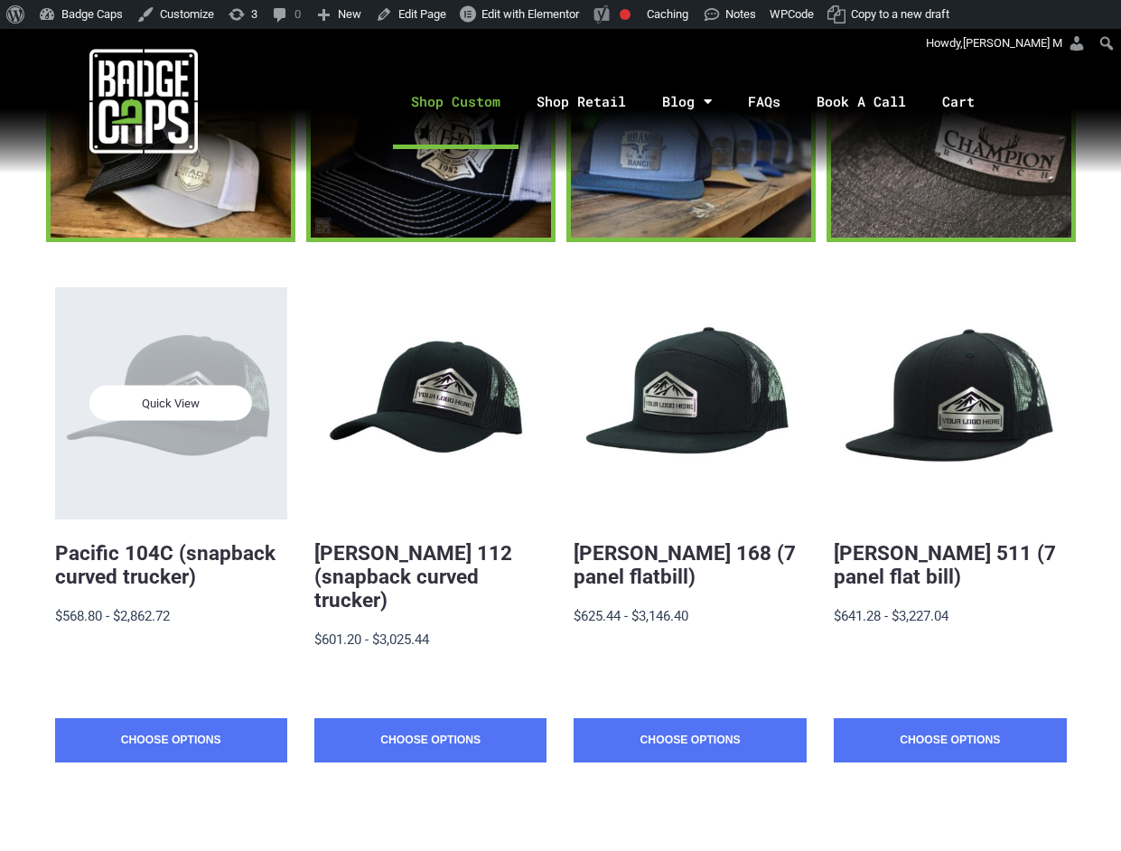
scroll to position [241, 0]
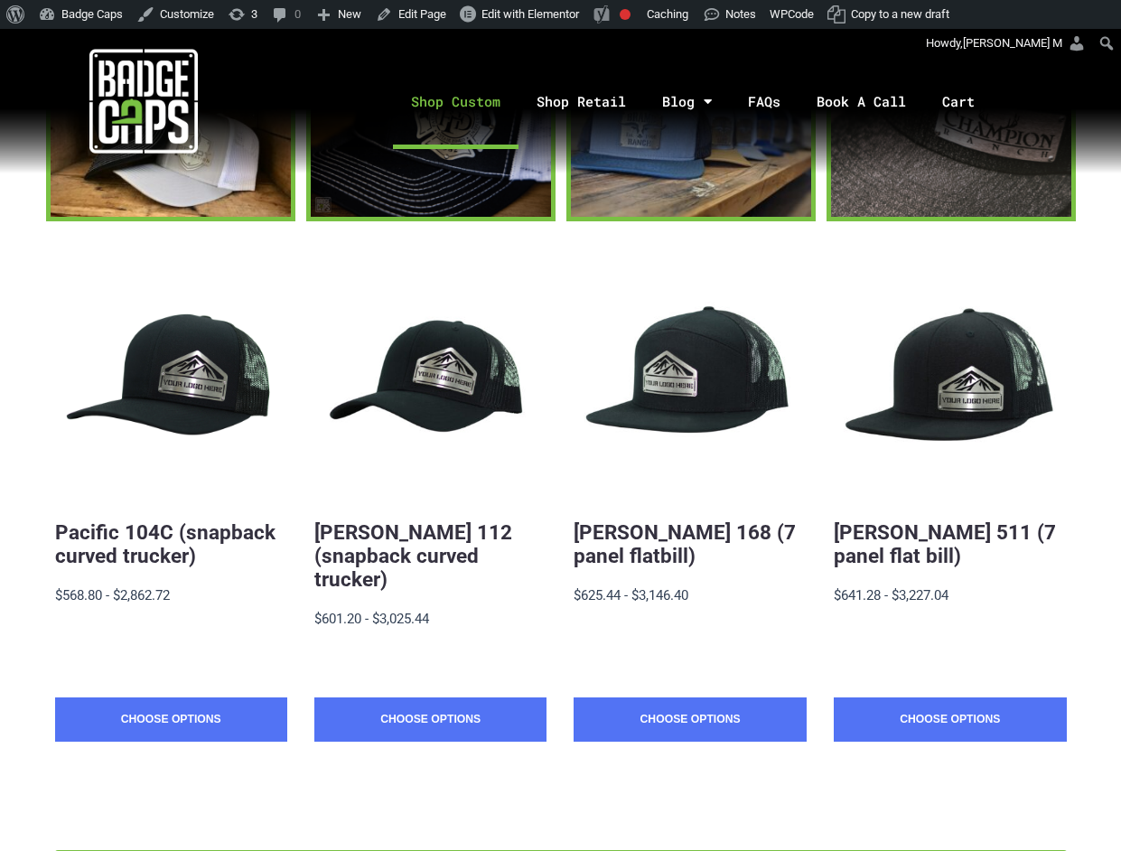
click at [1091, 250] on section "Quick View Pacific 104C (snapback curved trucker) $19.88 - $2,862.72 MSRP: $568…" at bounding box center [560, 557] width 1121 height 673
click at [179, 705] on link "Choose Options" at bounding box center [171, 719] width 232 height 45
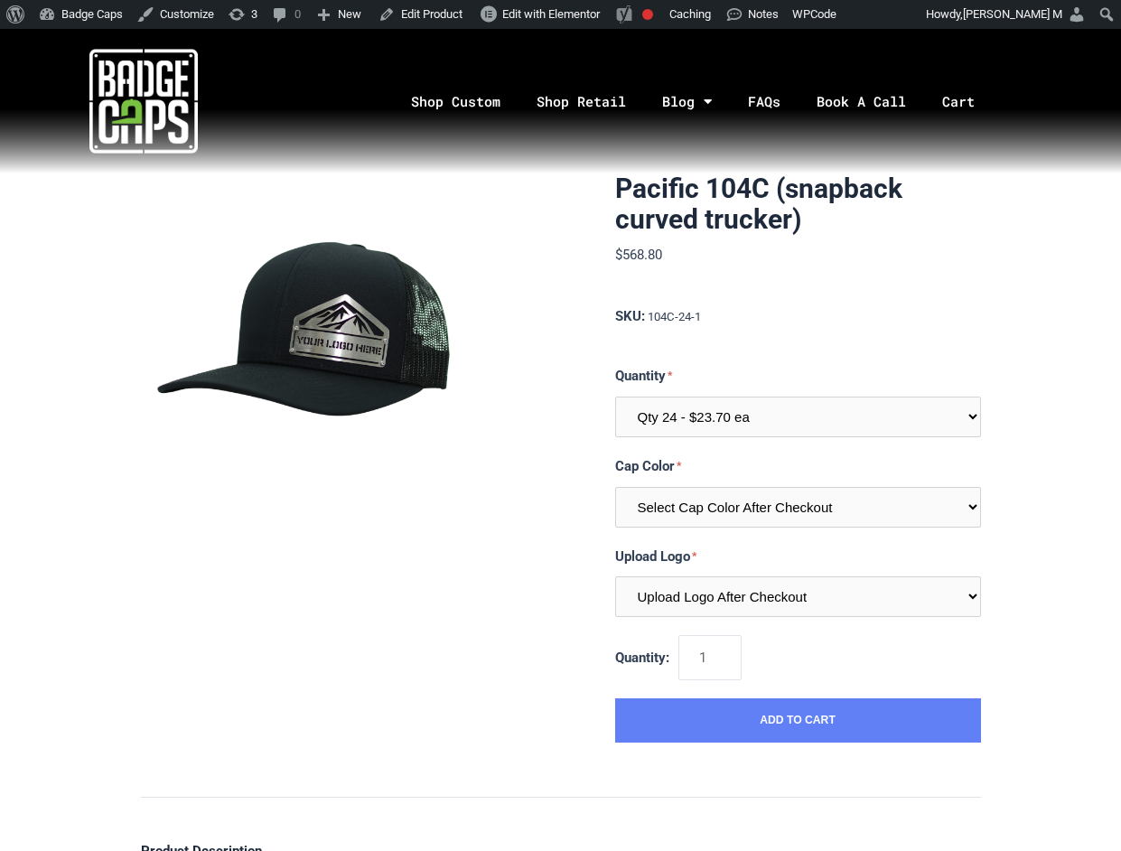
click at [745, 716] on button "Add to Cart" at bounding box center [798, 720] width 366 height 45
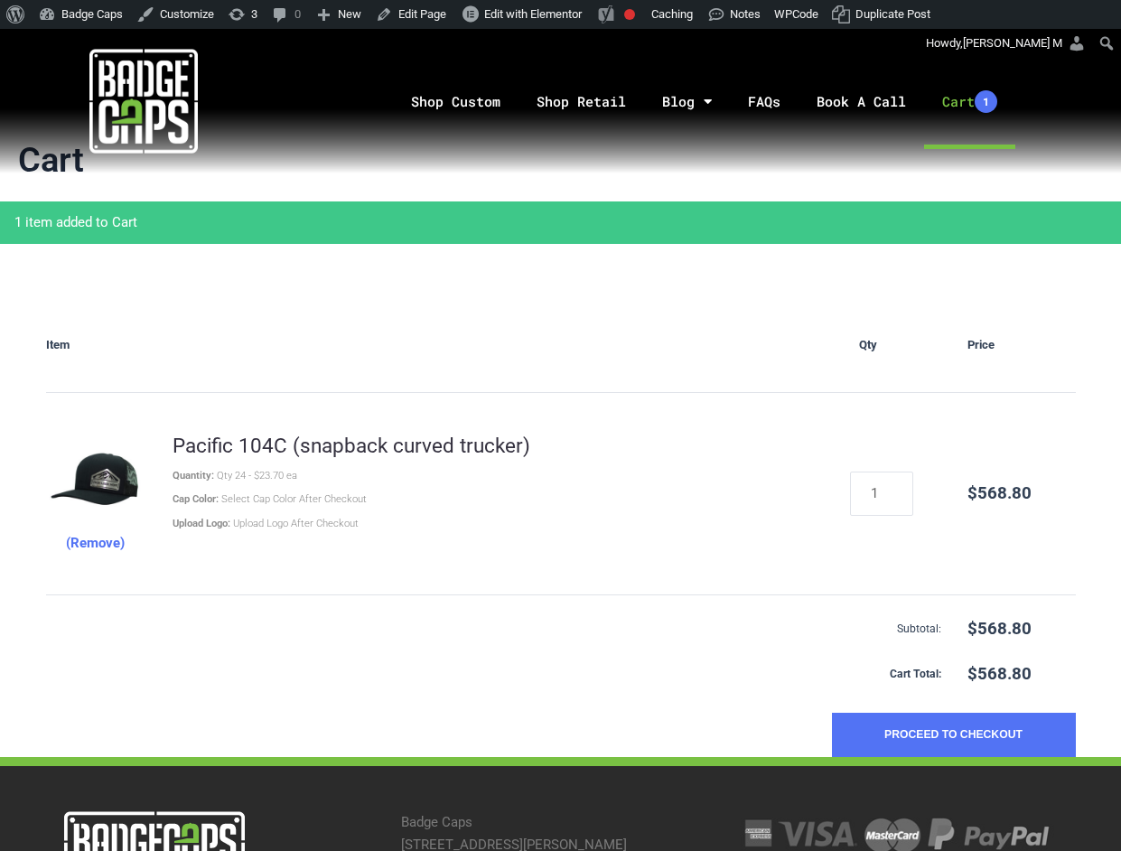
scroll to position [241, 0]
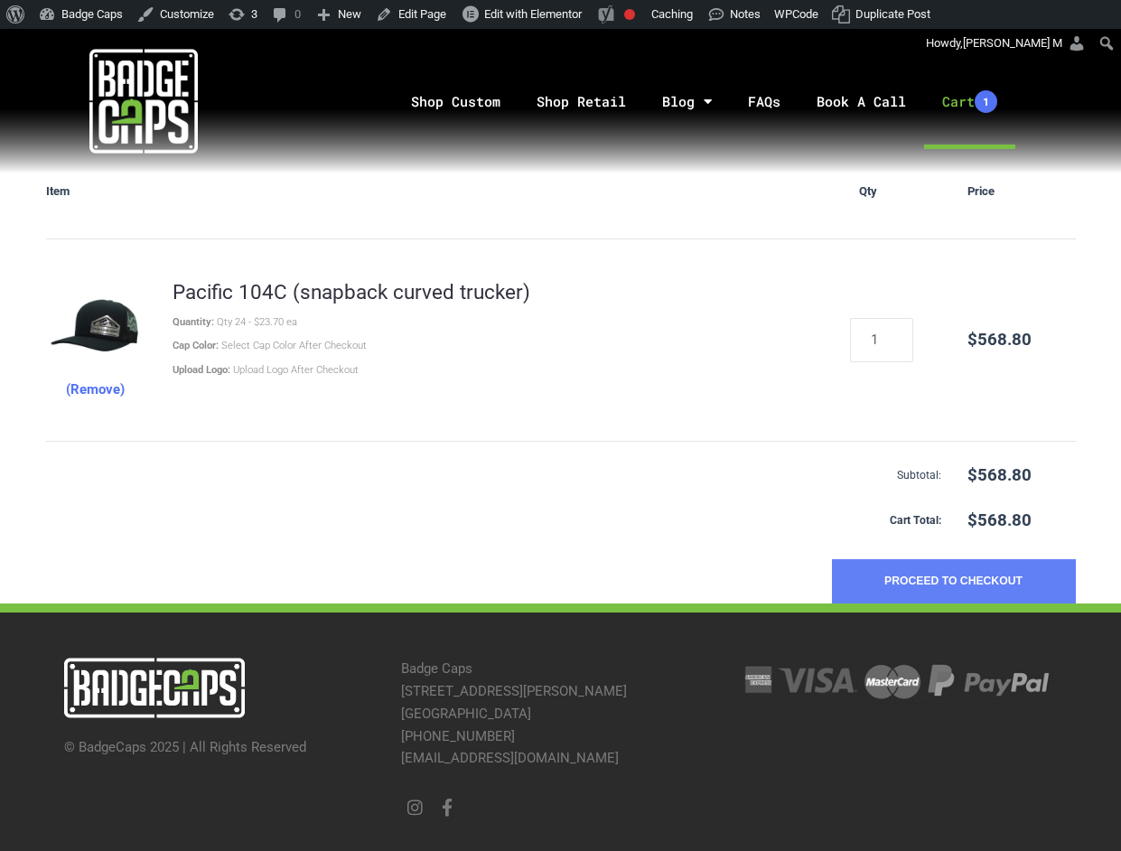
click at [945, 585] on button "Proceed to Checkout" at bounding box center [954, 581] width 244 height 45
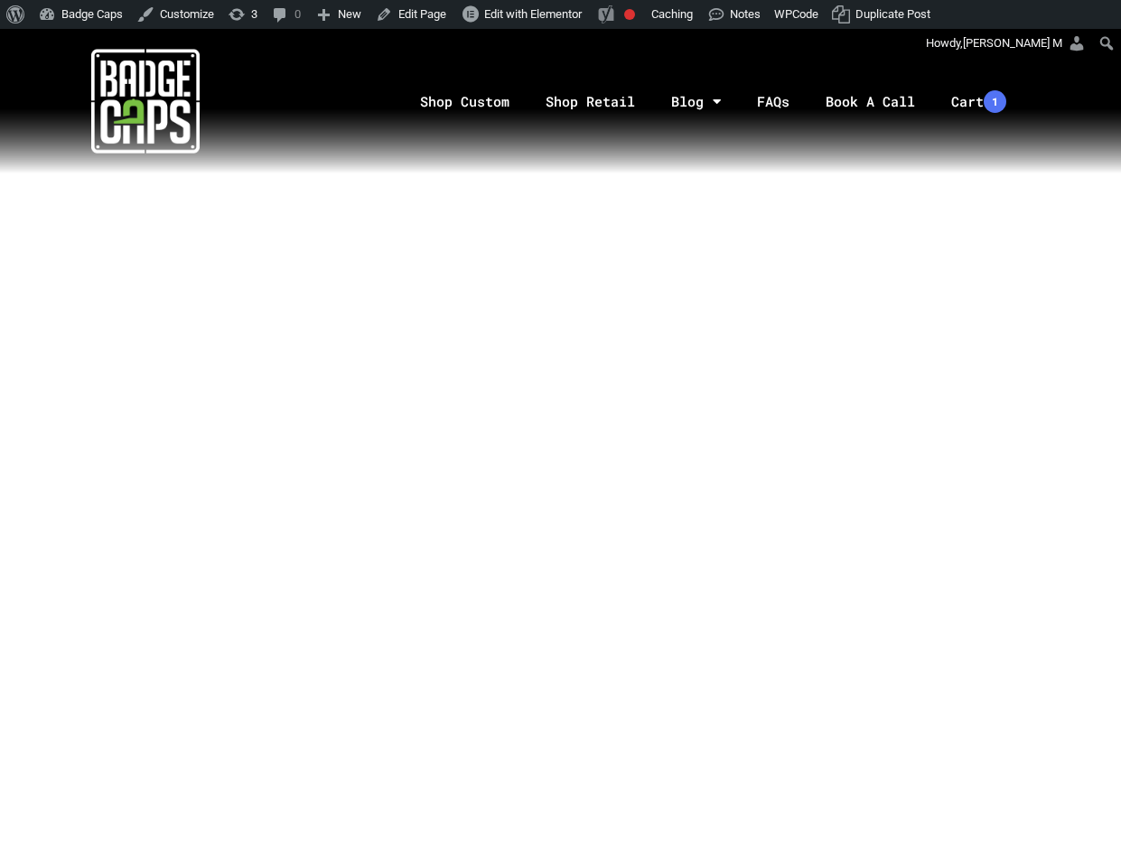
scroll to position [482, 0]
click at [979, 102] on link "Cart" at bounding box center [978, 101] width 91 height 95
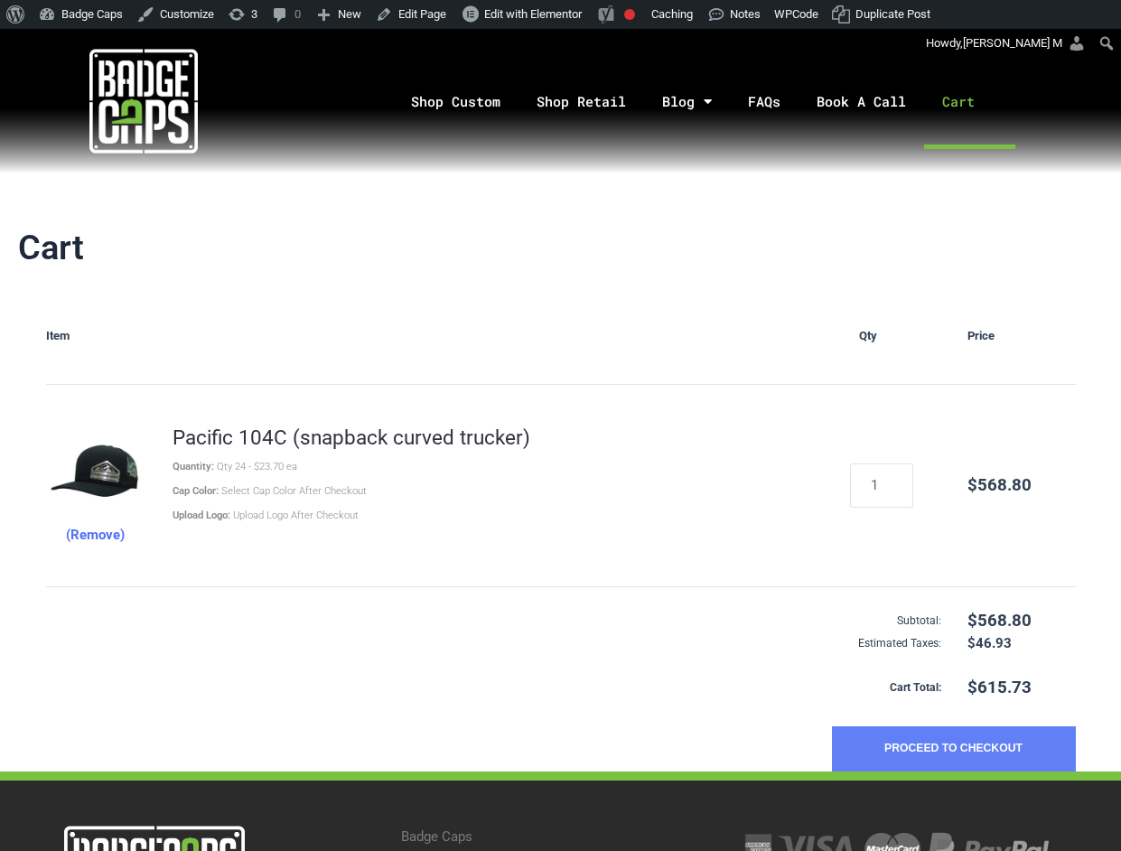
click at [1003, 739] on button "Proceed to Checkout" at bounding box center [954, 748] width 244 height 45
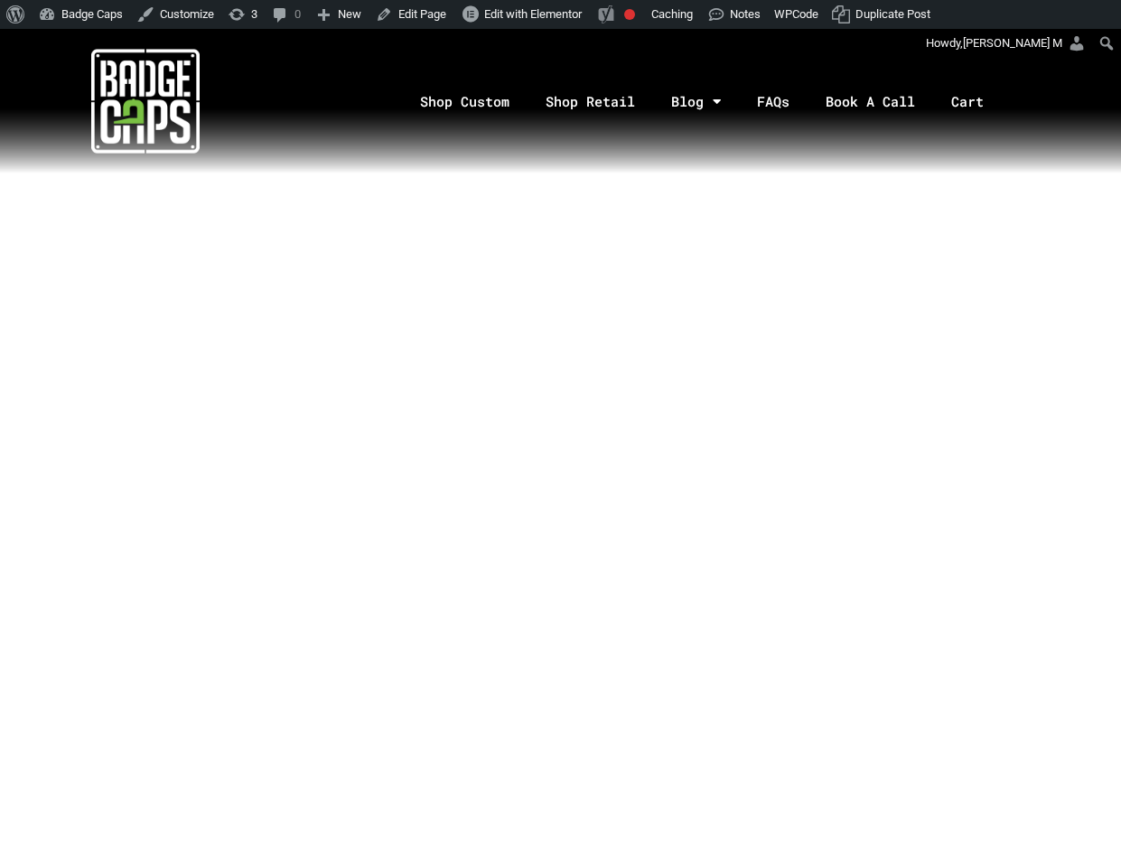
scroll to position [723, 0]
click at [973, 101] on link "Cart" at bounding box center [978, 101] width 91 height 95
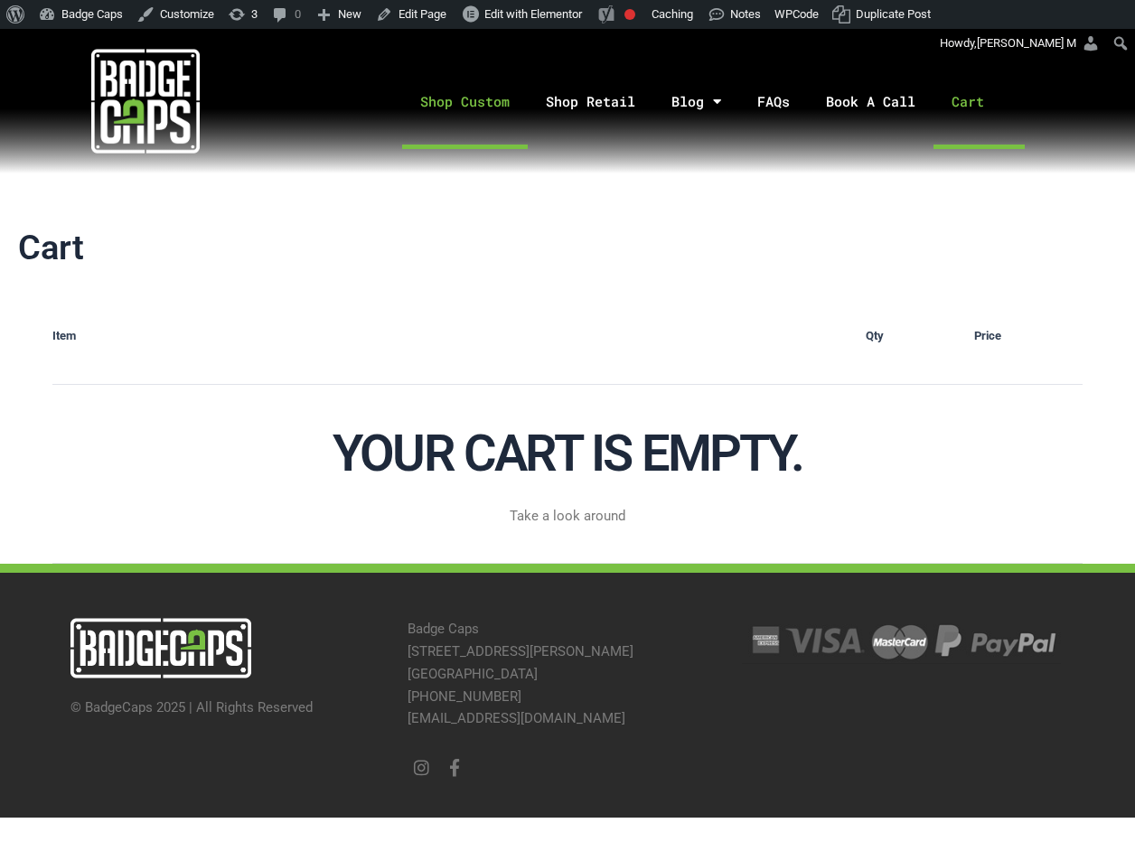
click at [448, 105] on link "Shop Custom" at bounding box center [465, 101] width 126 height 95
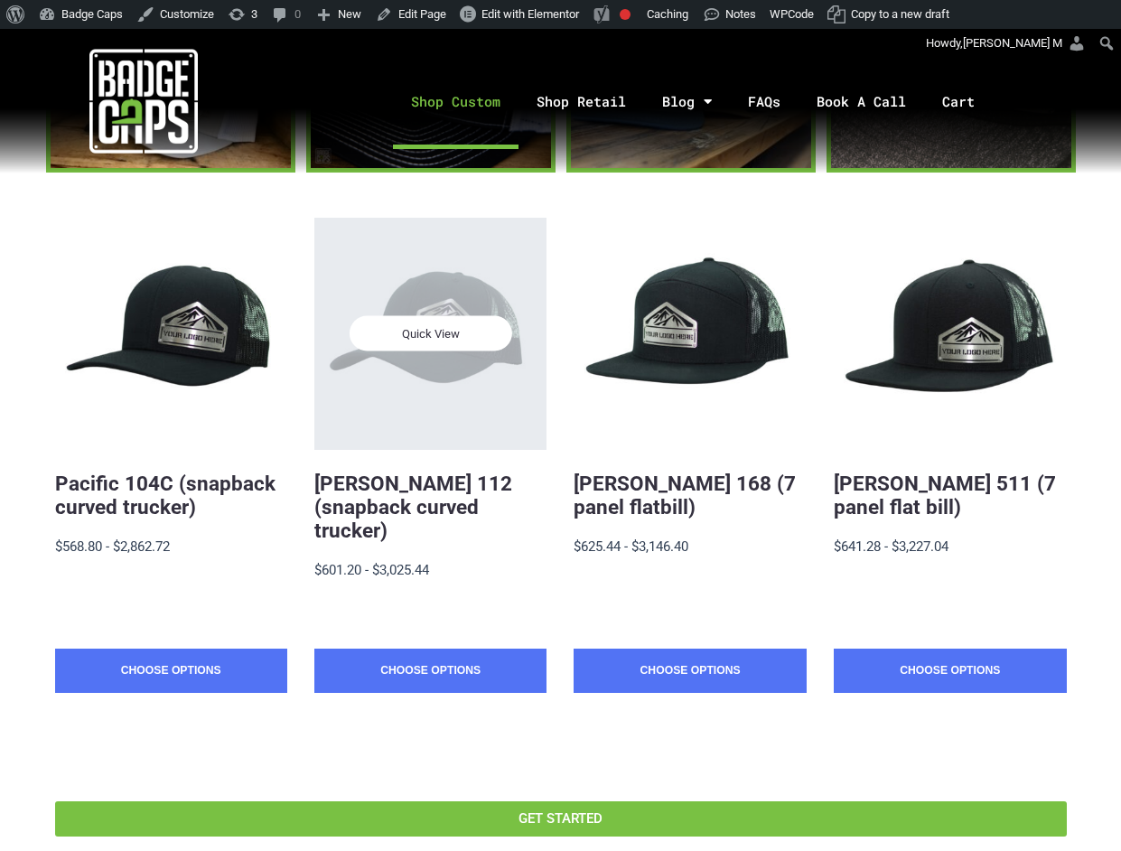
scroll to position [361, 0]
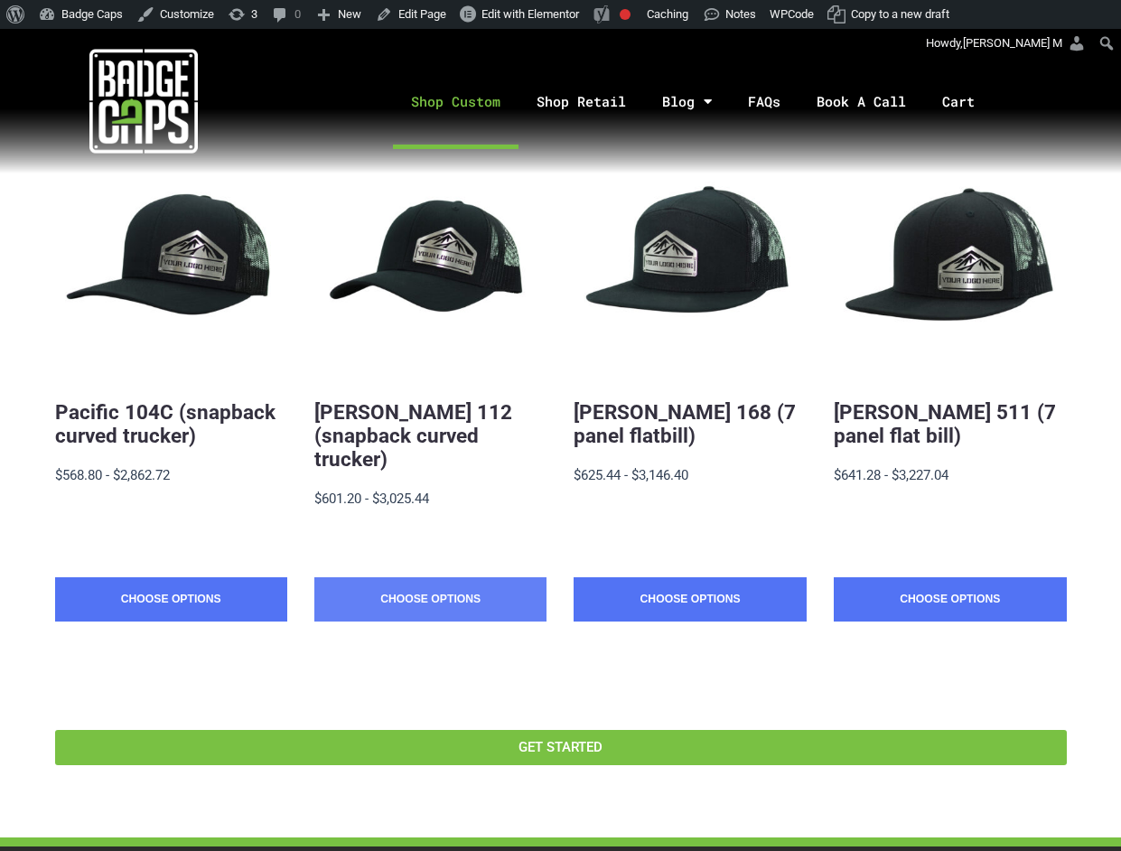
click at [413, 585] on link "Choose Options" at bounding box center [430, 599] width 232 height 45
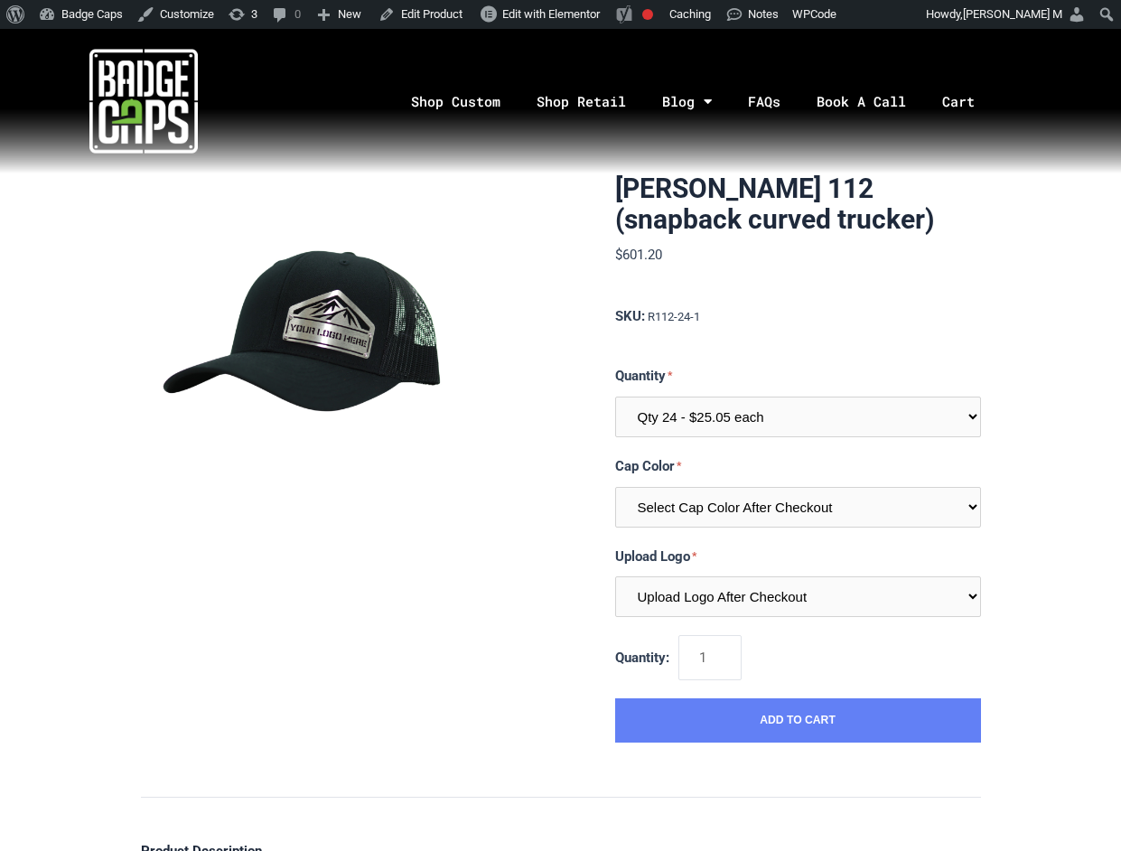
click at [703, 714] on button "Add to Cart" at bounding box center [798, 720] width 366 height 45
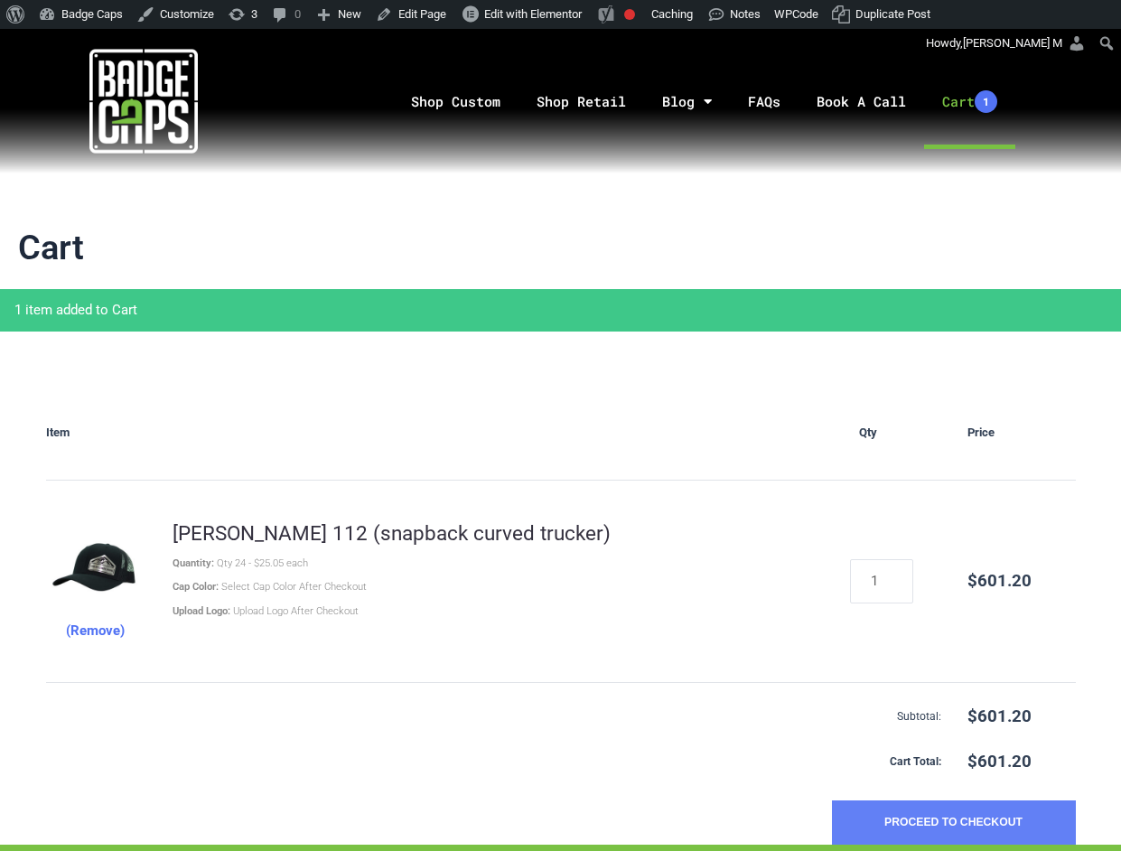
click at [898, 817] on button "Proceed to Checkout" at bounding box center [954, 822] width 244 height 45
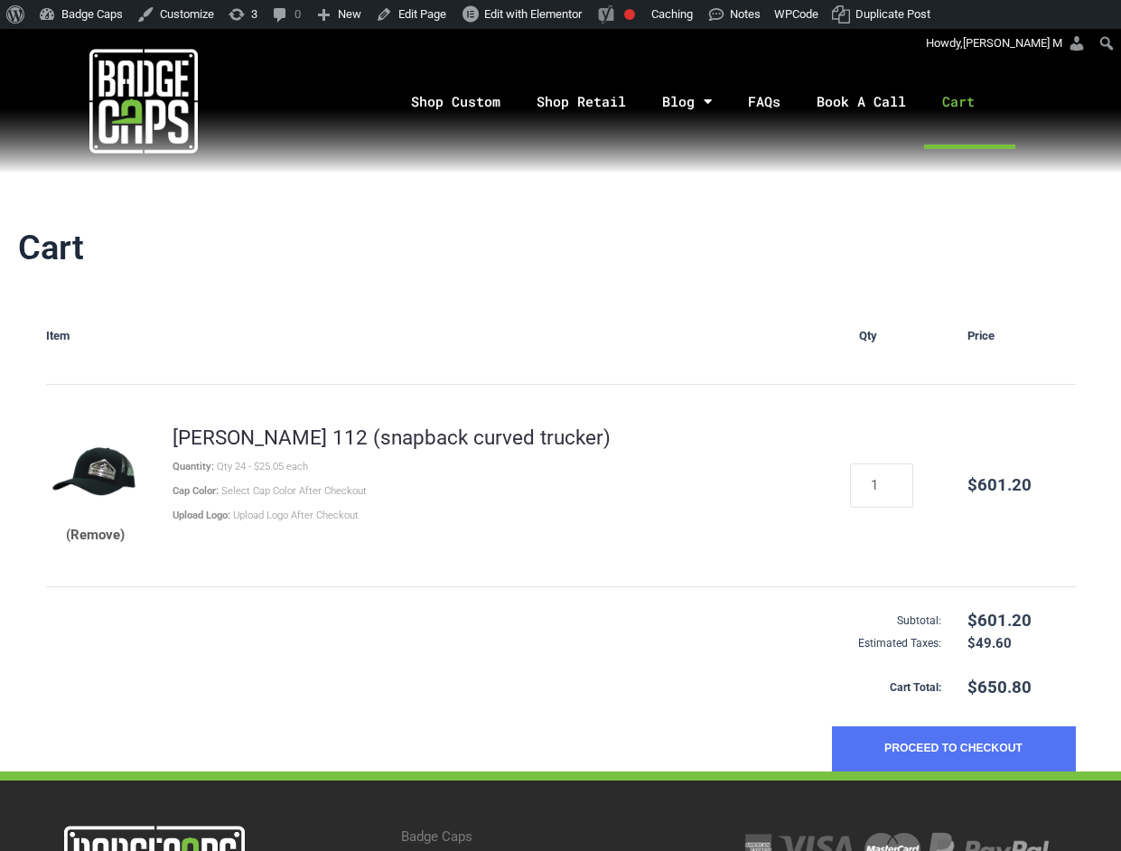
click at [107, 539] on button "(Remove)" at bounding box center [95, 535] width 59 height 23
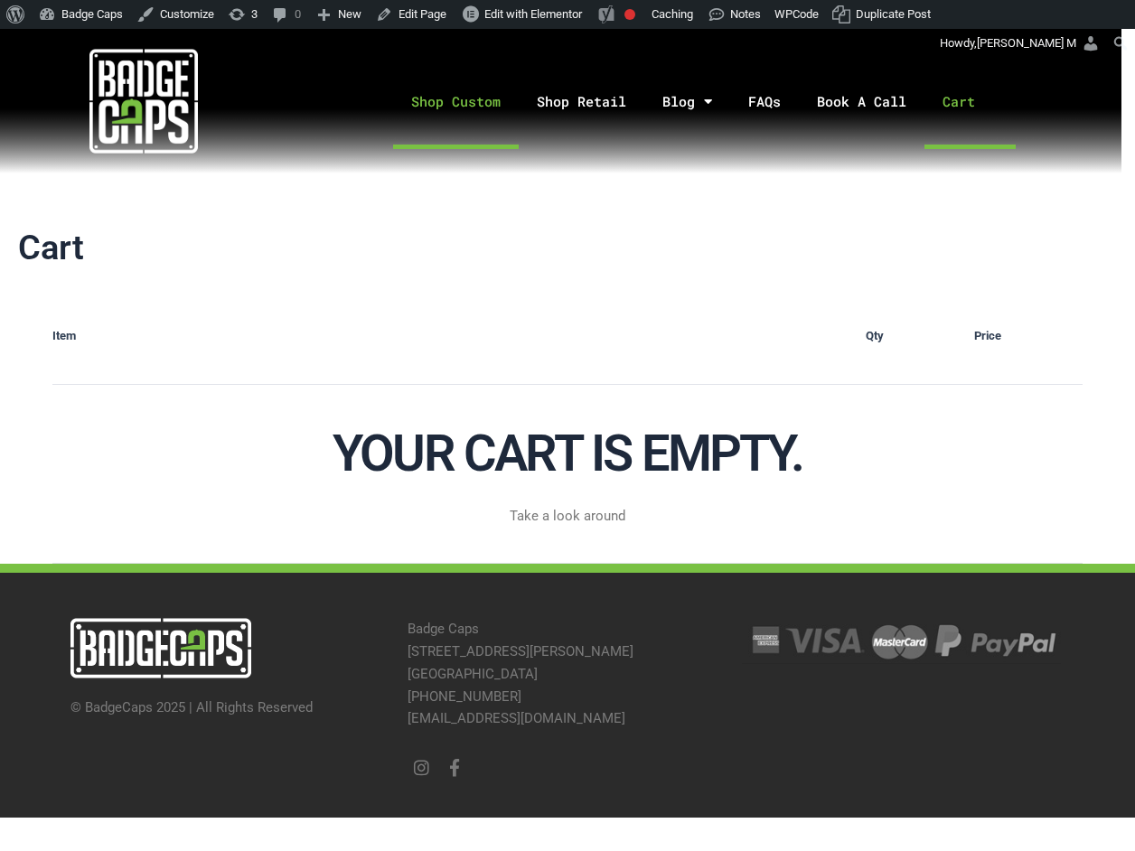
click at [482, 93] on link "Shop Custom" at bounding box center [456, 101] width 126 height 95
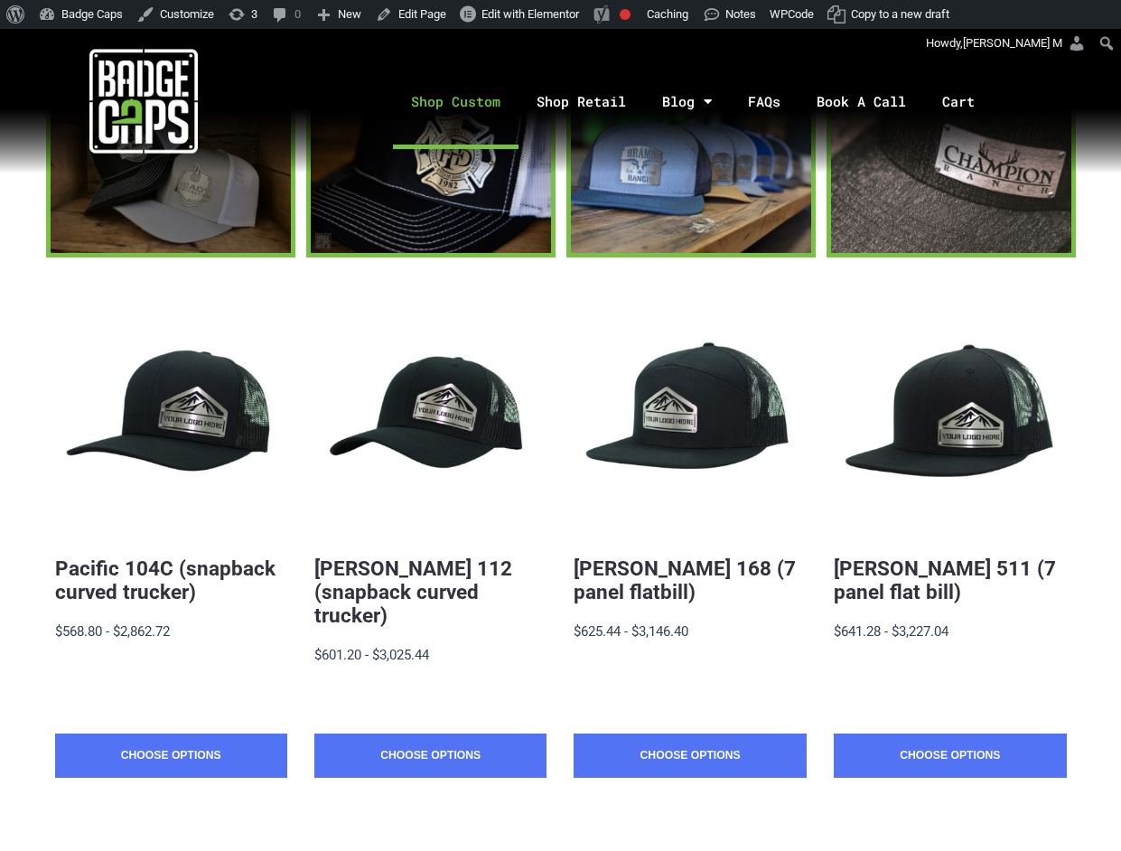
scroll to position [241, 0]
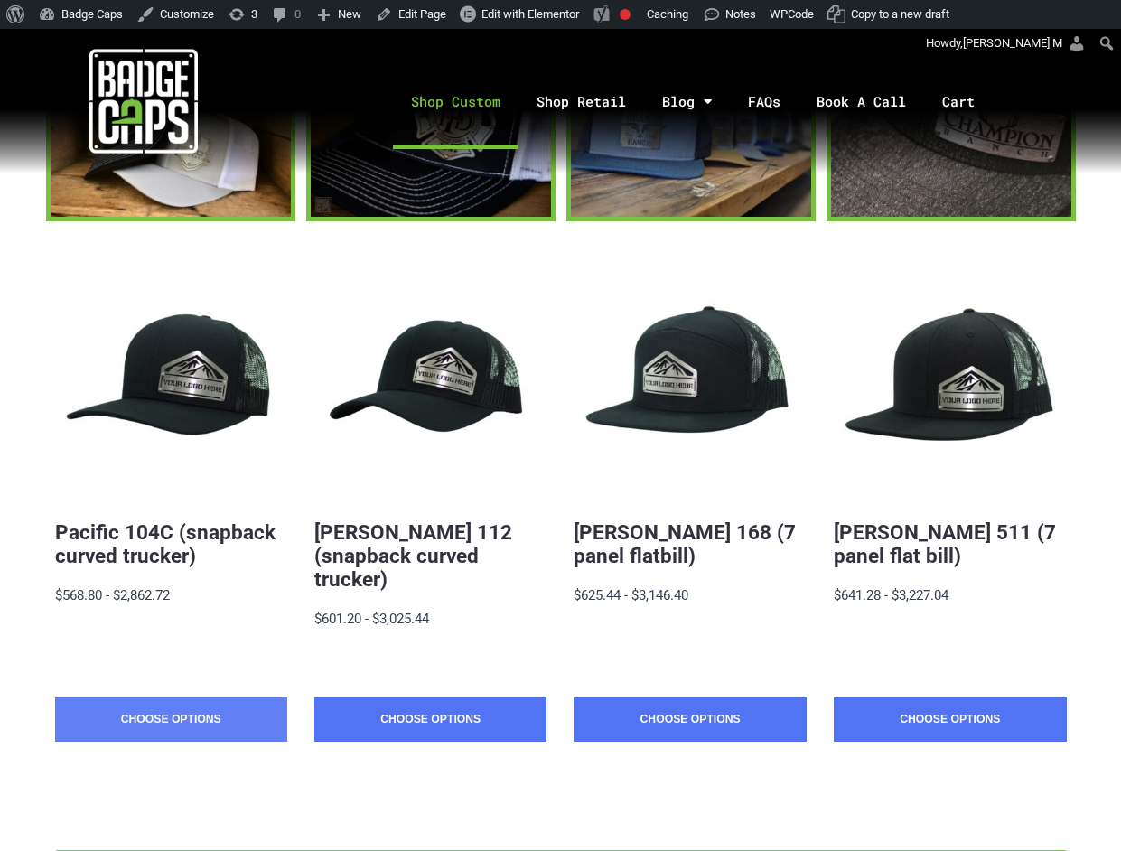
click at [172, 697] on link "Choose Options" at bounding box center [171, 719] width 232 height 45
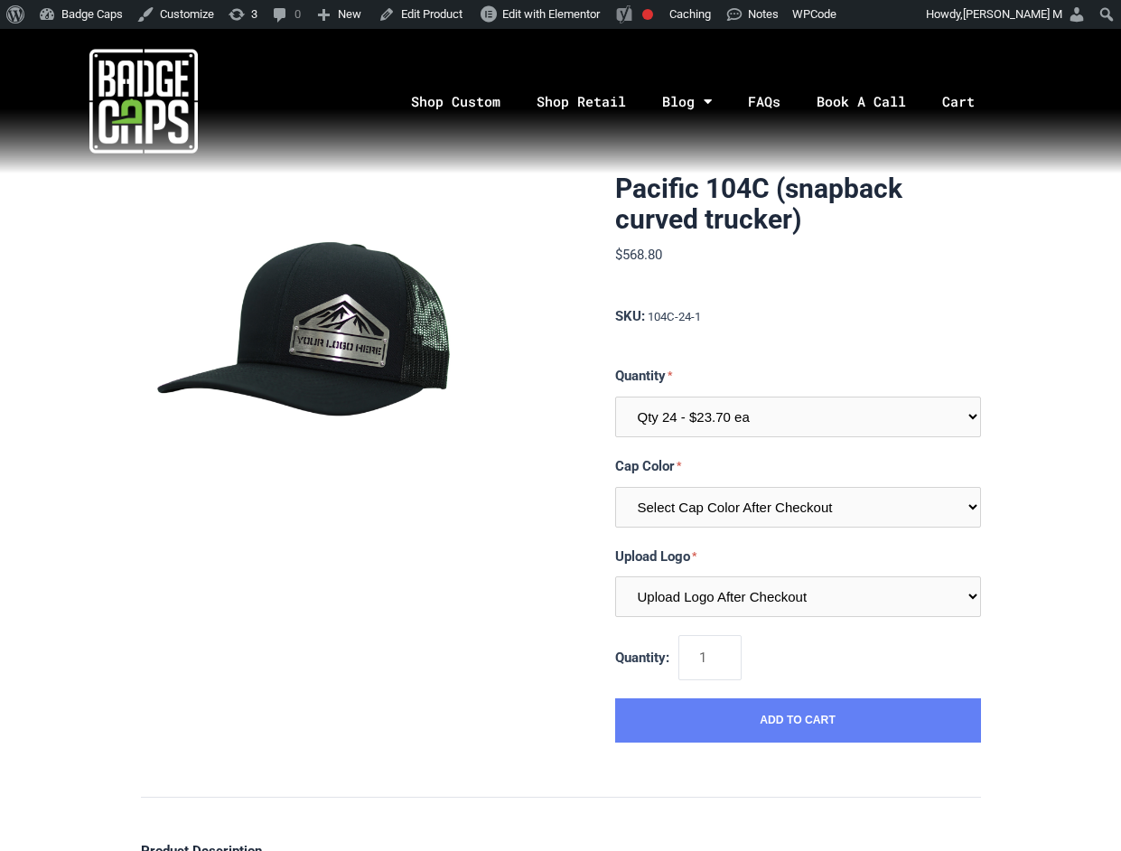
click at [721, 726] on button "Add to Cart" at bounding box center [798, 720] width 366 height 45
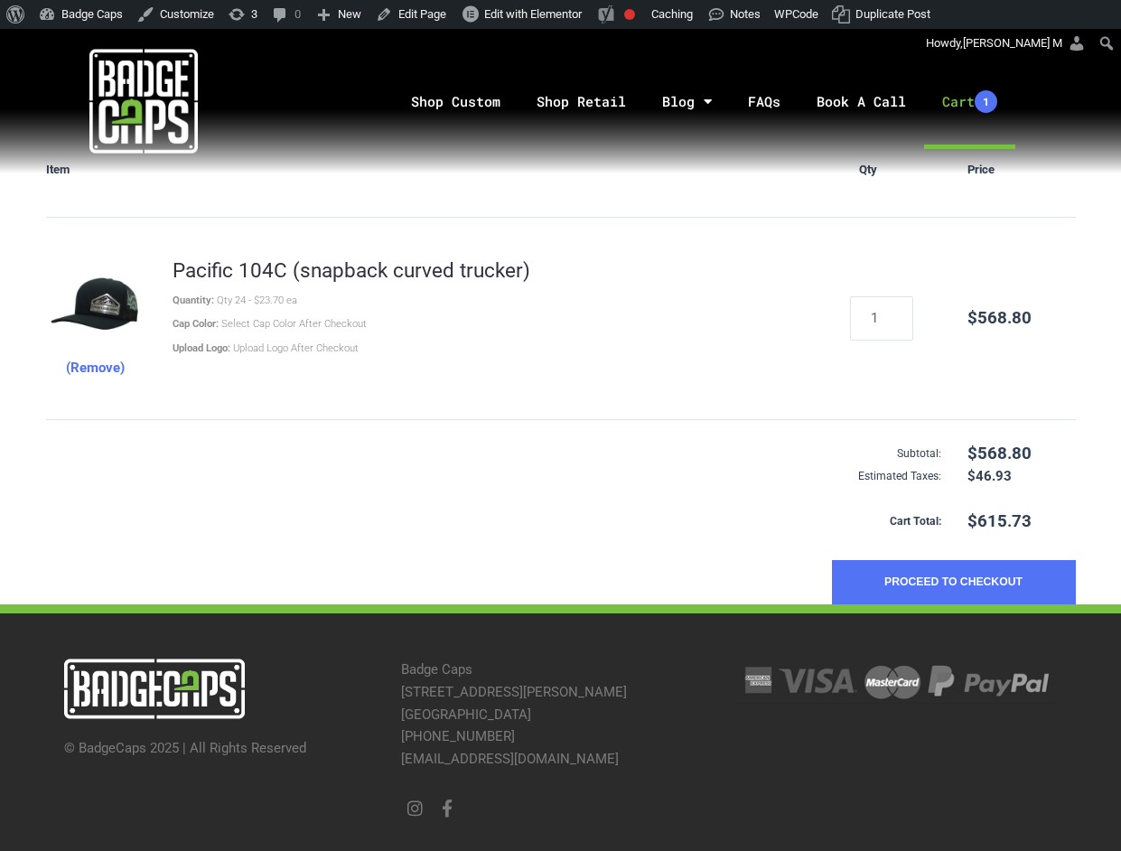
scroll to position [269, 0]
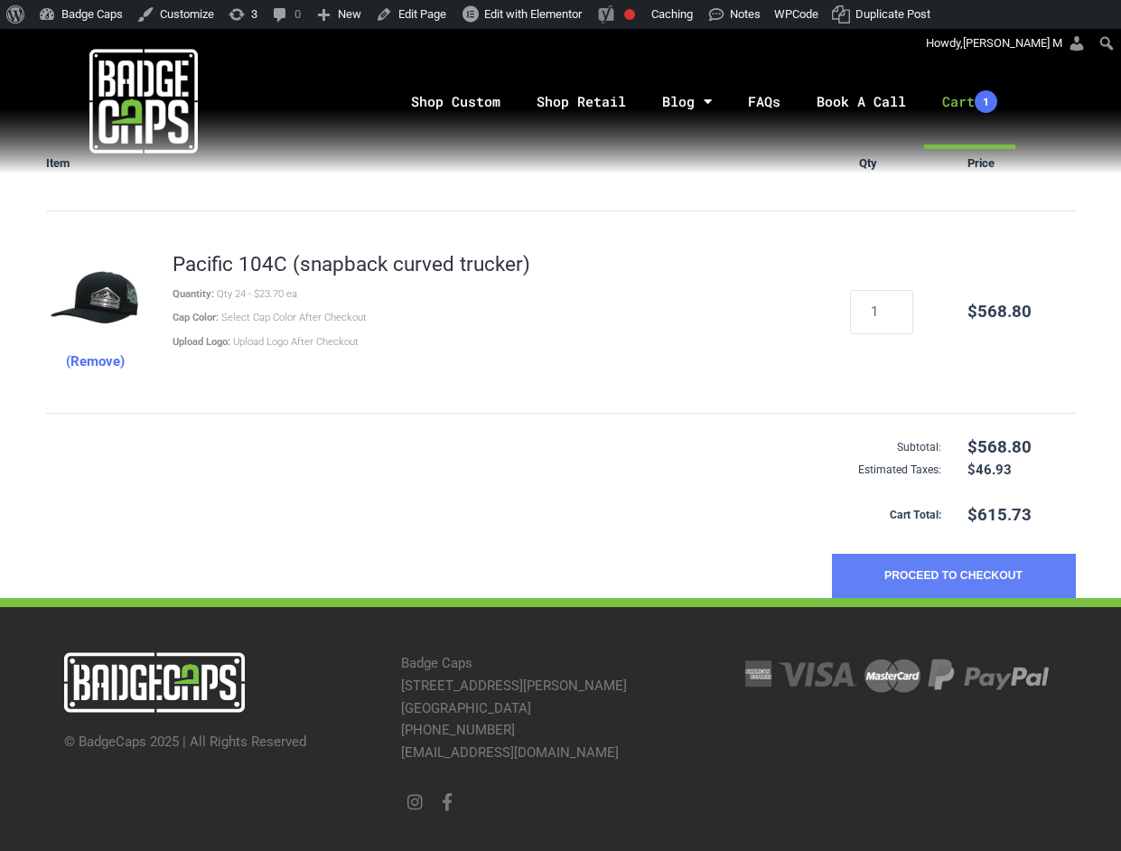
click at [950, 575] on button "Proceed to Checkout" at bounding box center [954, 576] width 244 height 45
